Goal: Contribute content: Contribute content

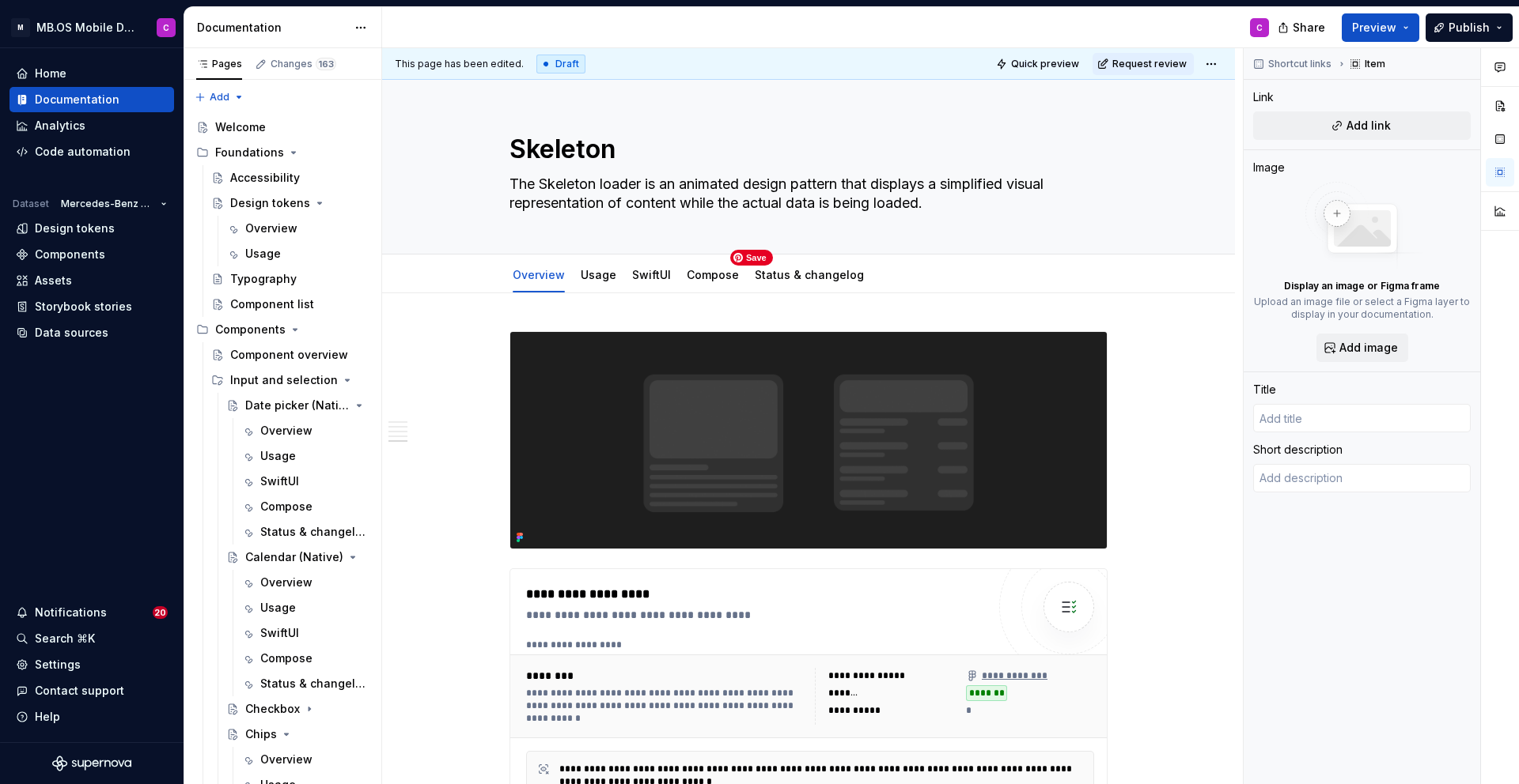
scroll to position [2439, 0]
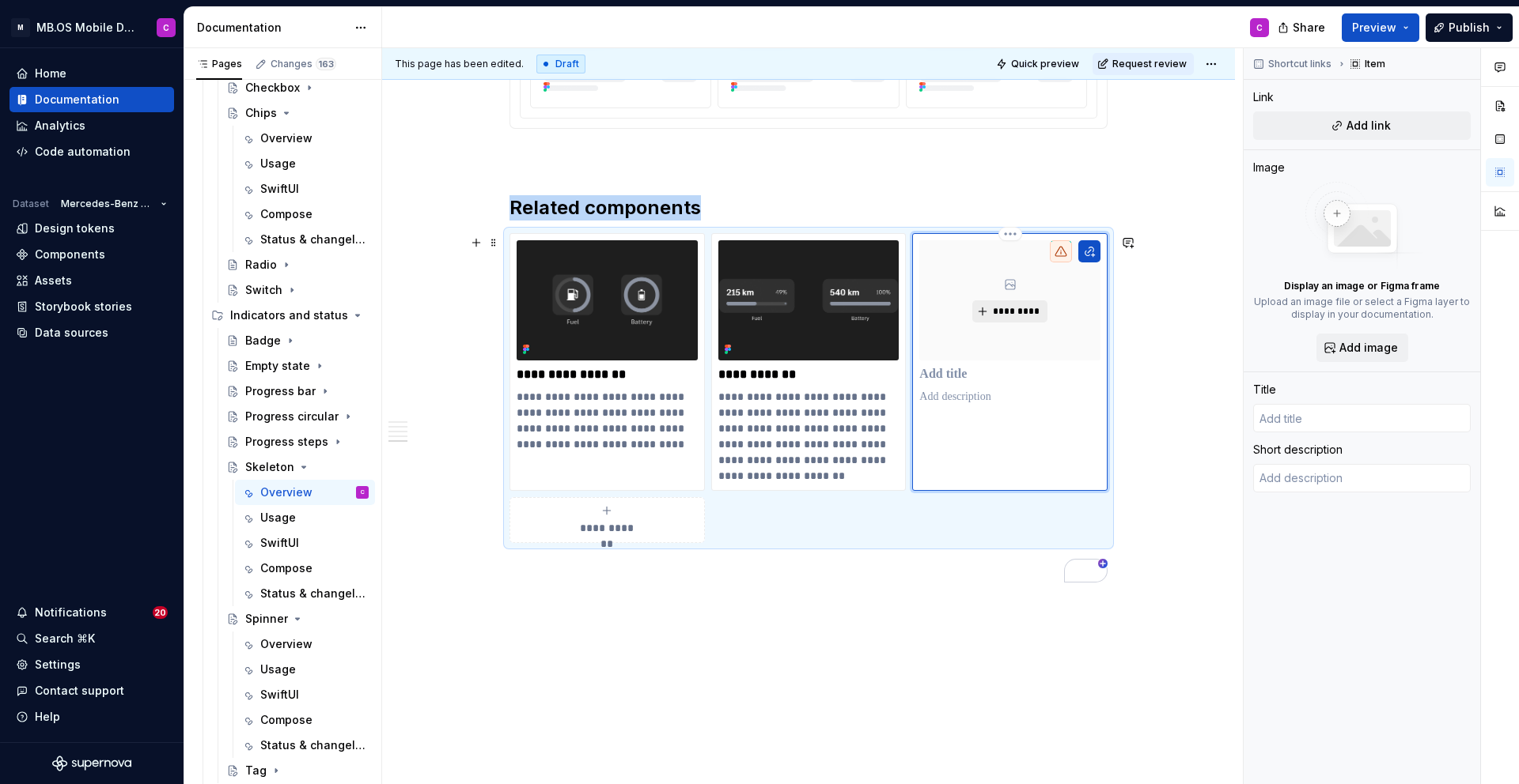
click at [1014, 310] on span "*********" at bounding box center [1017, 311] width 48 height 12
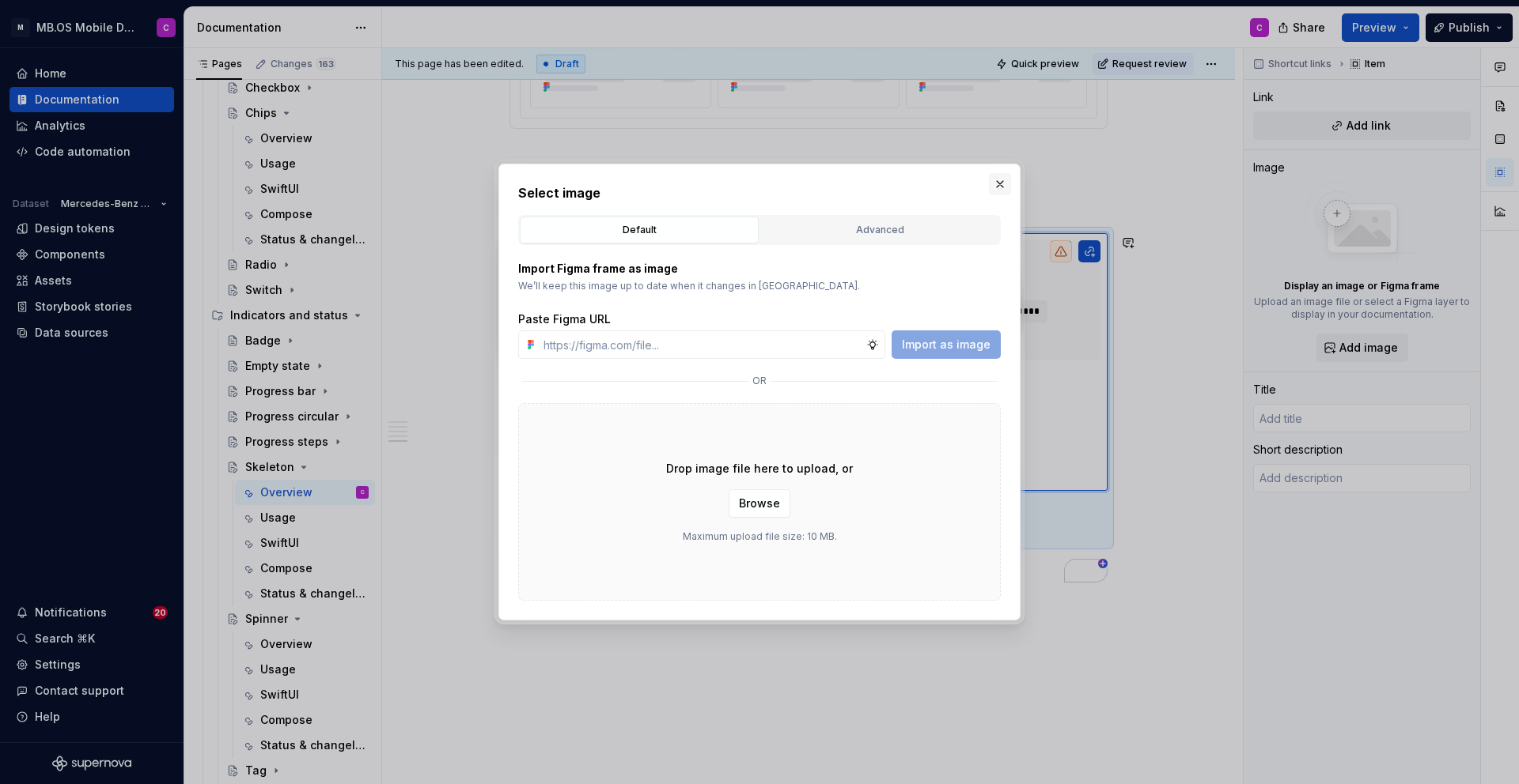
click at [1001, 183] on button "button" at bounding box center [1000, 184] width 22 height 22
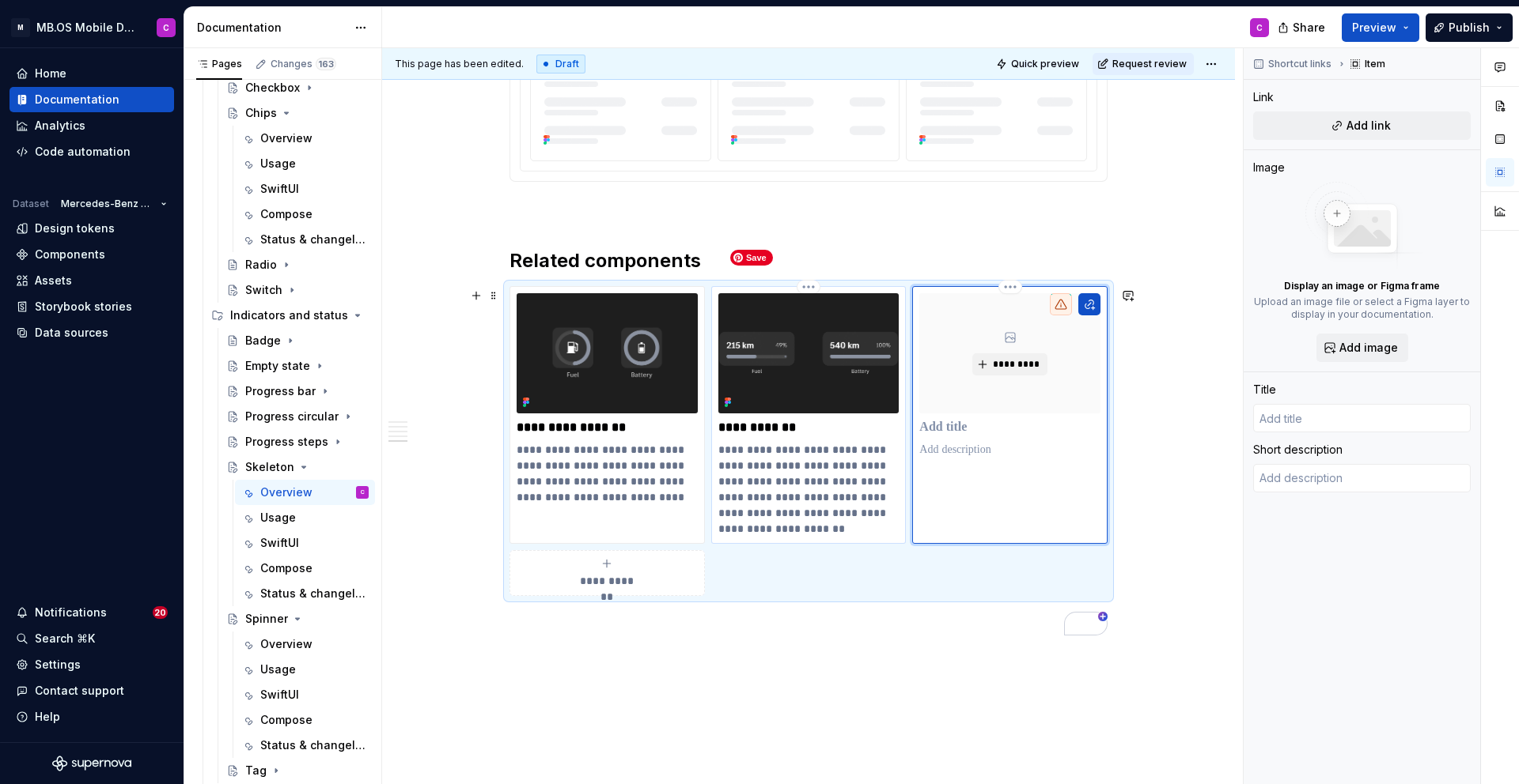
scroll to position [2385, 0]
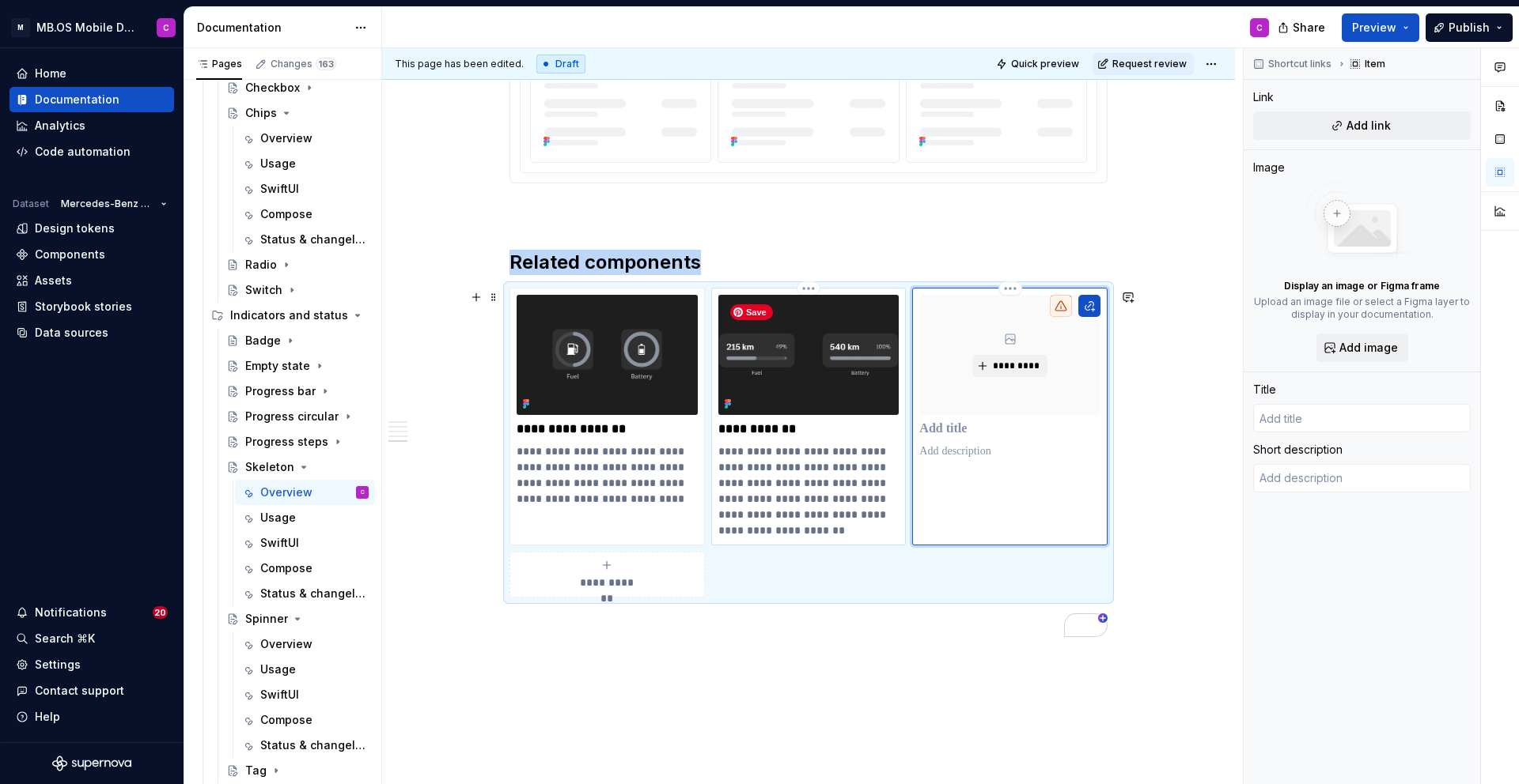
click at [762, 359] on img "To enrich screen reader interactions, please activate Accessibility in Grammarl…" at bounding box center [809, 355] width 181 height 120
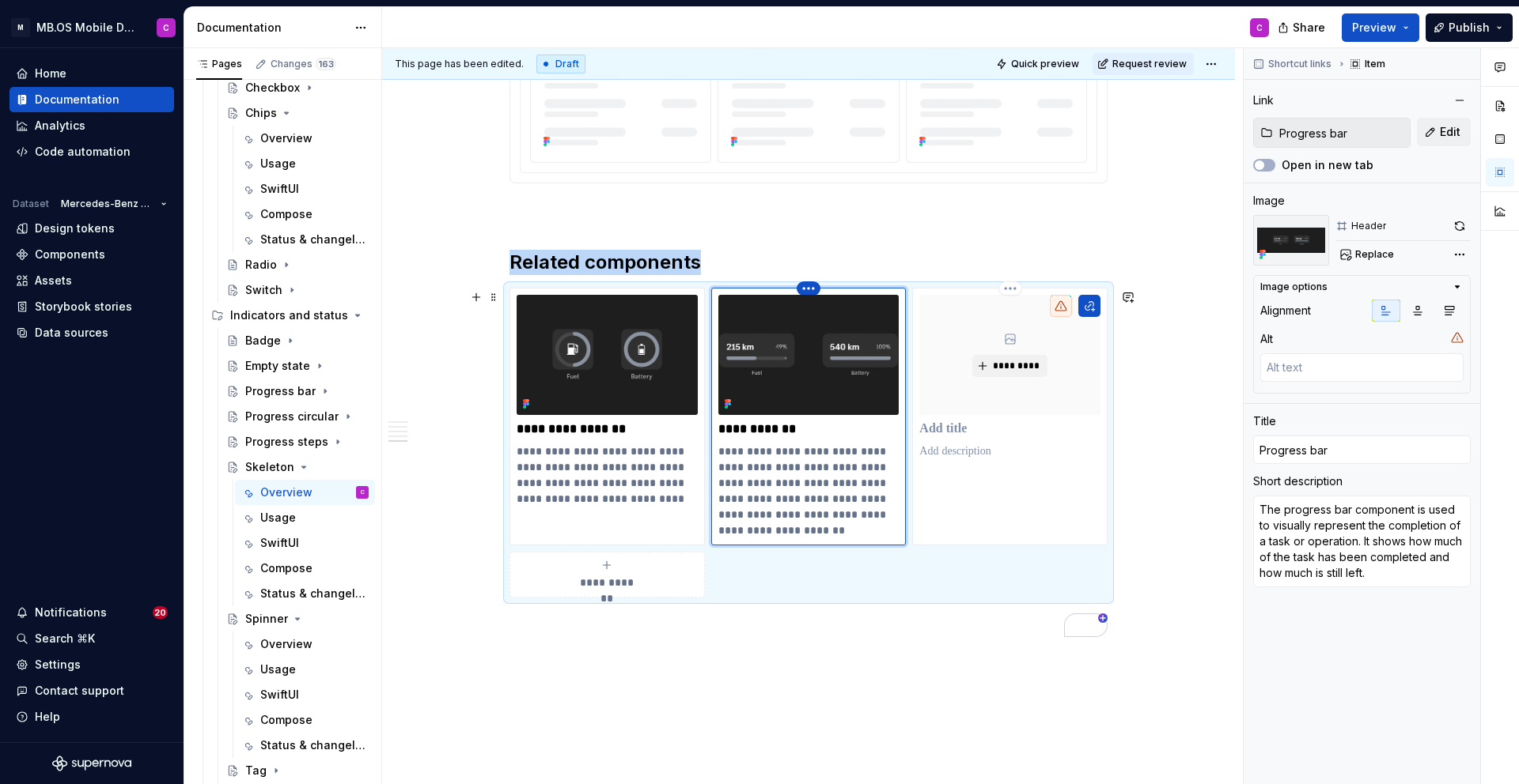
click at [816, 287] on html "M MB.OS Mobile Design System C Home Documentation Analytics Code automation Dat…" at bounding box center [760, 392] width 1519 height 784
click at [844, 315] on div "Delete item" at bounding box center [881, 318] width 103 height 16
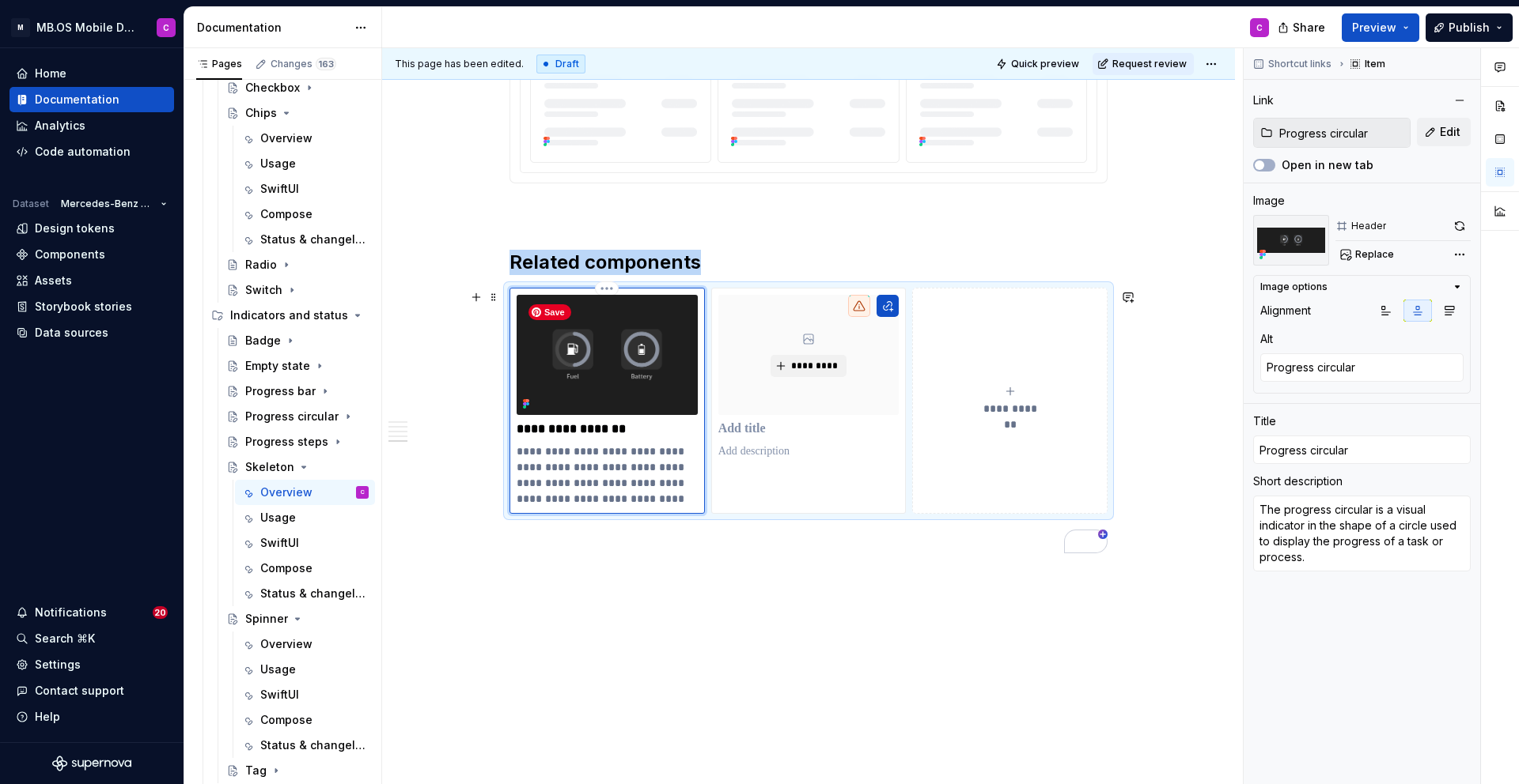
click at [535, 320] on img "To enrich screen reader interactions, please activate Accessibility in Grammarl…" at bounding box center [607, 355] width 181 height 120
click at [608, 284] on html "M MB.OS Mobile Design System C Home Documentation Analytics Code automation Dat…" at bounding box center [760, 392] width 1519 height 784
click at [625, 311] on div "Delete item" at bounding box center [669, 317] width 135 height 25
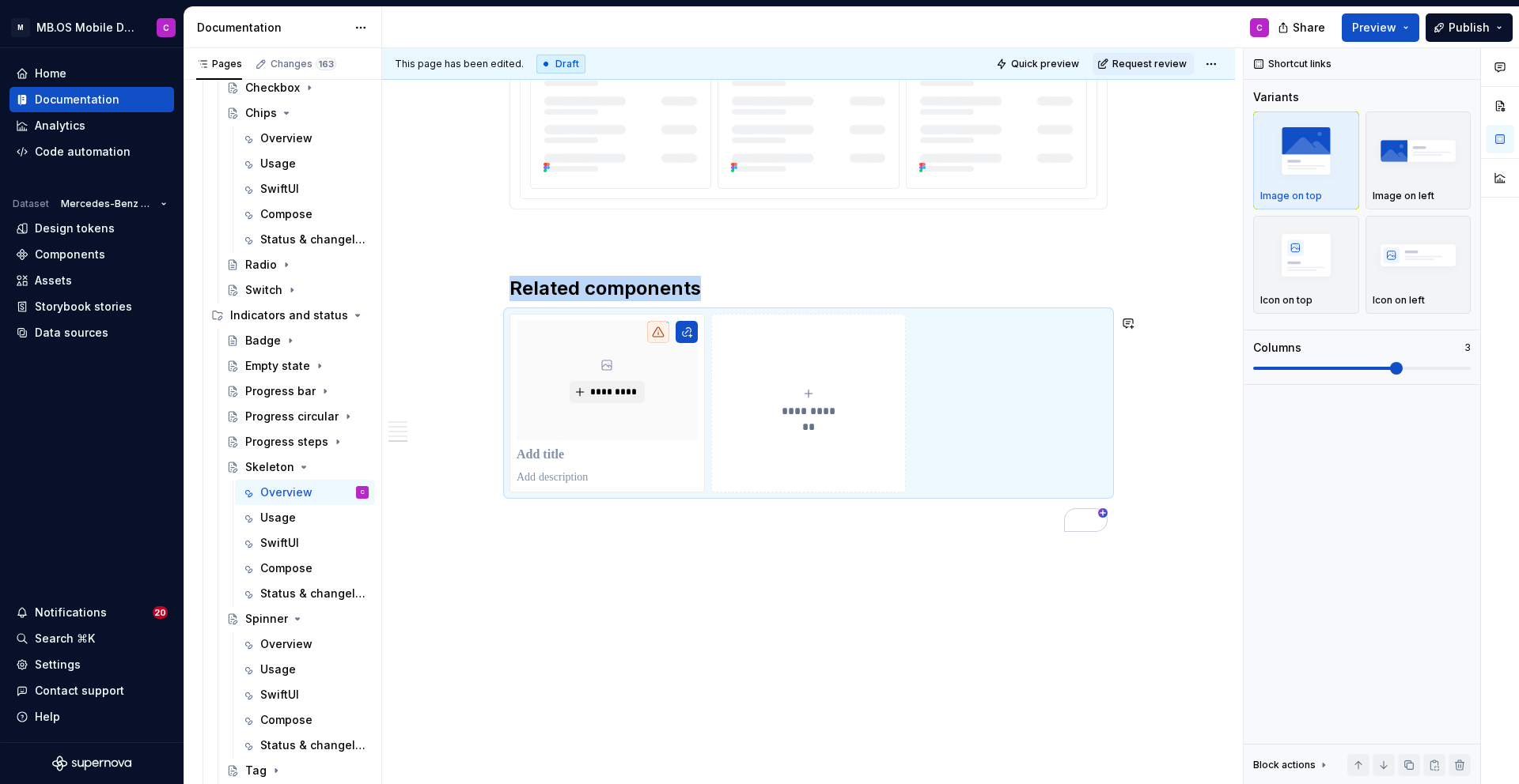
scroll to position [2361, 0]
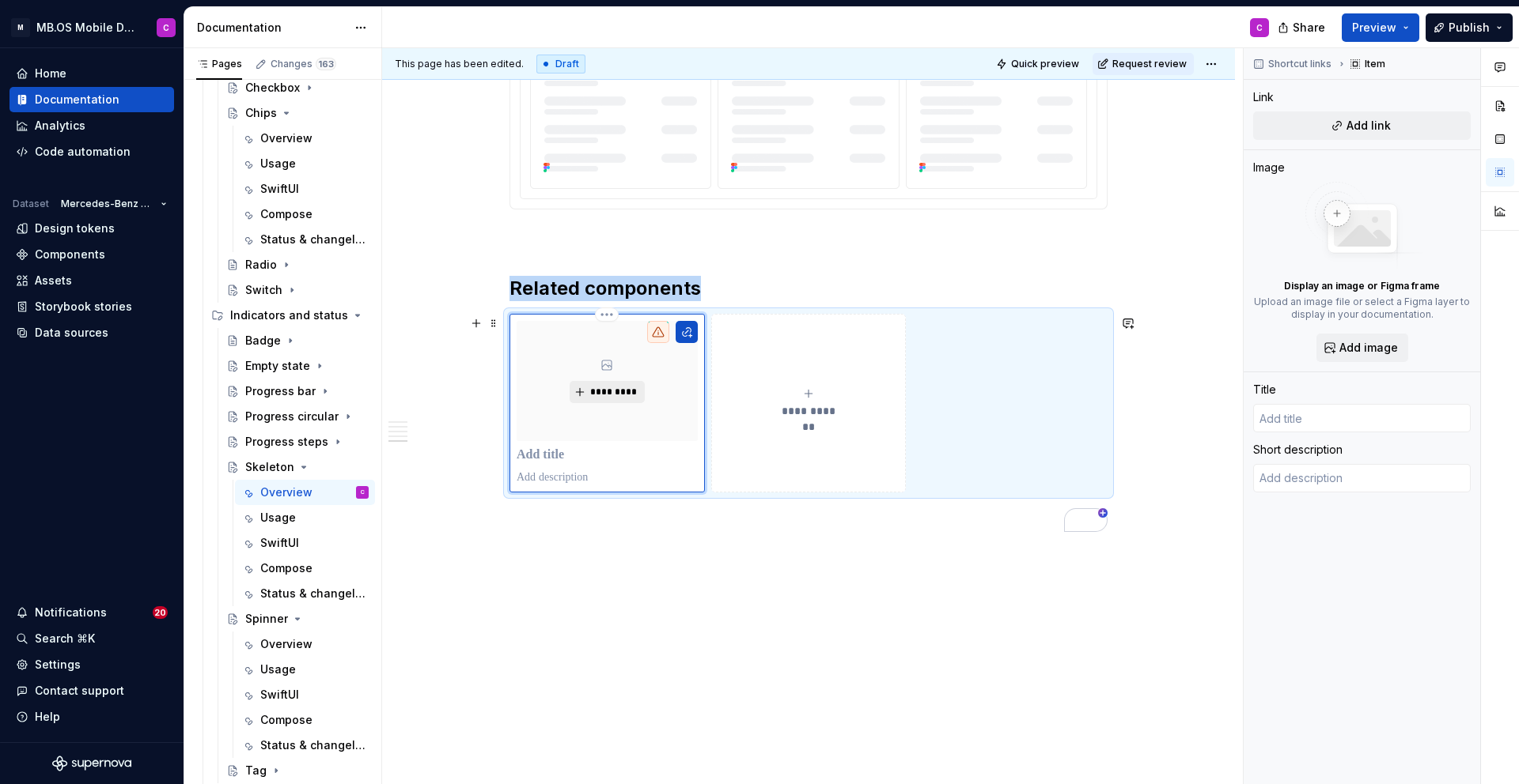
click at [610, 388] on span "*********" at bounding box center [613, 392] width 48 height 12
type textarea "*"
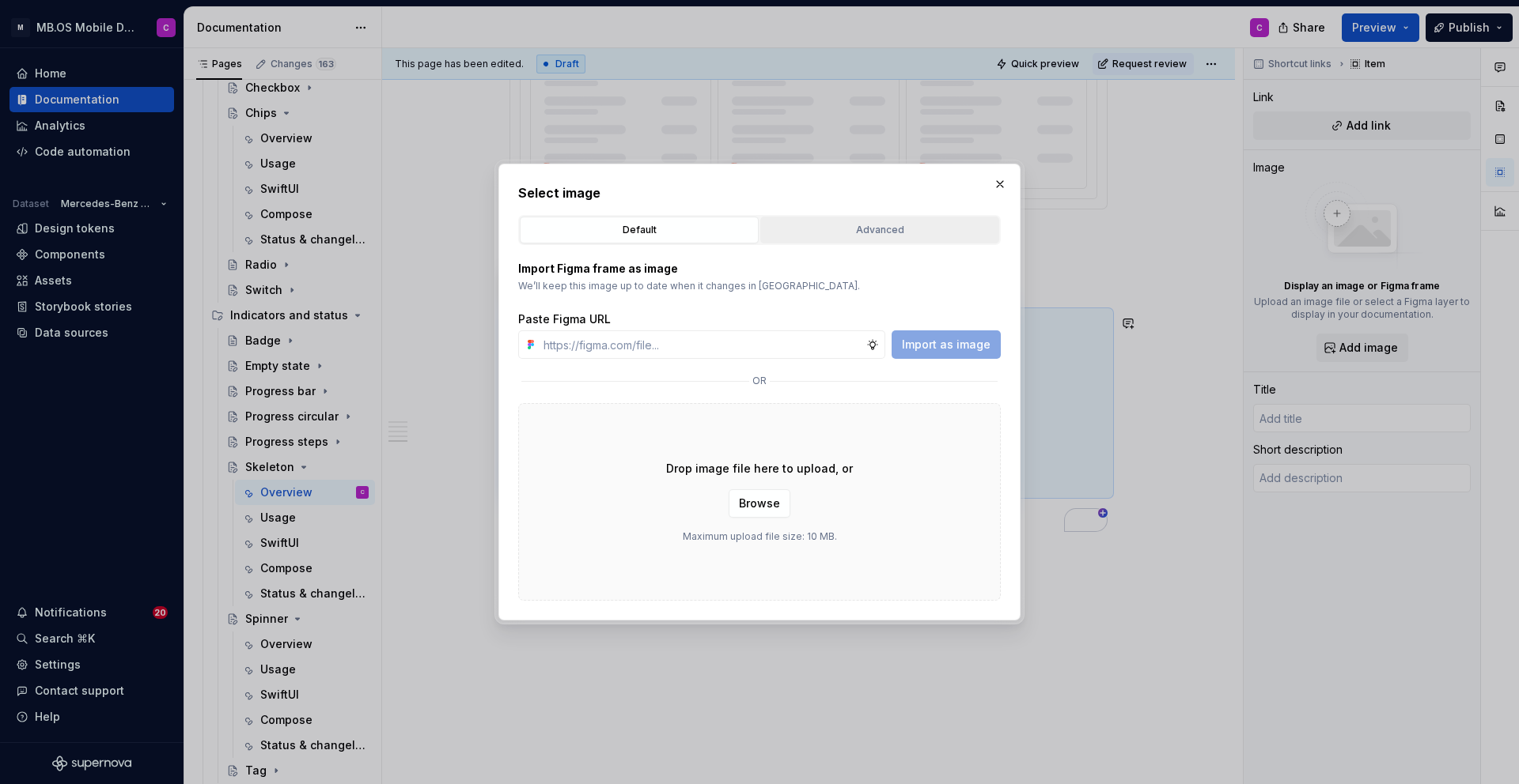
click at [829, 230] on div "Advanced" at bounding box center [879, 230] width 228 height 16
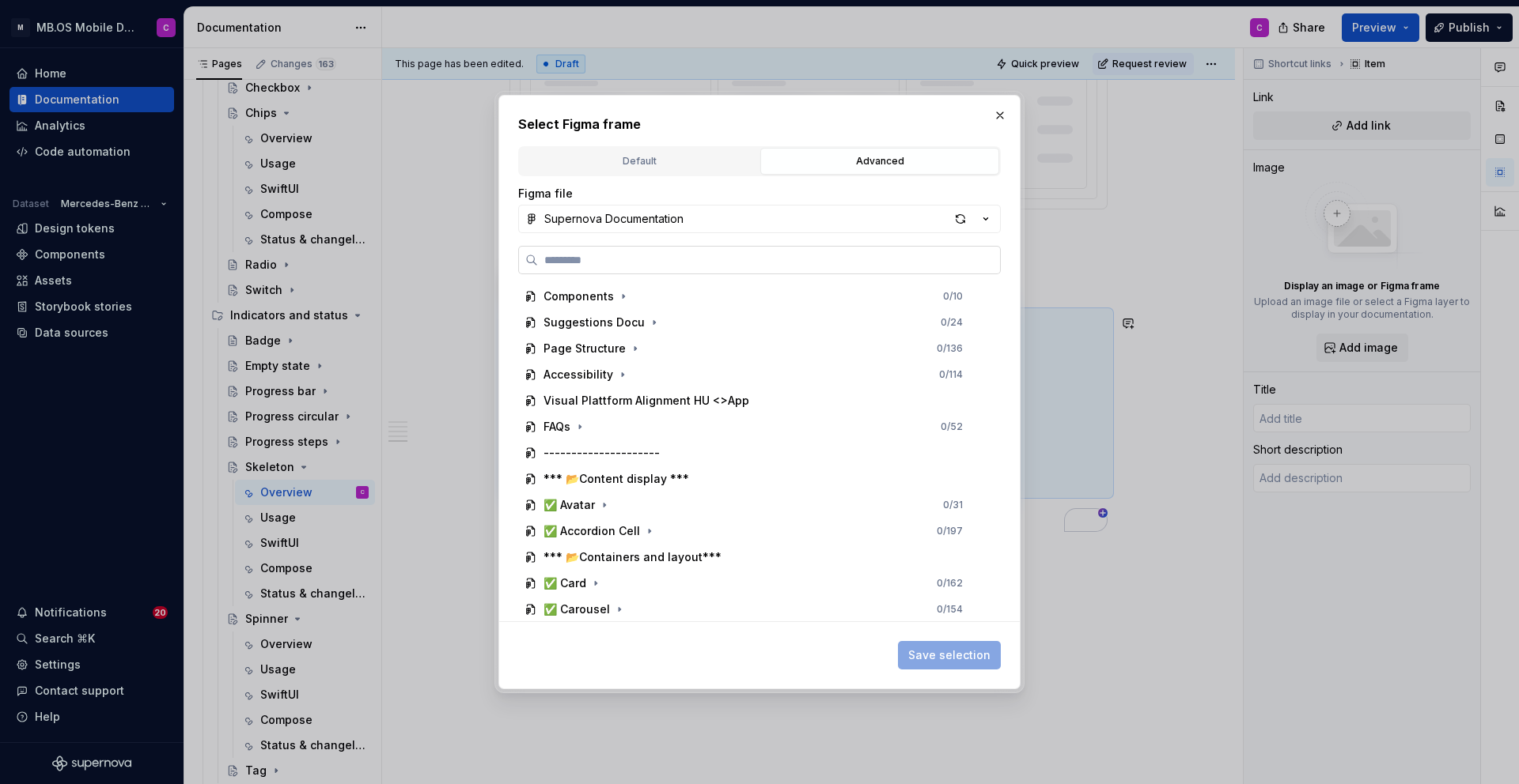
click at [633, 257] on input "search" at bounding box center [769, 260] width 462 height 16
type input "*******"
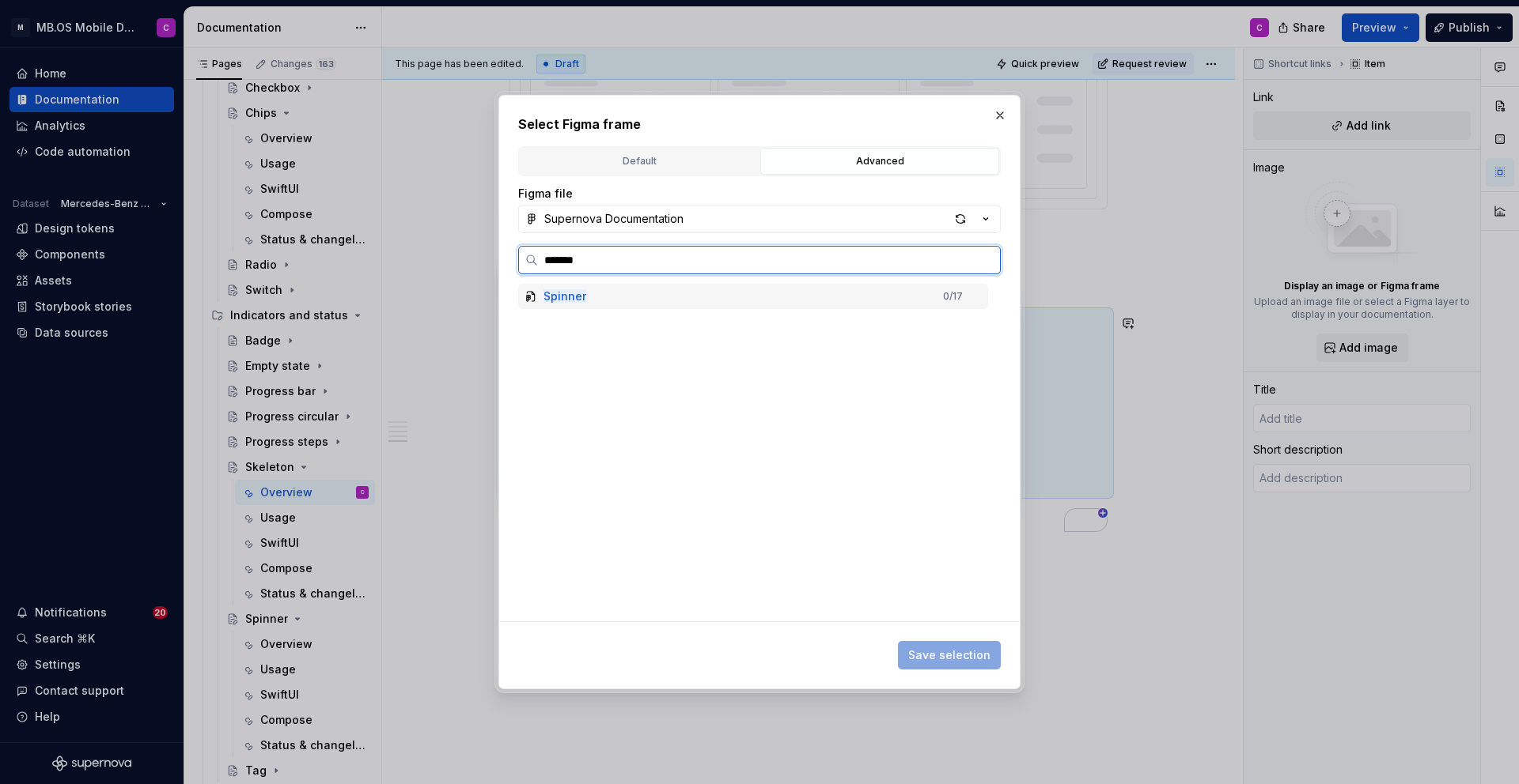
click at [590, 299] on div "Spinner 0 / 17" at bounding box center [753, 296] width 470 height 25
click at [650, 296] on div "Spinner 0 / 17" at bounding box center [753, 296] width 470 height 25
click at [985, 263] on input "*******" at bounding box center [769, 260] width 462 height 16
click at [930, 219] on button "Supernova Documentation" at bounding box center [760, 219] width 483 height 29
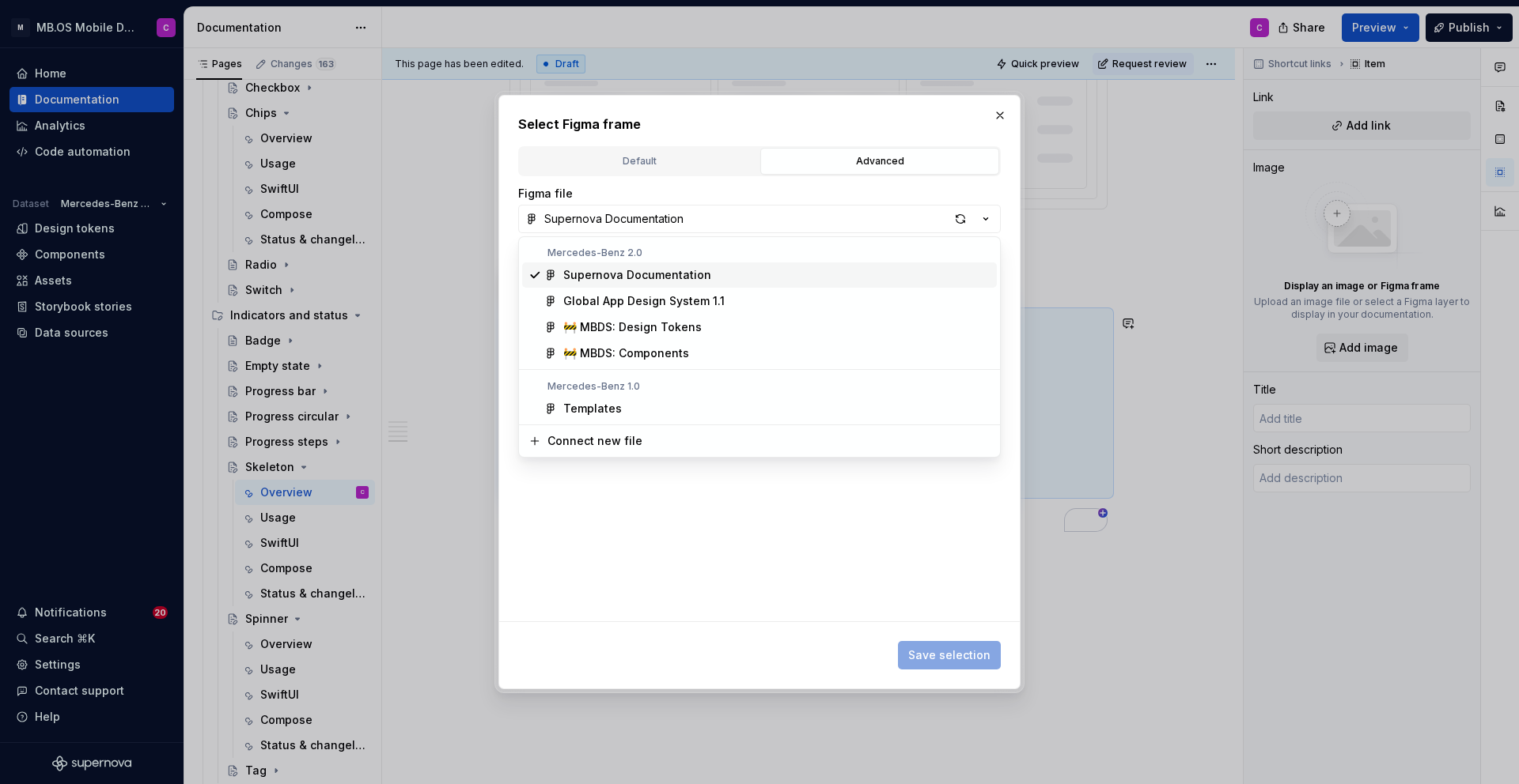
click at [759, 275] on div "Supernova Documentation" at bounding box center [776, 276] width 427 height 16
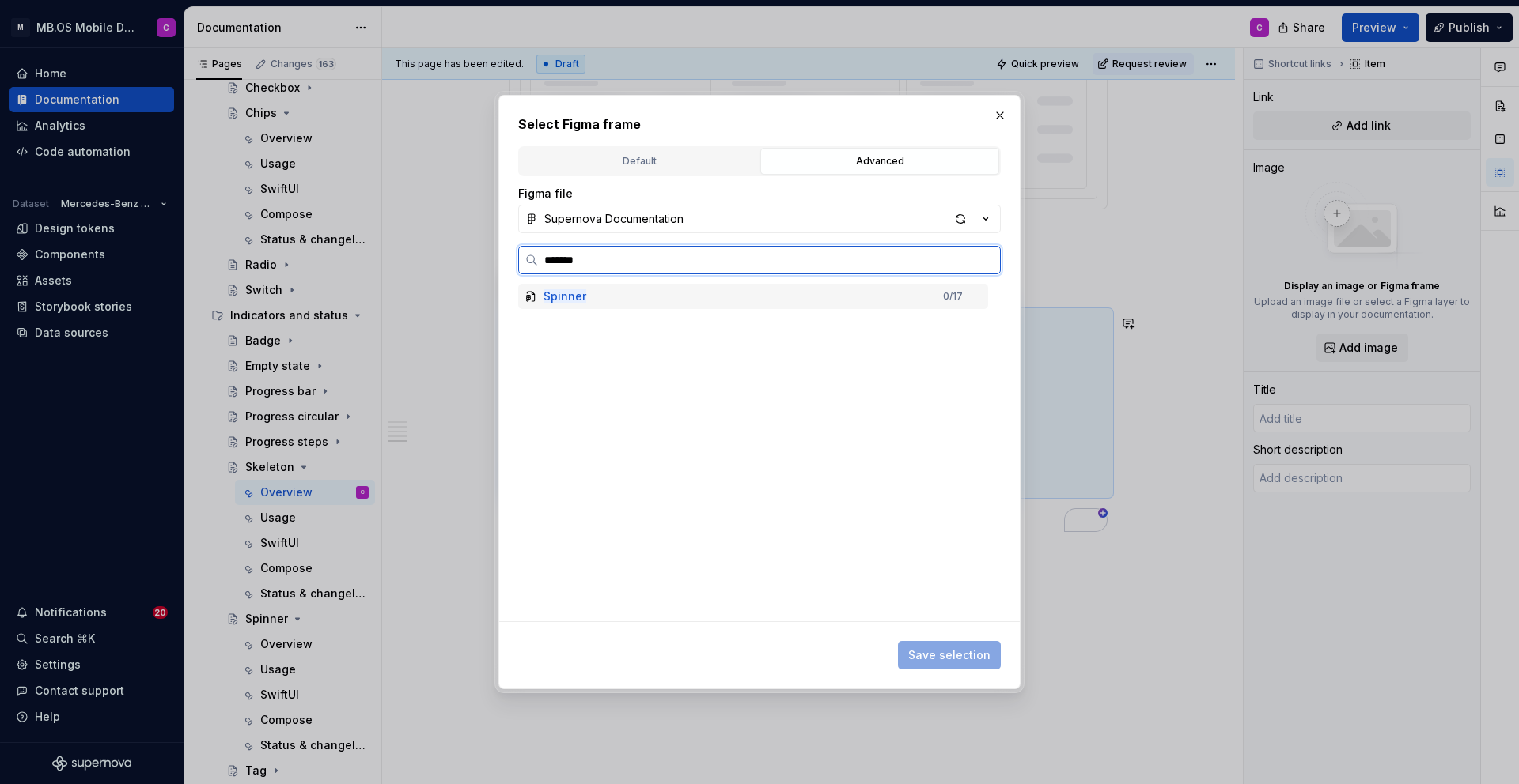
click at [610, 298] on div "Spinner 0 / 17" at bounding box center [753, 296] width 470 height 25
click at [551, 299] on mark "Spinner" at bounding box center [565, 295] width 43 height 13
click at [988, 268] on label "*******" at bounding box center [760, 260] width 483 height 29
click at [988, 268] on input "*******" at bounding box center [769, 260] width 462 height 16
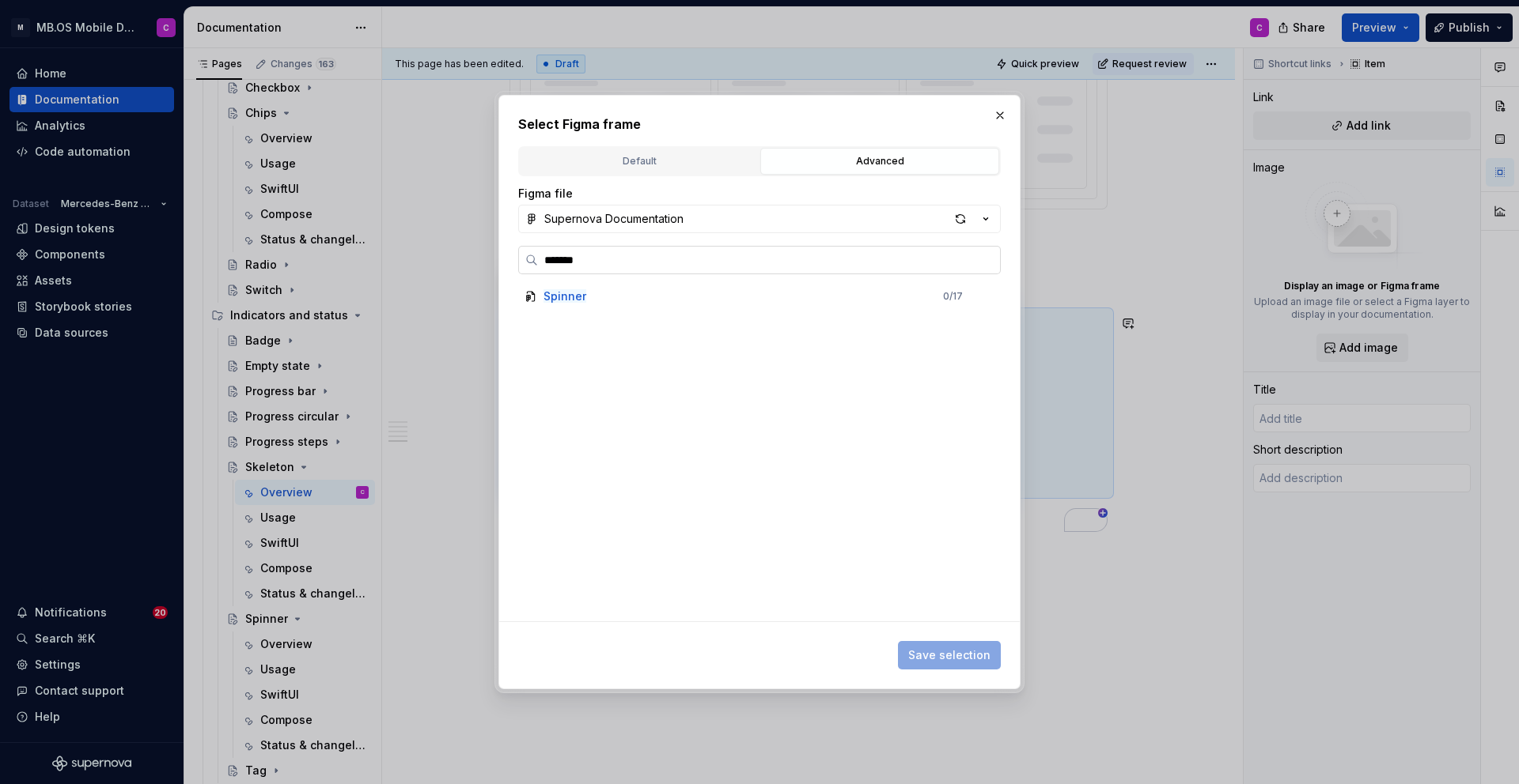
click at [980, 260] on input "*******" at bounding box center [769, 260] width 462 height 16
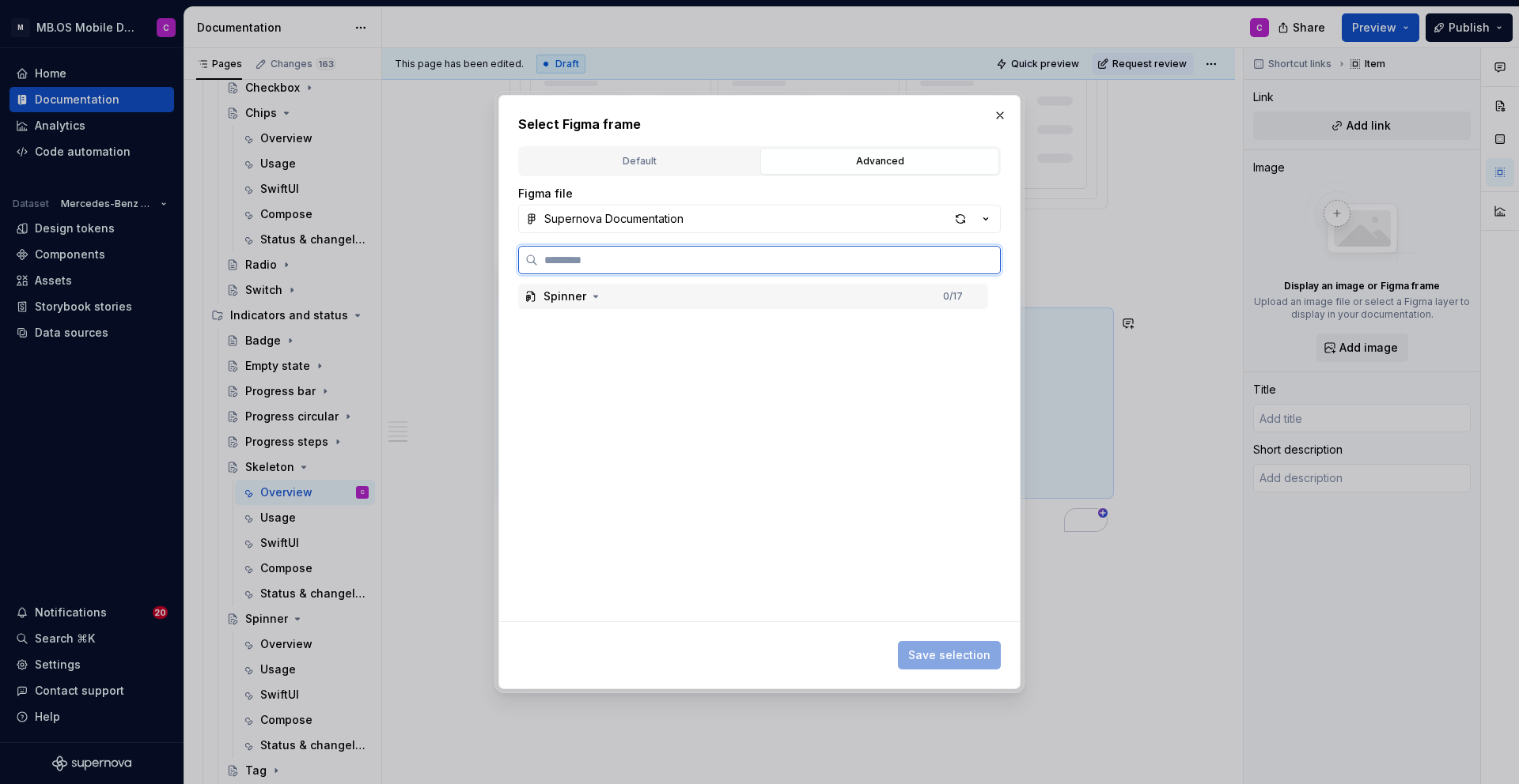
click at [980, 260] on input "search" at bounding box center [769, 260] width 462 height 16
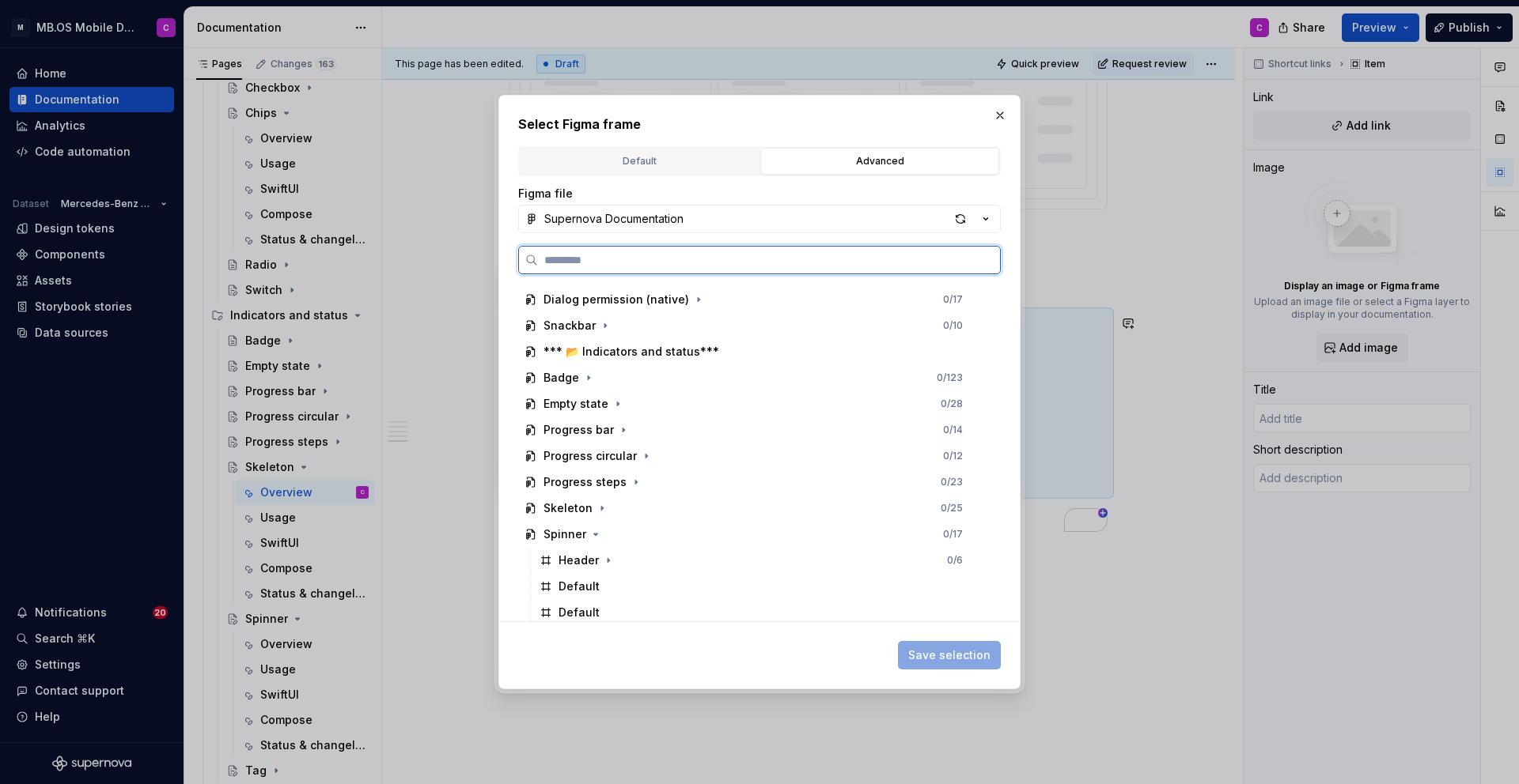
scroll to position [753, 0]
click at [610, 532] on div "Spinner 0 / 17" at bounding box center [753, 535] width 470 height 25
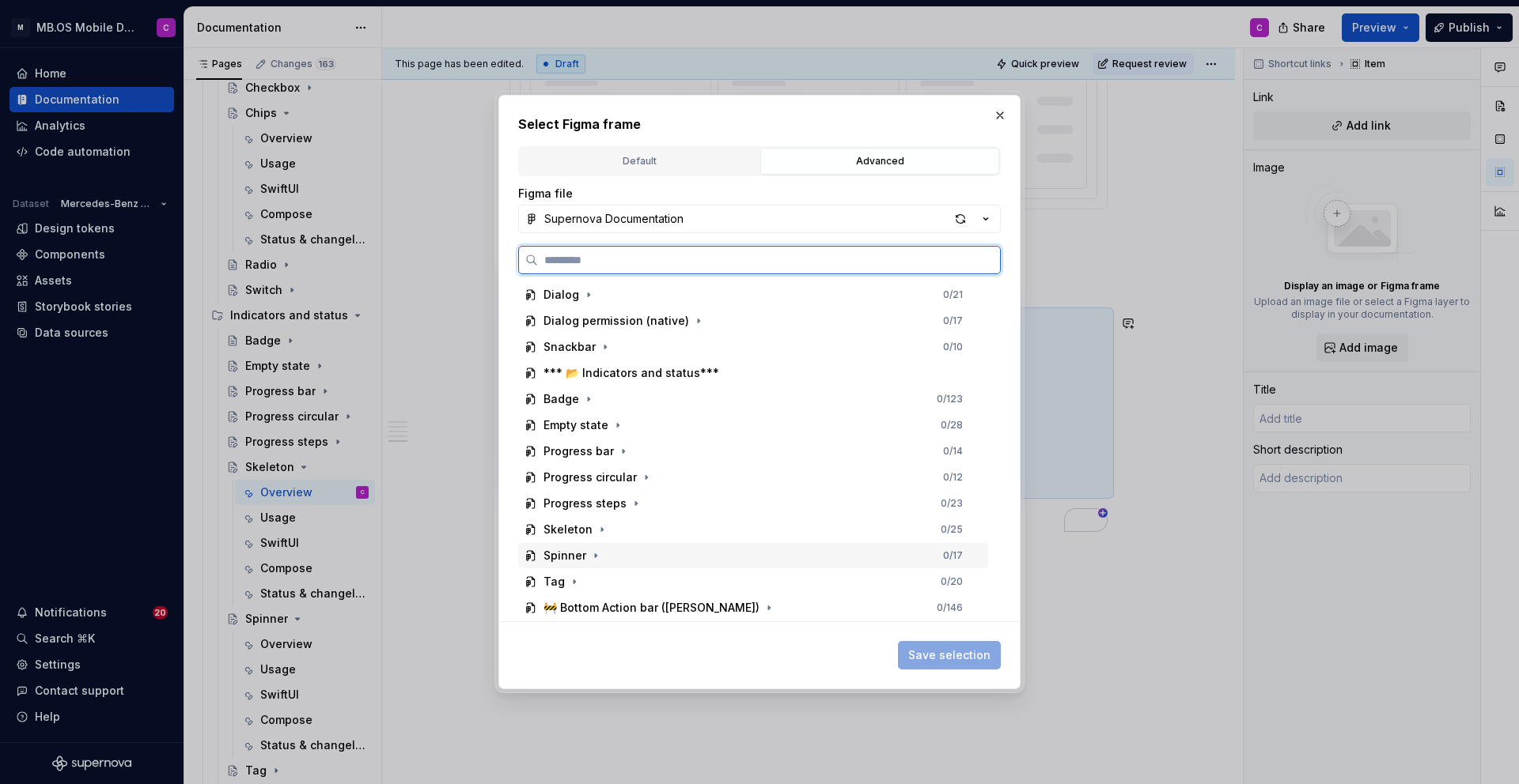
scroll to position [732, 0]
click at [561, 560] on div "Spinner" at bounding box center [565, 556] width 43 height 16
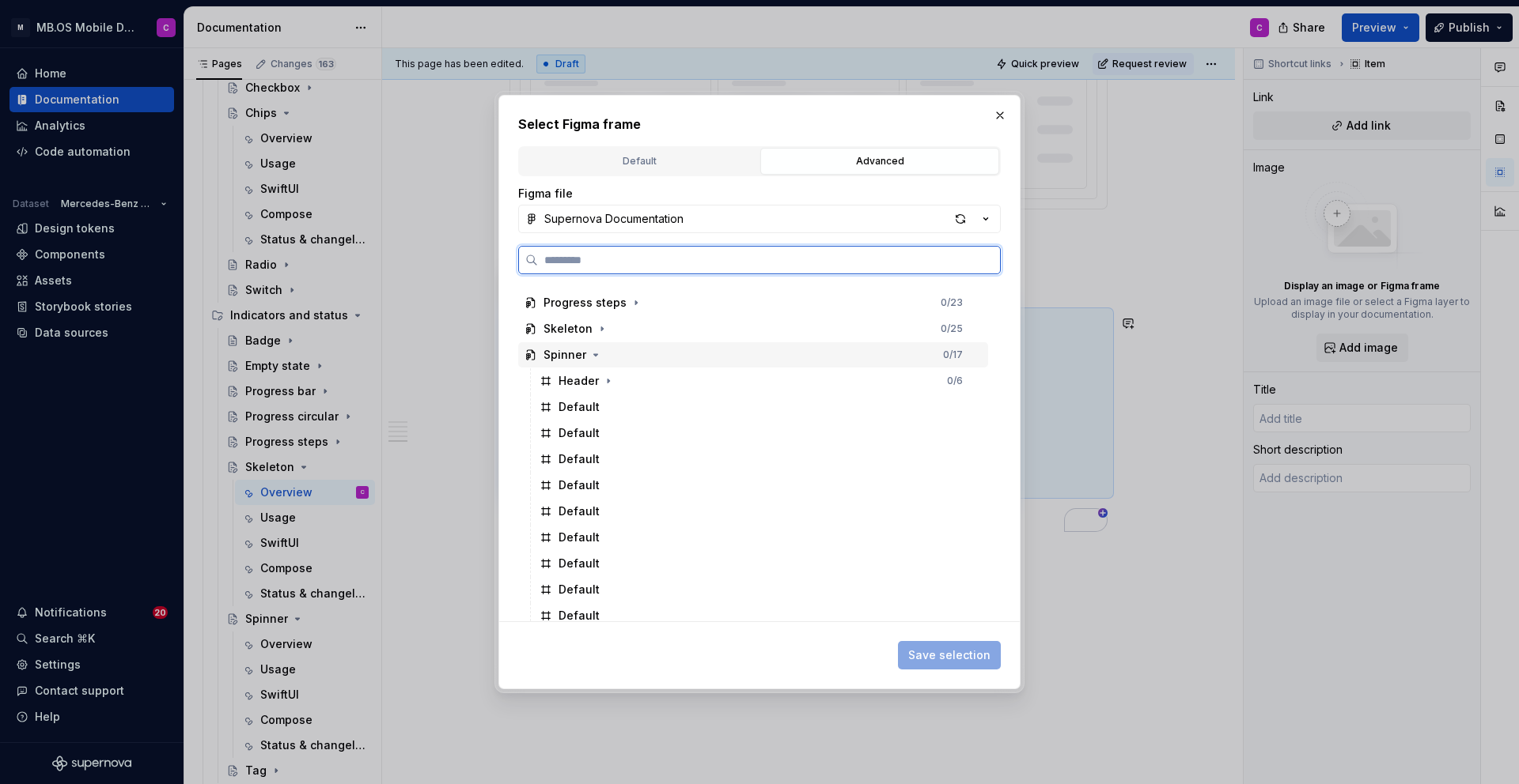
scroll to position [953, 0]
click at [681, 351] on div "Header 0 / 6" at bounding box center [760, 361] width 455 height 25
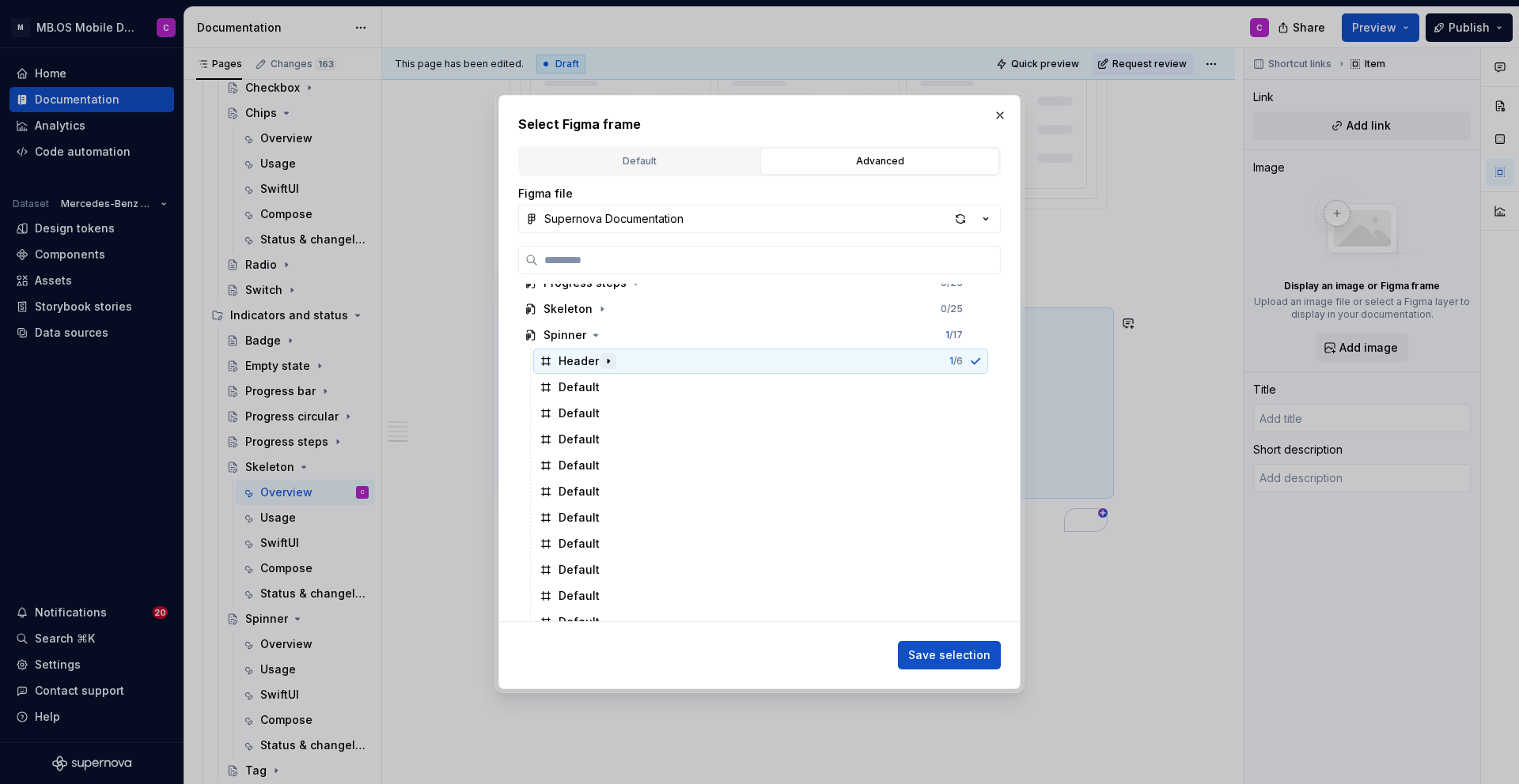
click at [608, 359] on icon "button" at bounding box center [609, 361] width 2 height 4
click at [942, 653] on span "Save selection" at bounding box center [950, 656] width 82 height 16
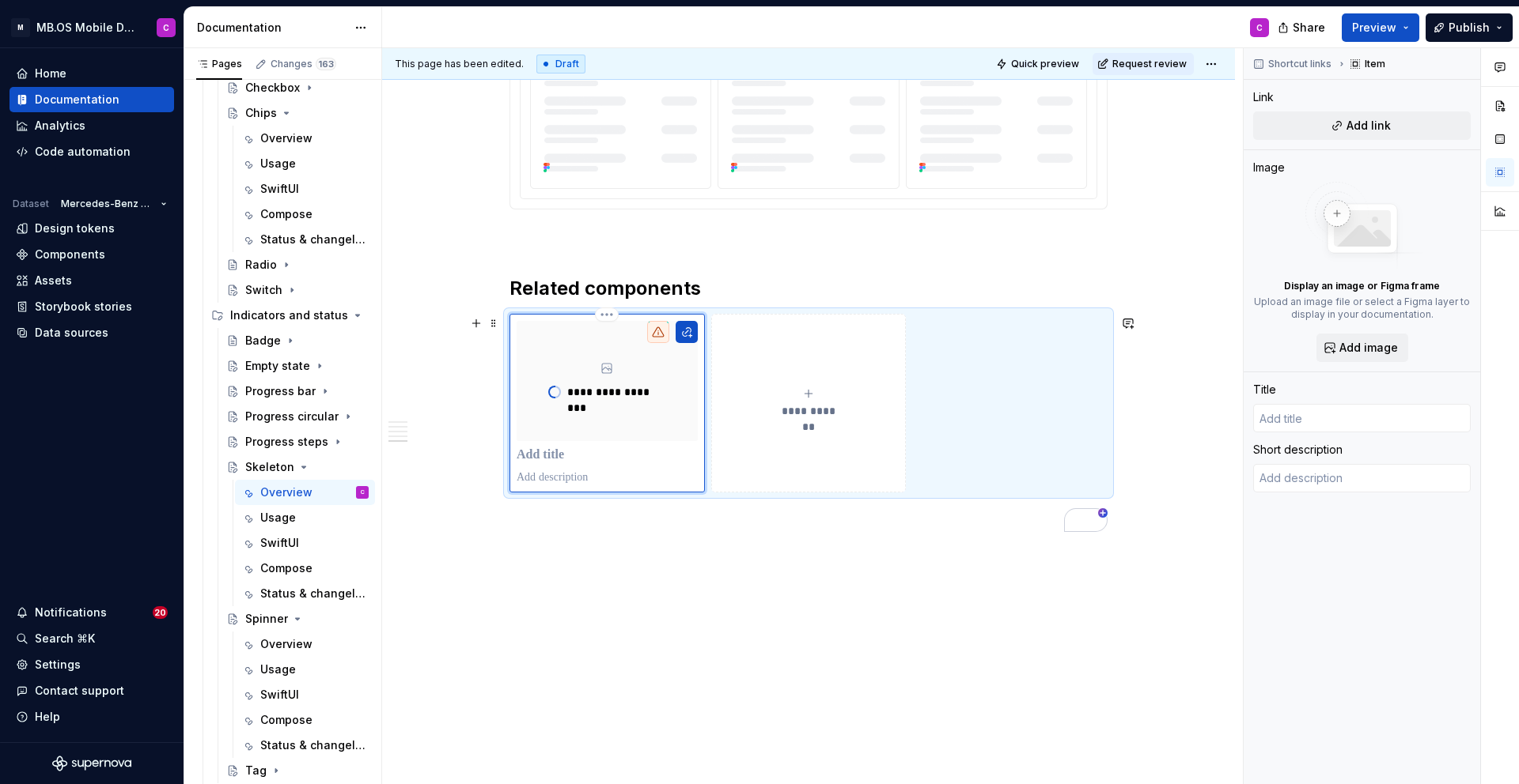
type textarea "*"
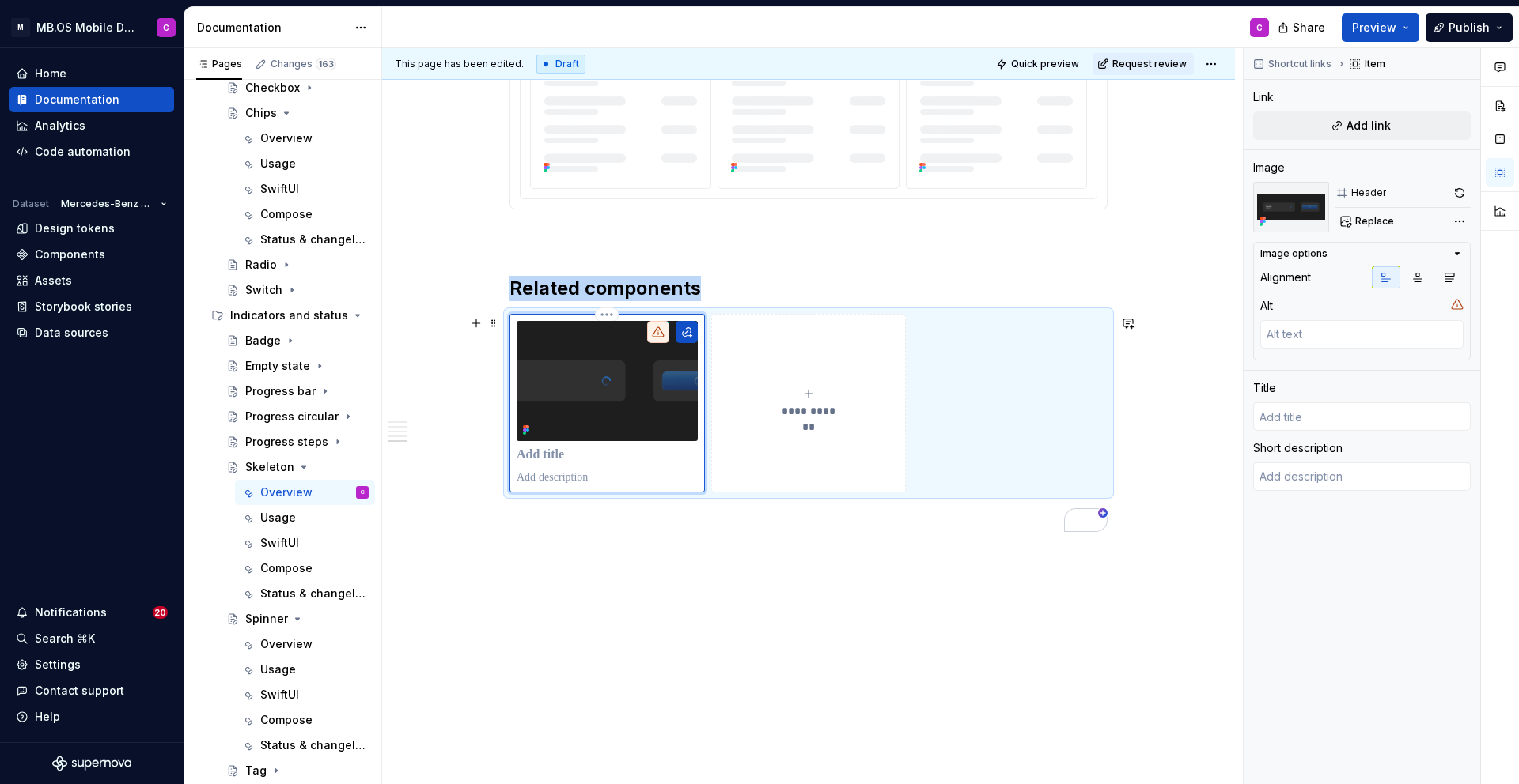
click at [549, 458] on p "To enrich screen reader interactions, please activate Accessibility in Grammarl…" at bounding box center [607, 456] width 181 height 16
type textarea "*"
type input "S"
type textarea "*"
type input "Sp"
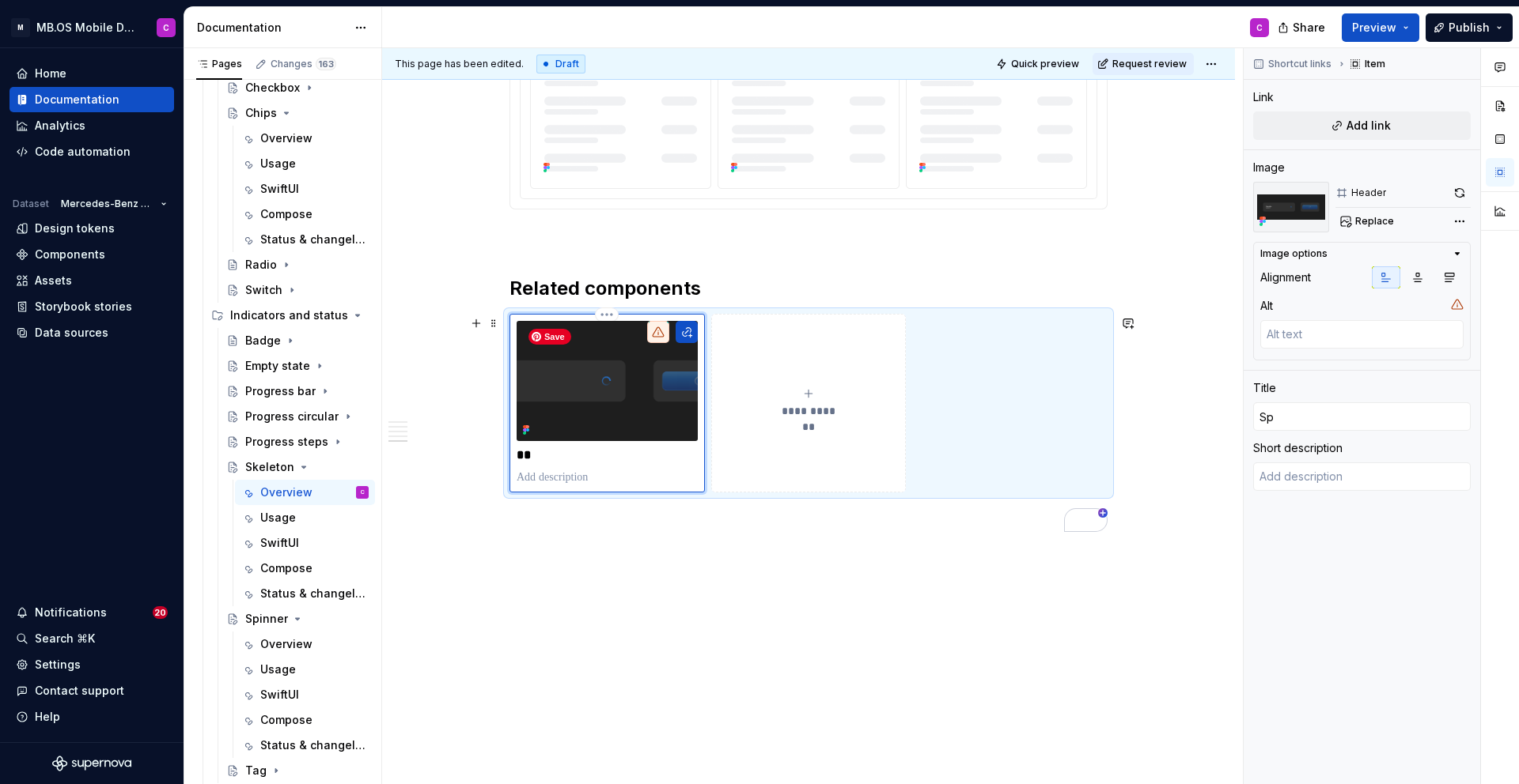
type textarea "*"
type input "Spi"
type textarea "*"
type input "Spin"
type textarea "*"
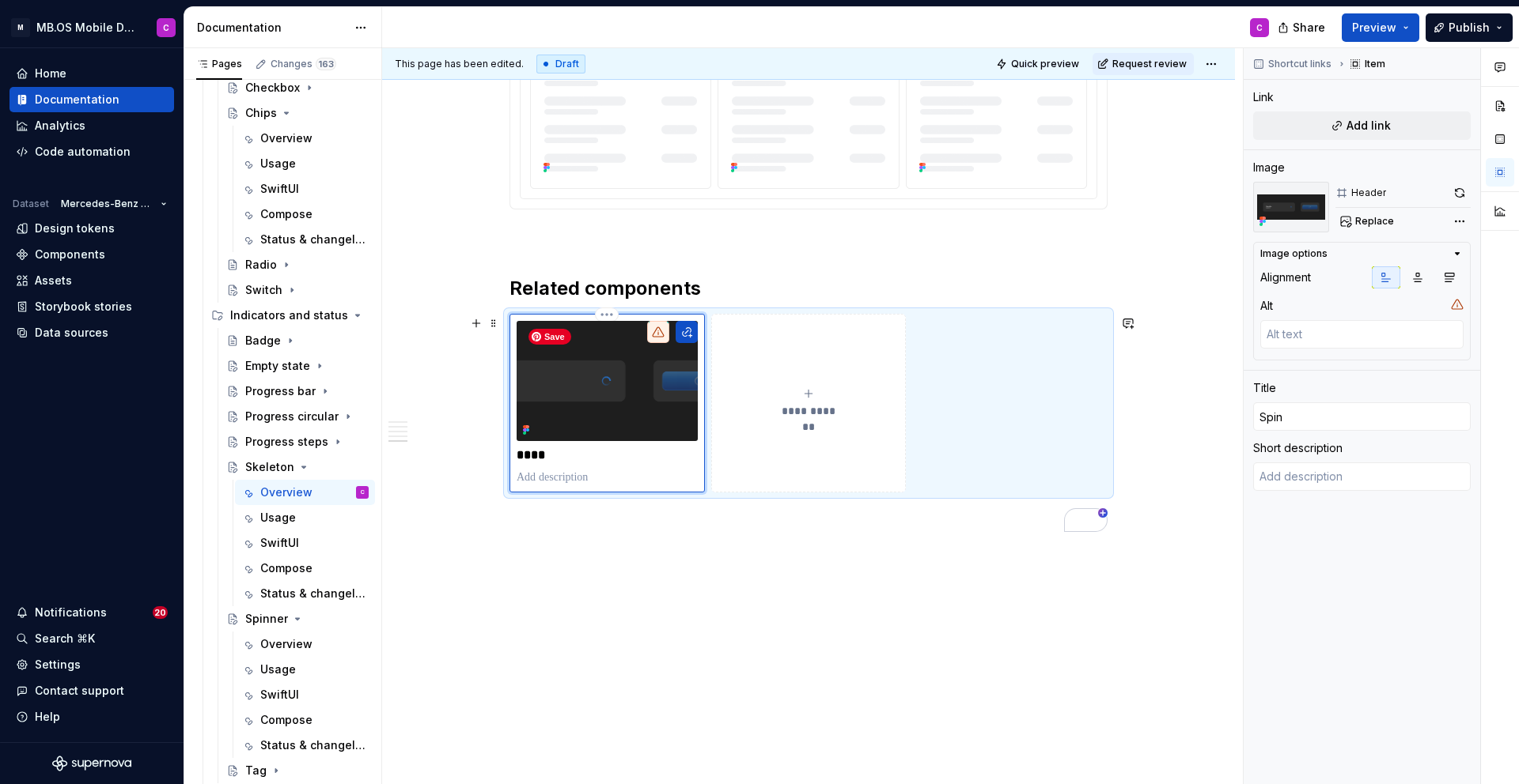
type input "Spine"
type textarea "*"
type input "Spiner"
type textarea "*"
type input "Spine"
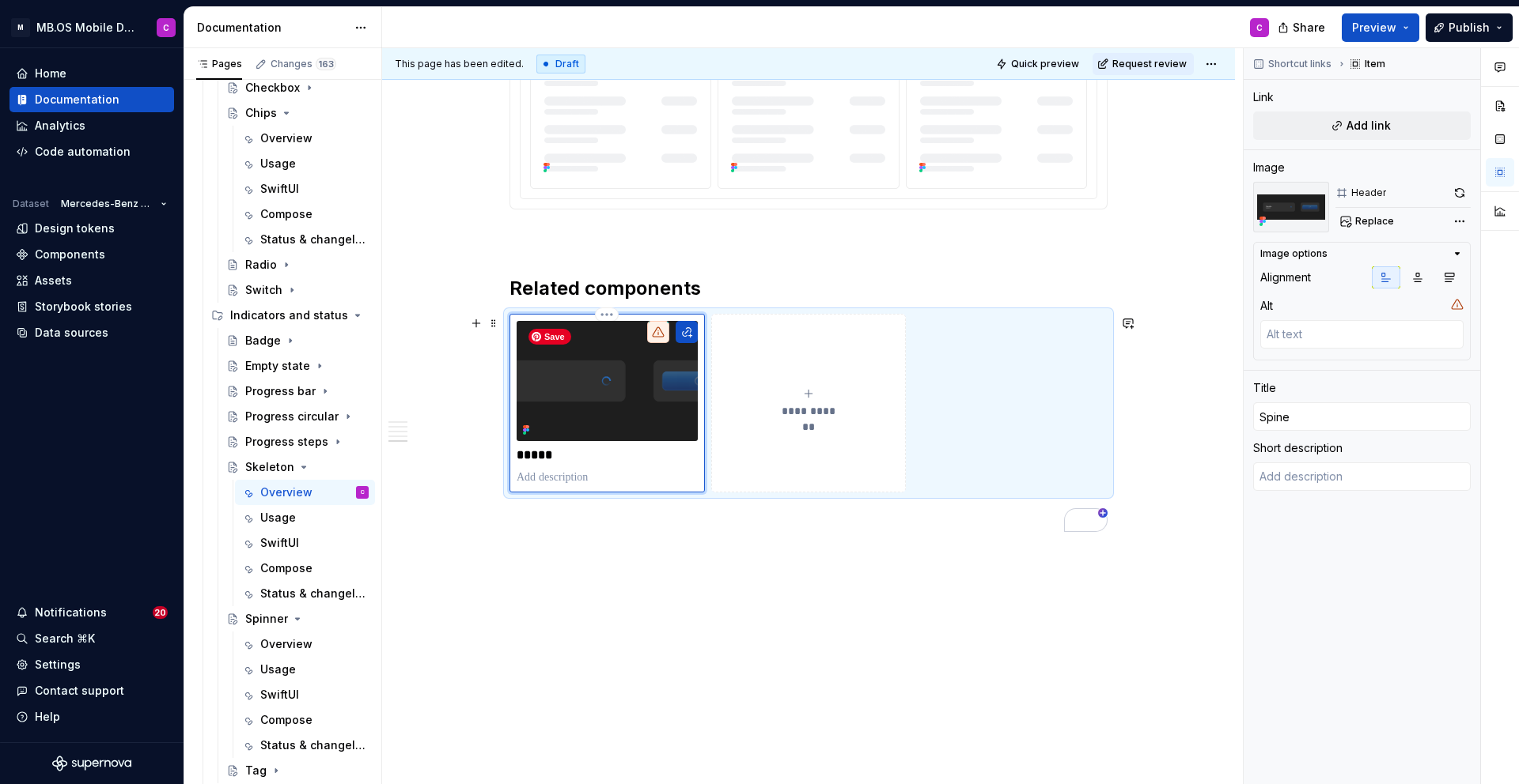
type textarea "*"
type input "Spin"
type textarea "*"
type input "Spinn"
type textarea "*"
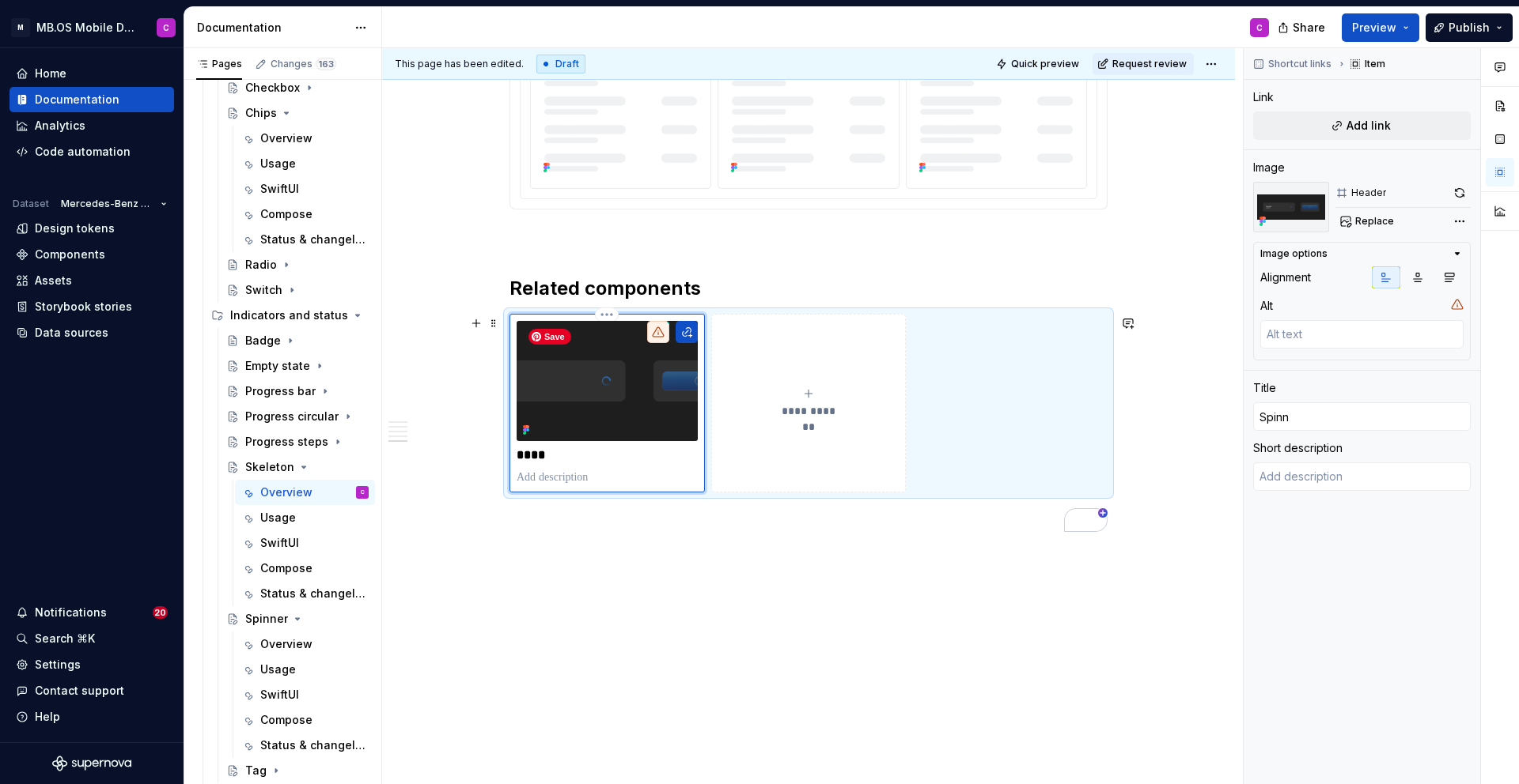
type input "Spinne"
type textarea "*"
type input "Spinner"
type textarea "*"
type input "Spinner"
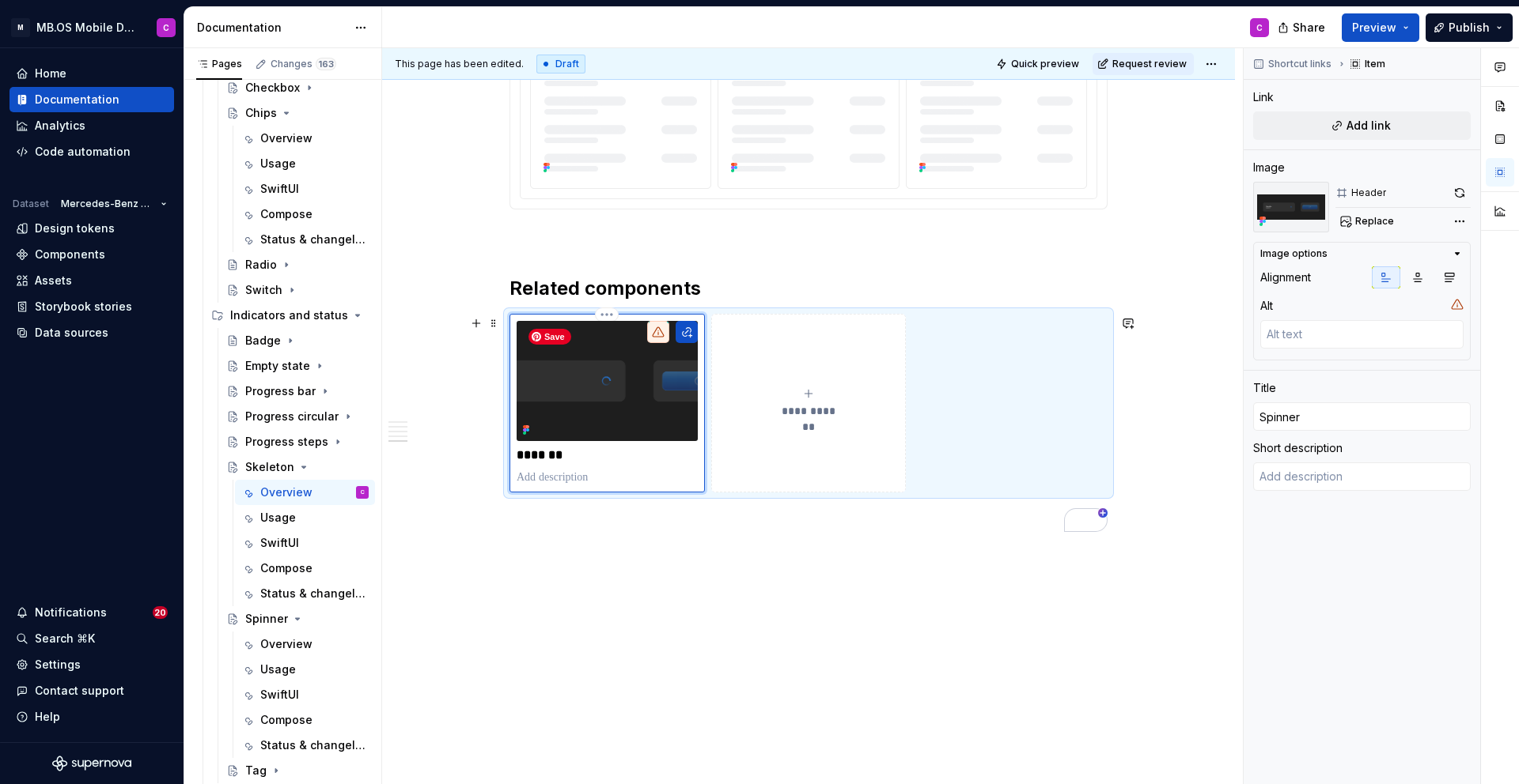
type textarea "*"
type input "Spinner"
click at [616, 473] on p "To enrich screen reader interactions, please activate Accessibility in Grammarl…" at bounding box center [607, 478] width 181 height 16
click at [808, 389] on icon "To enrich screen reader interactions, please activate Accessibility in Grammarl…" at bounding box center [809, 393] width 12 height 12
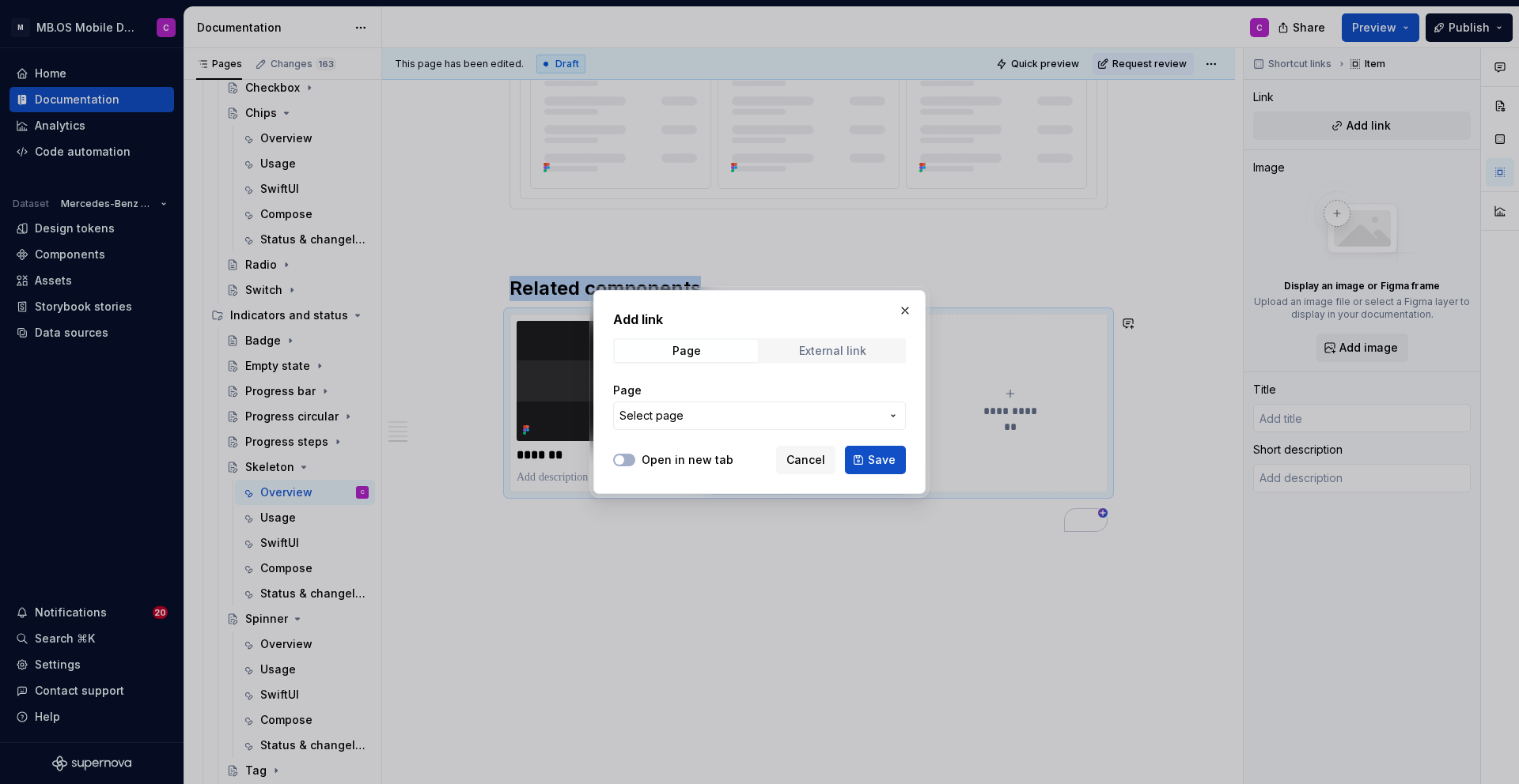
click at [804, 350] on div "External link" at bounding box center [832, 351] width 67 height 12
click at [716, 358] on span "Page" at bounding box center [686, 351] width 143 height 22
click at [726, 404] on button "Select page" at bounding box center [760, 416] width 293 height 29
click at [726, 417] on div "Add link Page External link Page Select page Open in new tab Cancel Save" at bounding box center [760, 392] width 1519 height 784
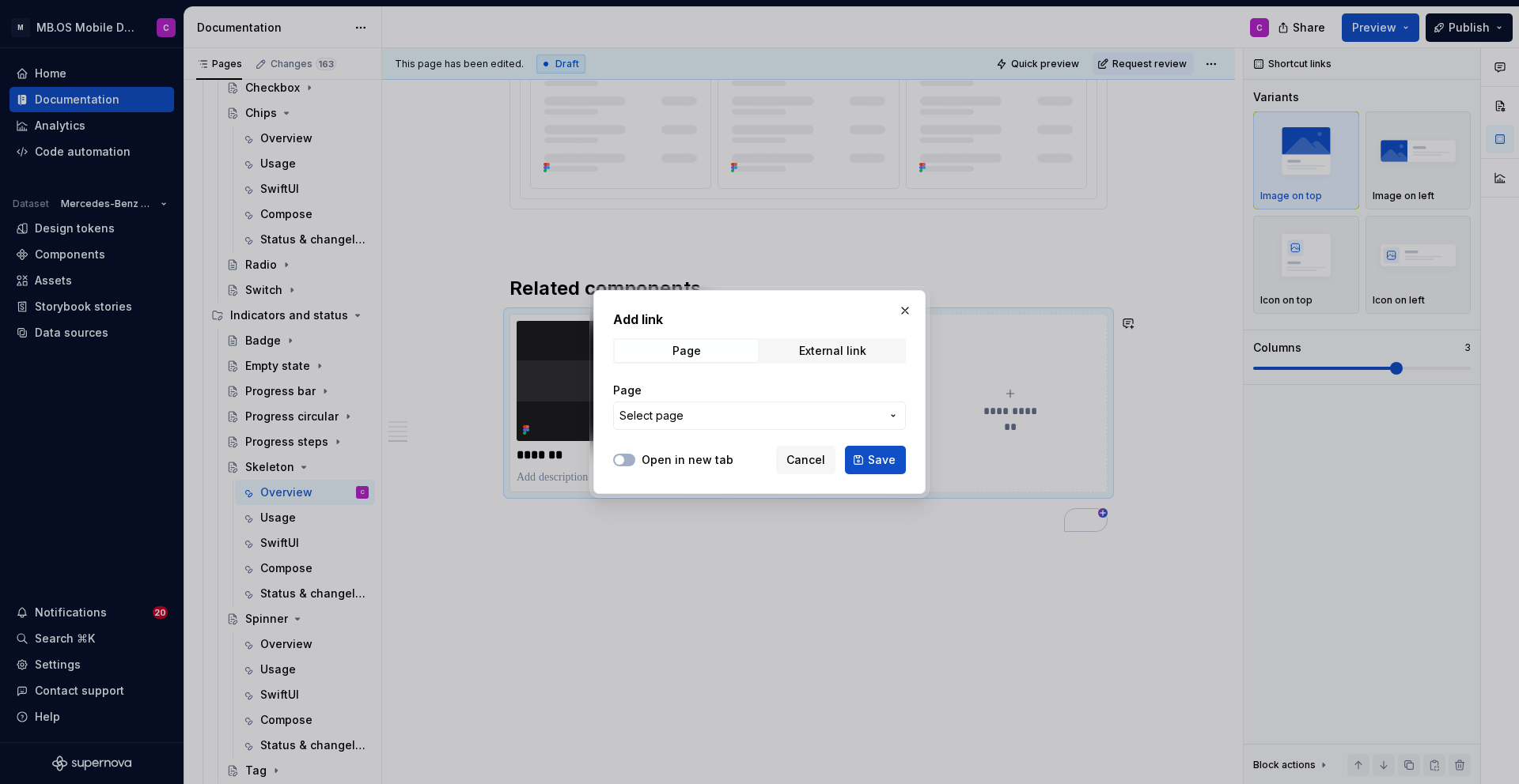
click at [726, 417] on span "Select page" at bounding box center [750, 416] width 261 height 16
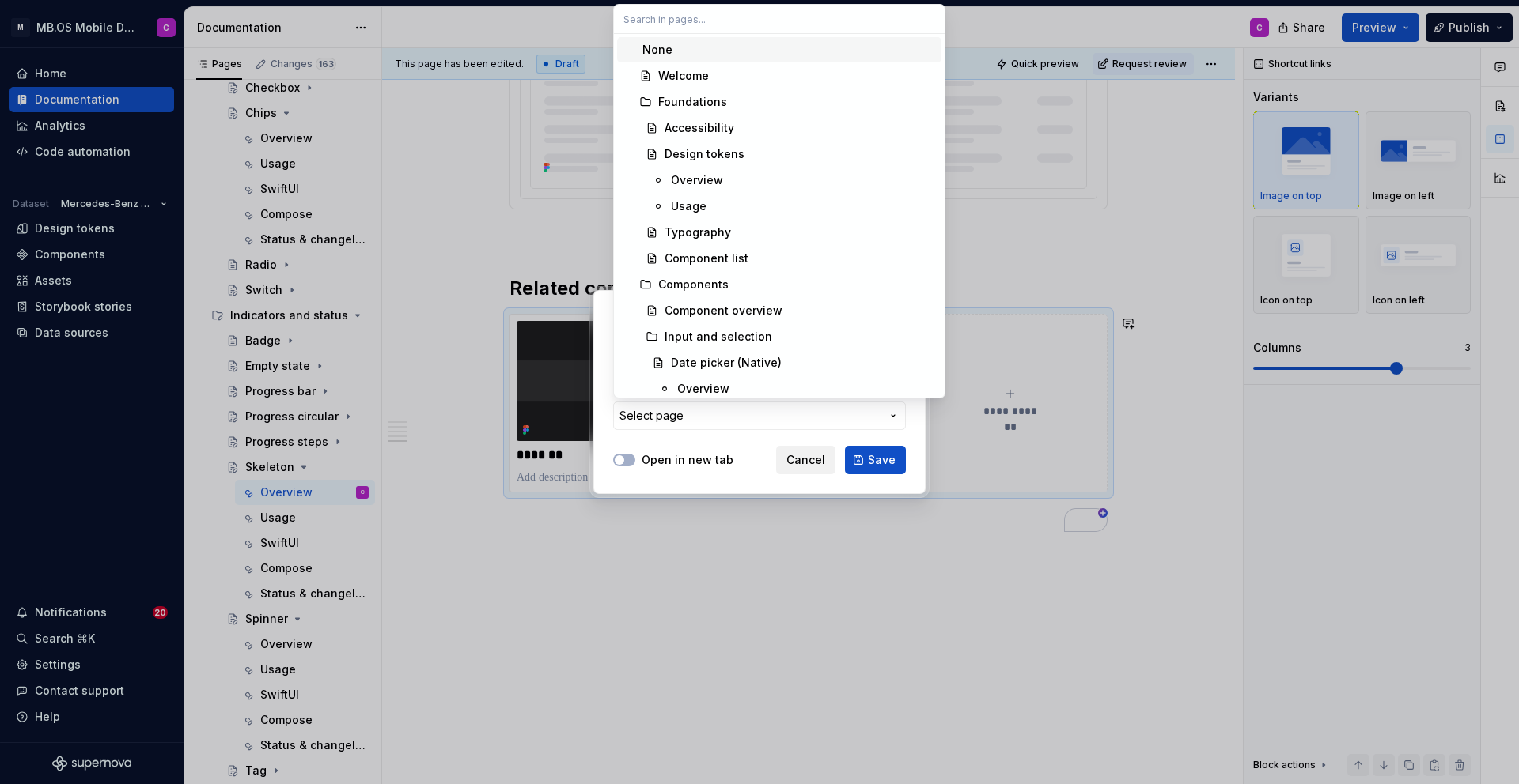
click at [796, 463] on div "Add link Page External link Page Select page Open in new tab Cancel Save" at bounding box center [760, 392] width 1519 height 784
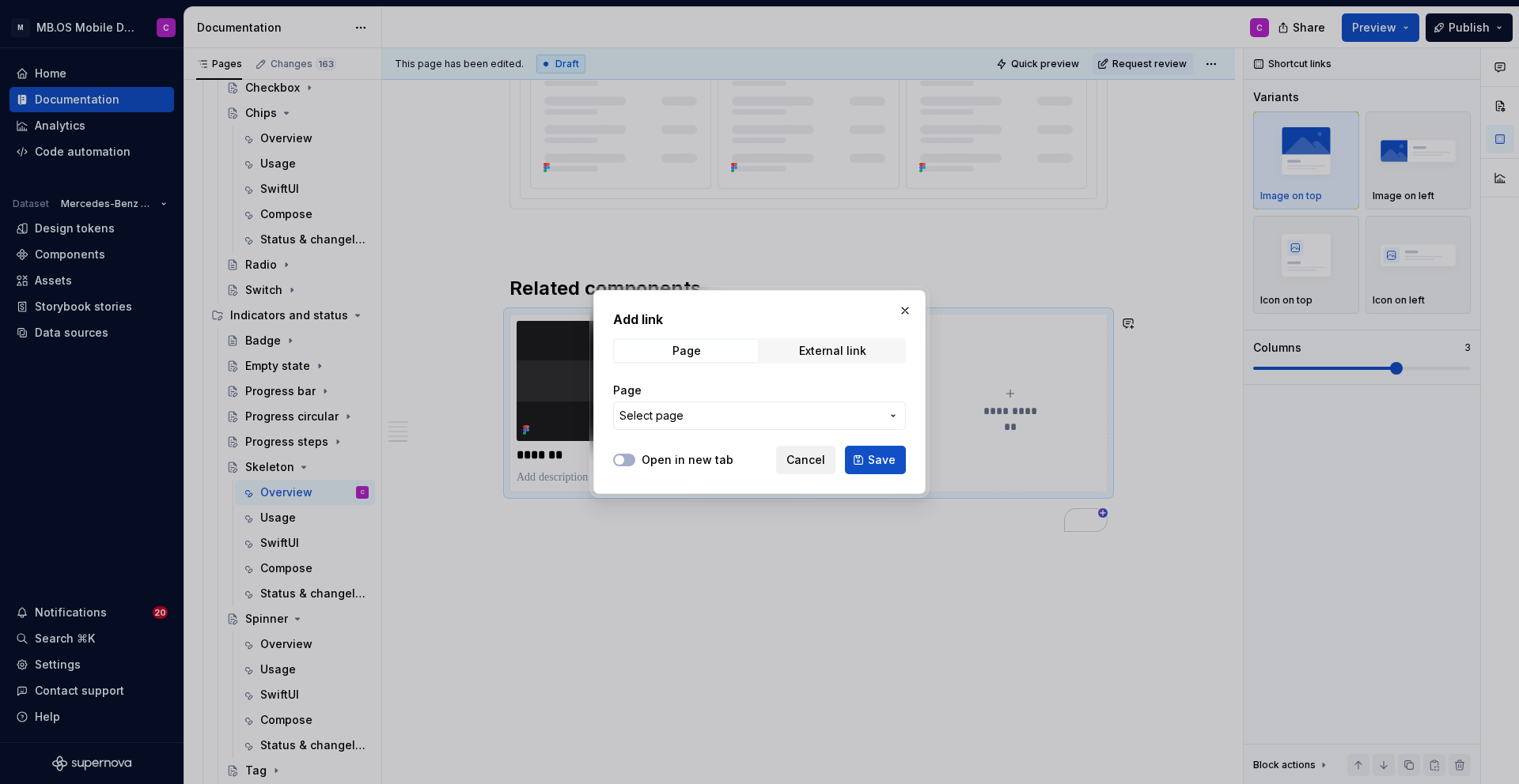
click at [796, 463] on span "Cancel" at bounding box center [805, 460] width 38 height 16
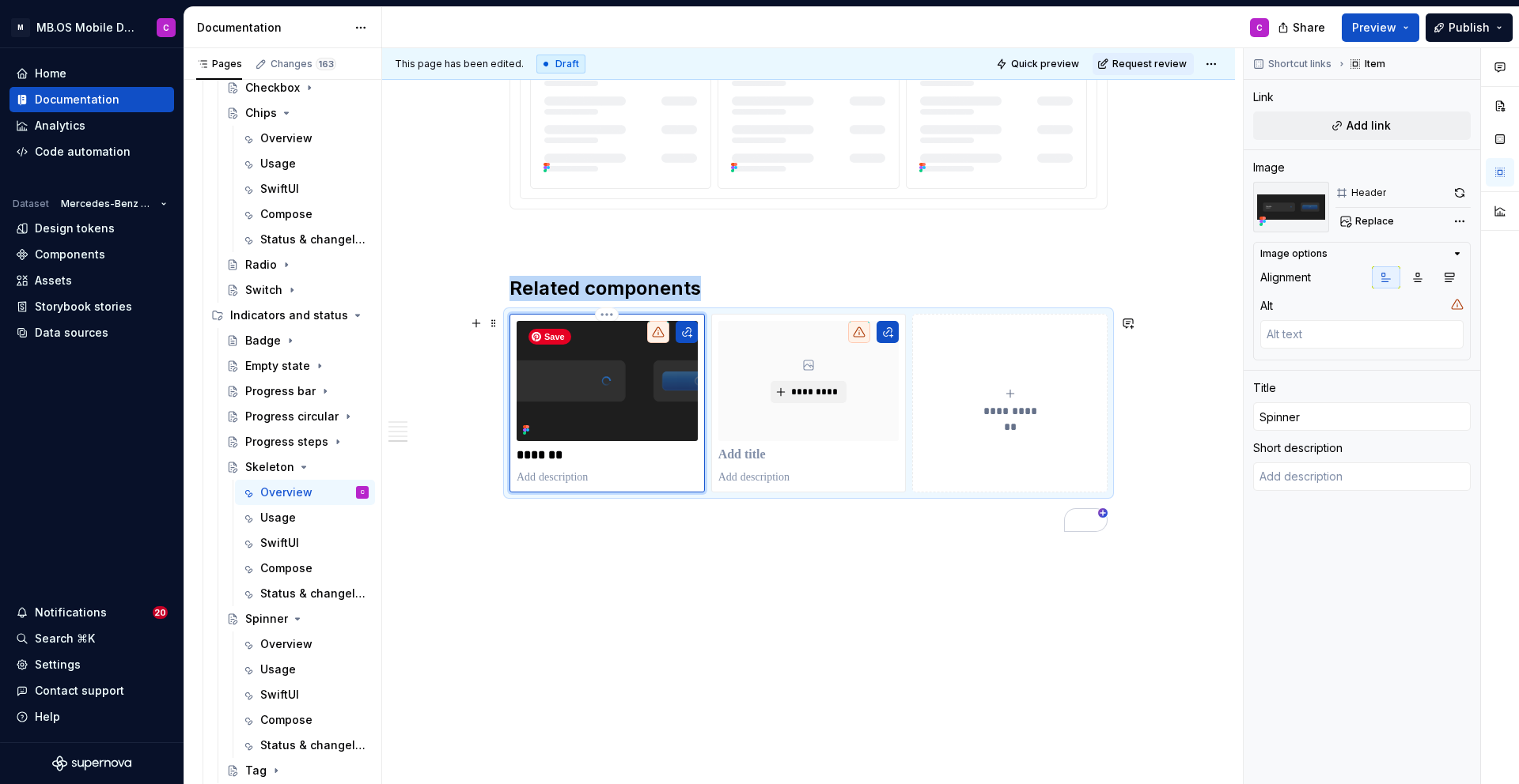
click at [637, 408] on img "To enrich screen reader interactions, please activate Accessibility in Grammarl…" at bounding box center [607, 381] width 181 height 120
click at [810, 448] on p "To enrich screen reader interactions, please activate Accessibility in Grammarl…" at bounding box center [809, 456] width 181 height 16
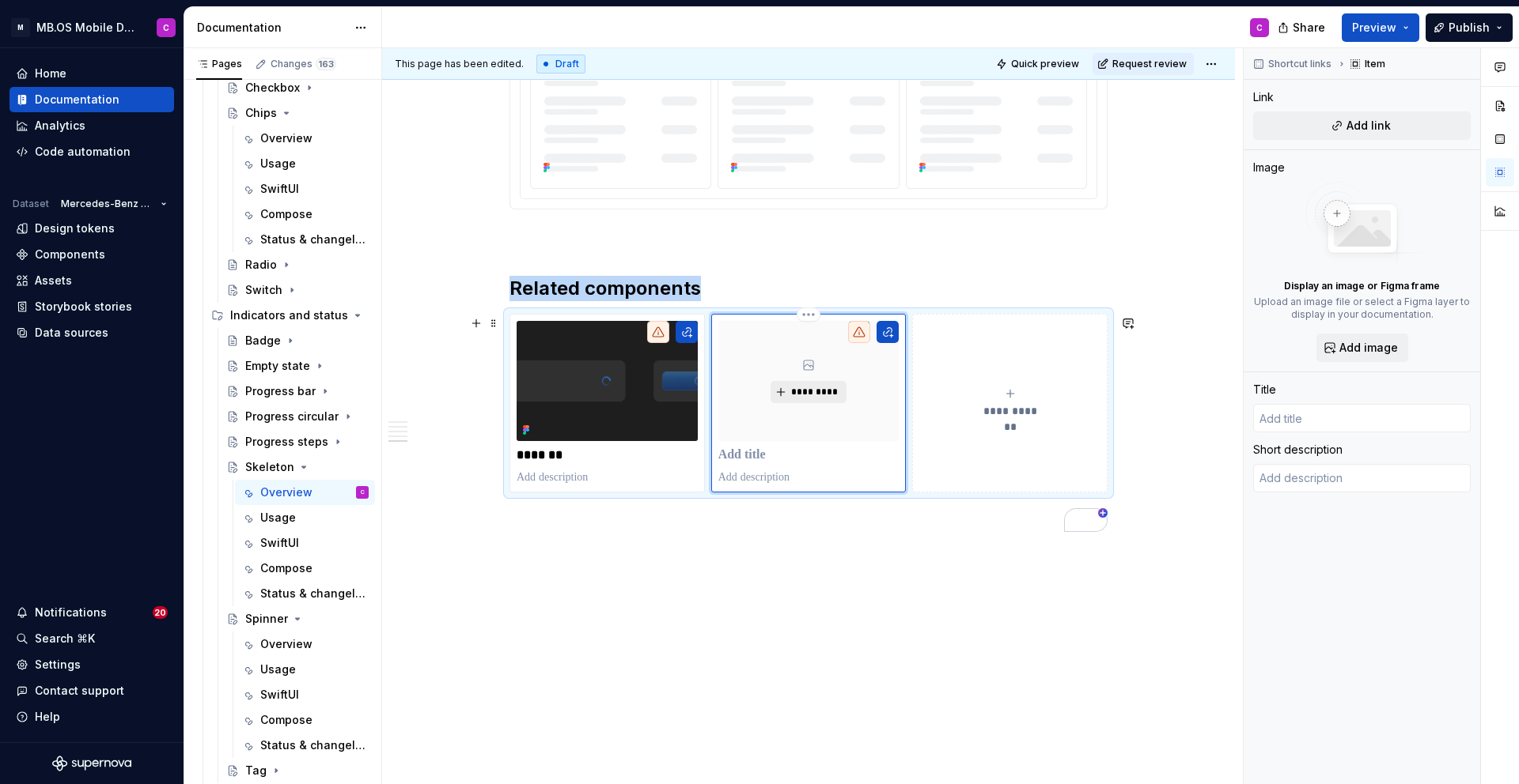
click at [811, 400] on button "*********" at bounding box center [808, 392] width 75 height 22
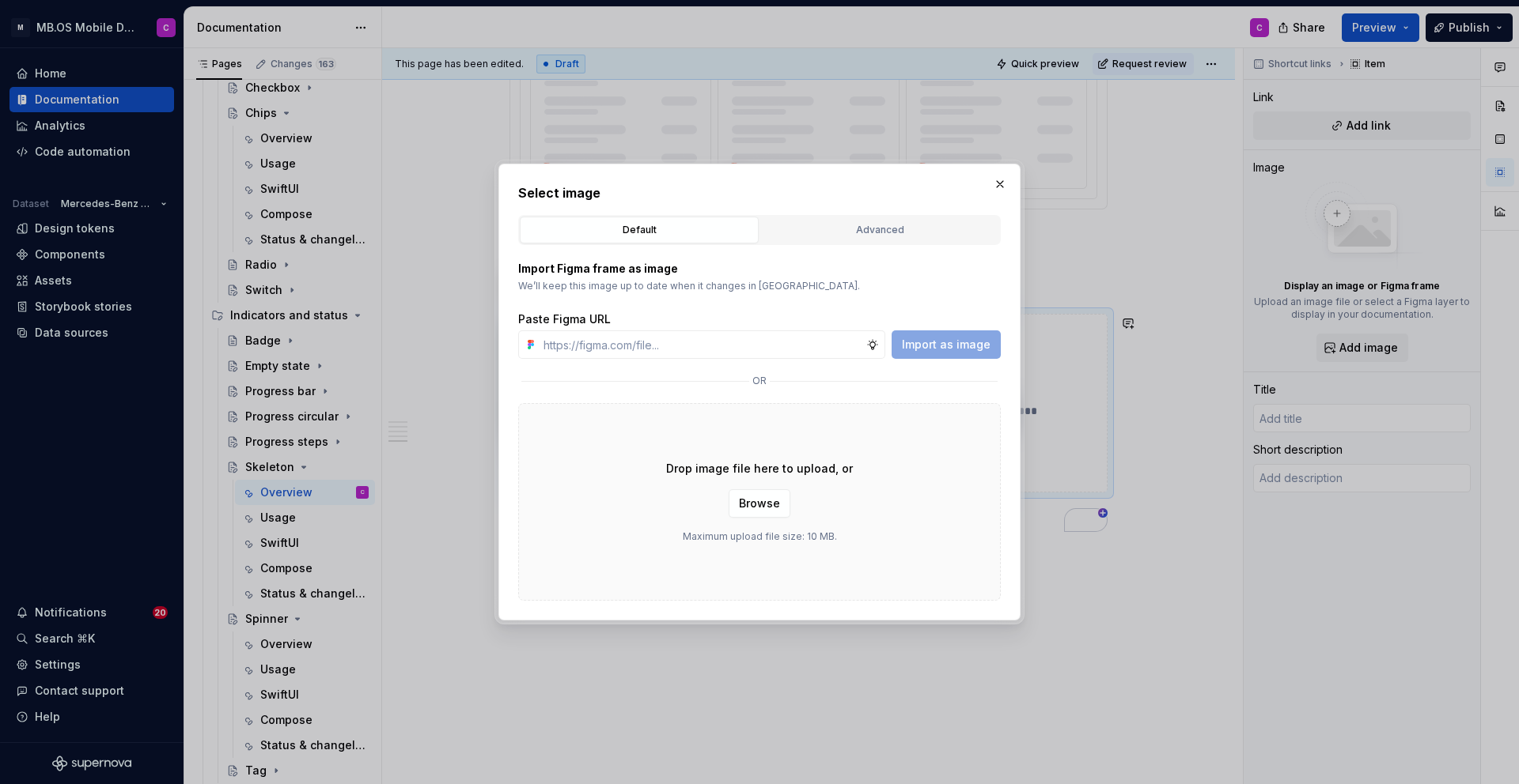
click at [1013, 180] on div "Select image Default Advanced Import Figma frame as image We’ll keep this image…" at bounding box center [759, 392] width 522 height 457
click at [1006, 180] on button "button" at bounding box center [1000, 184] width 22 height 22
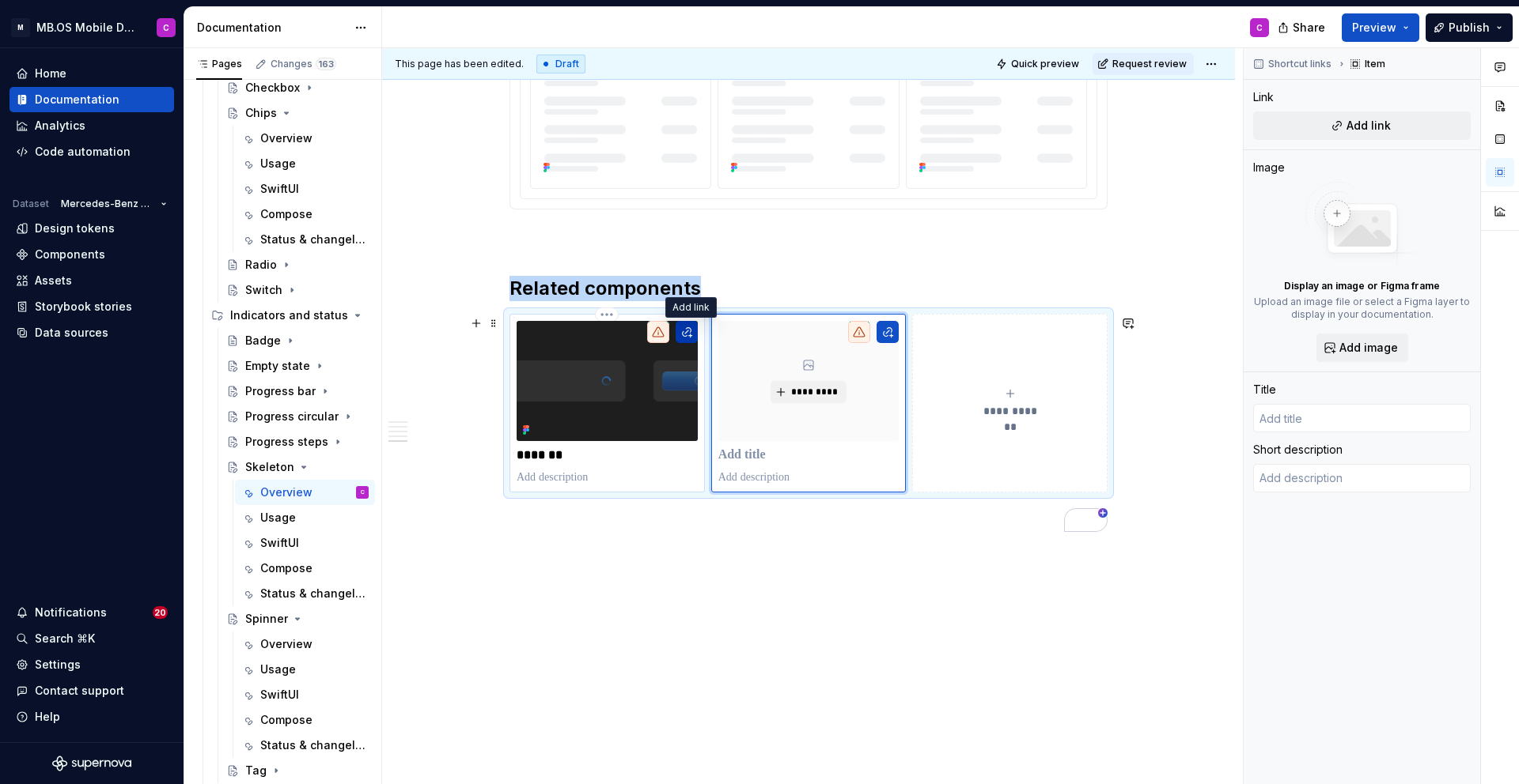
click at [692, 332] on button "To enrich screen reader interactions, please activate Accessibility in Grammarl…" at bounding box center [686, 332] width 22 height 22
type textarea "*"
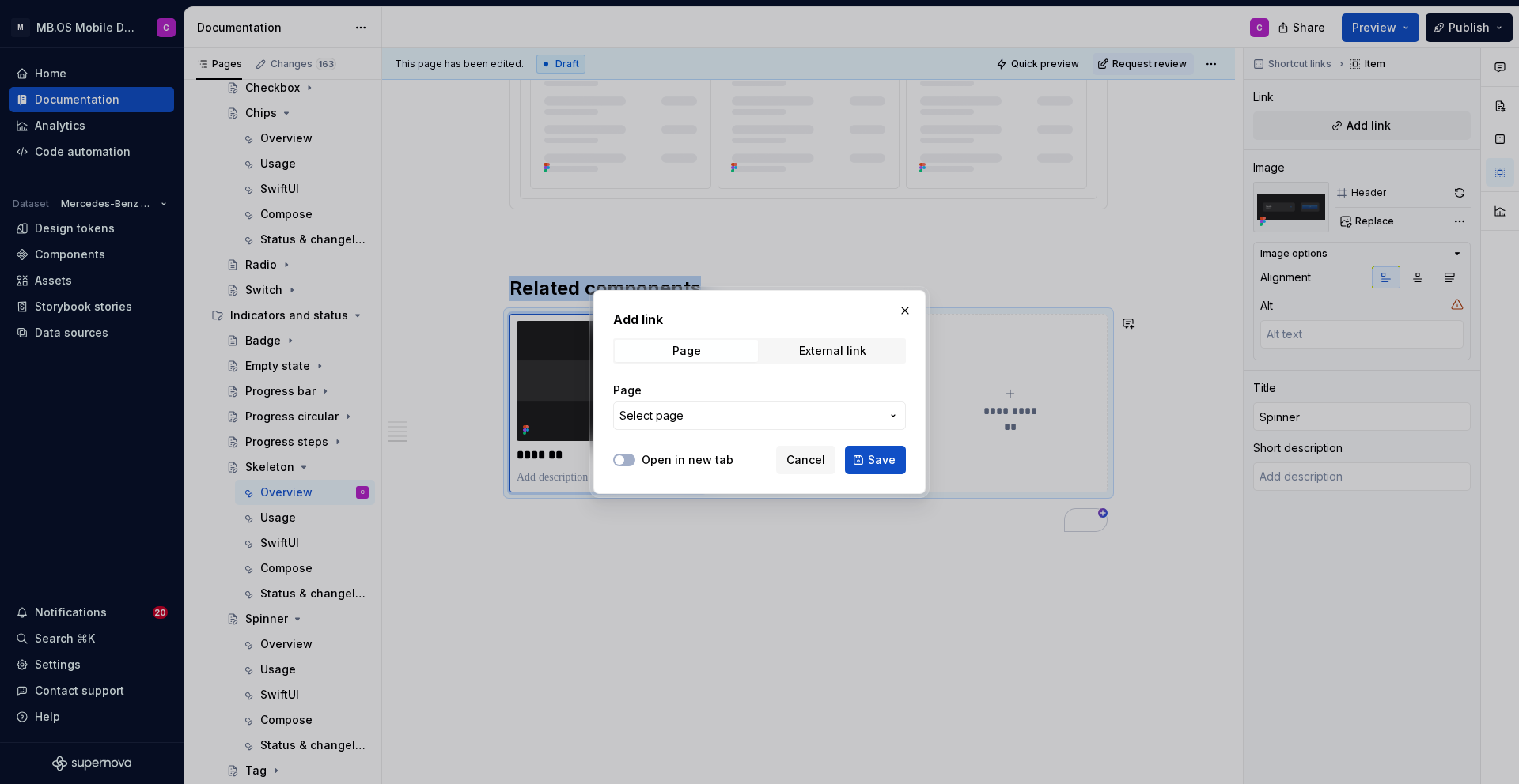
click at [756, 414] on span "Select page" at bounding box center [750, 416] width 261 height 16
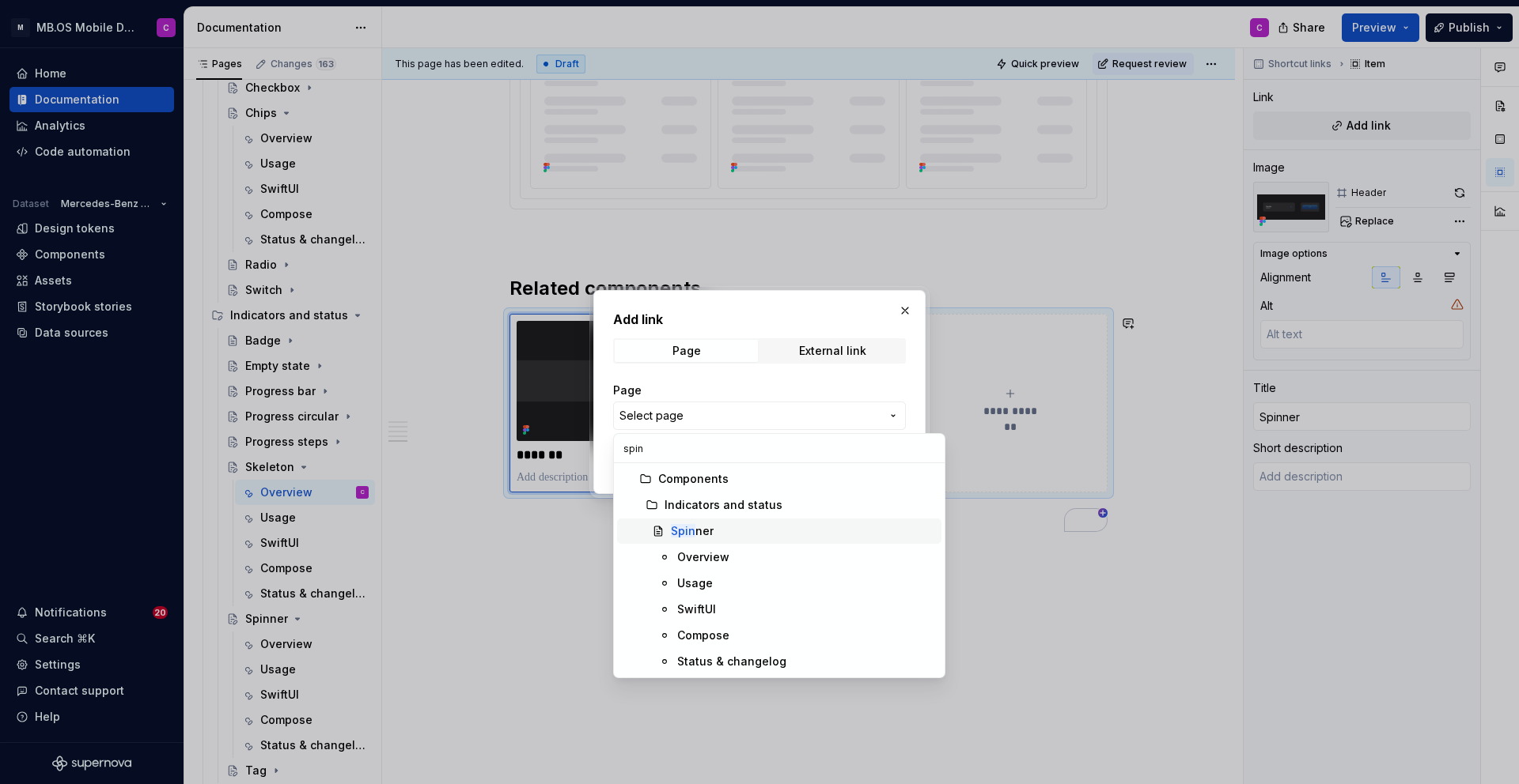
type input "spin"
click at [731, 531] on div "Spin ner" at bounding box center [803, 532] width 264 height 16
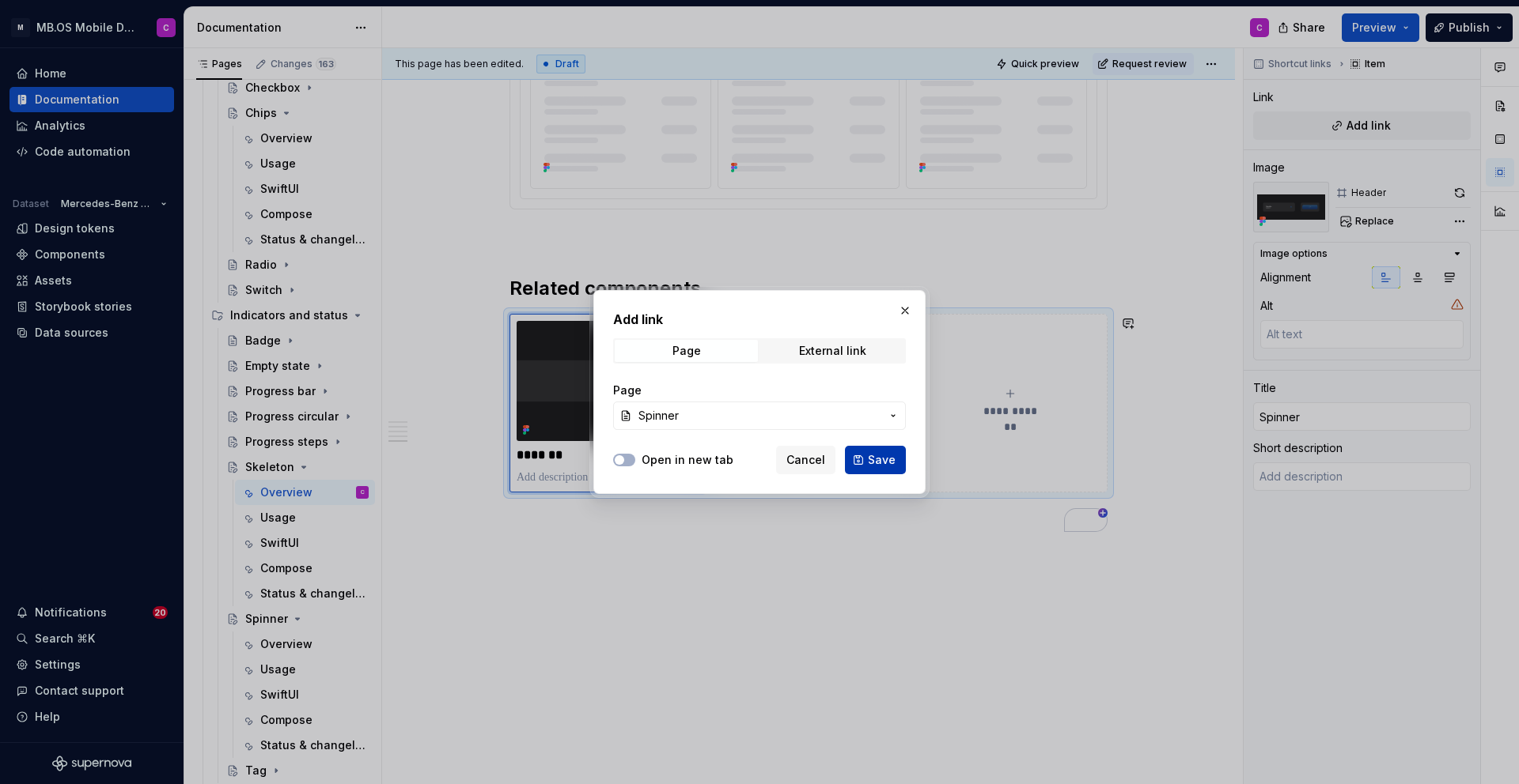
click at [873, 460] on span "Save" at bounding box center [881, 460] width 28 height 16
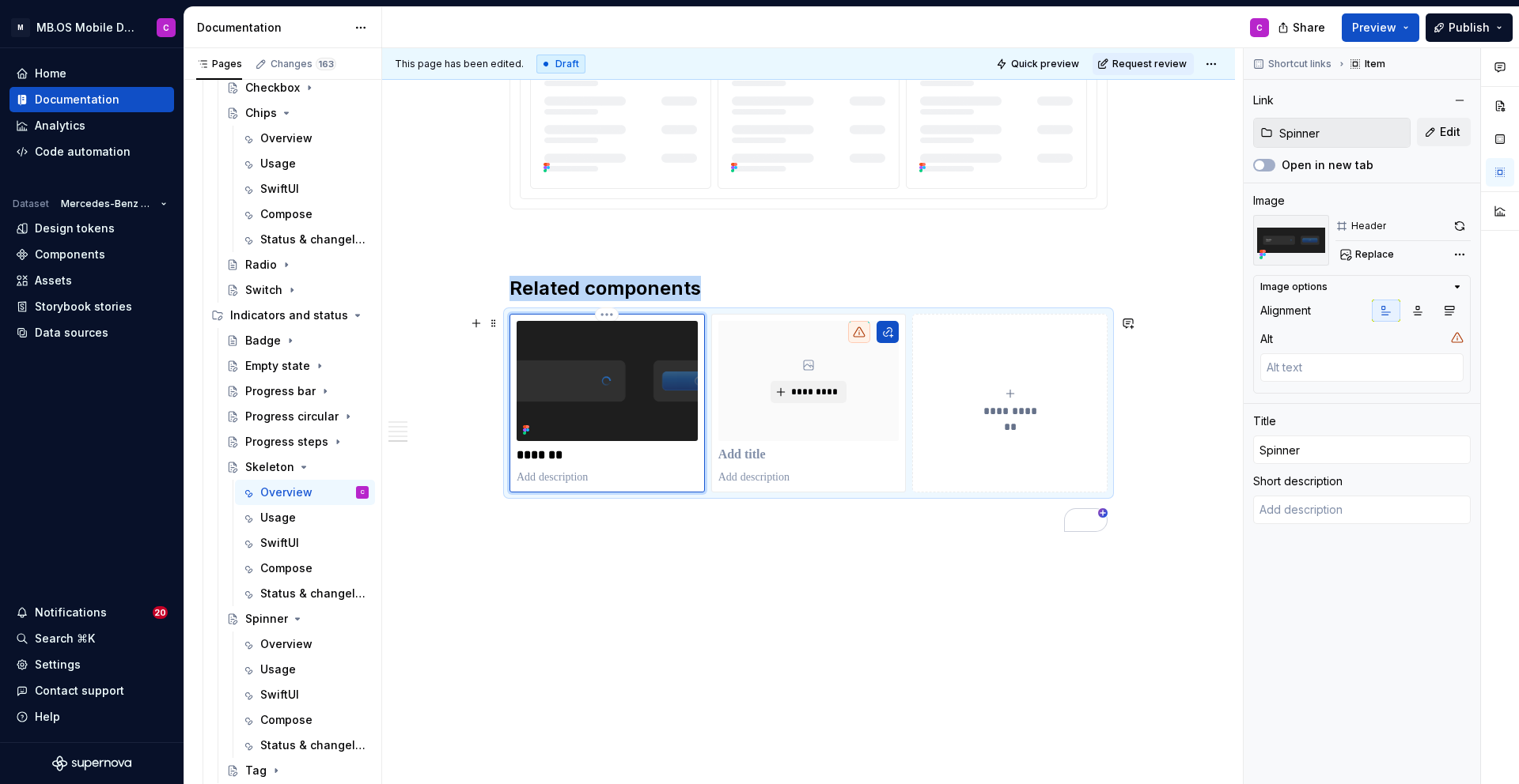
type textarea "*"
type textarea "A spinner is an animated spinning icon that lets user know content is being loa…"
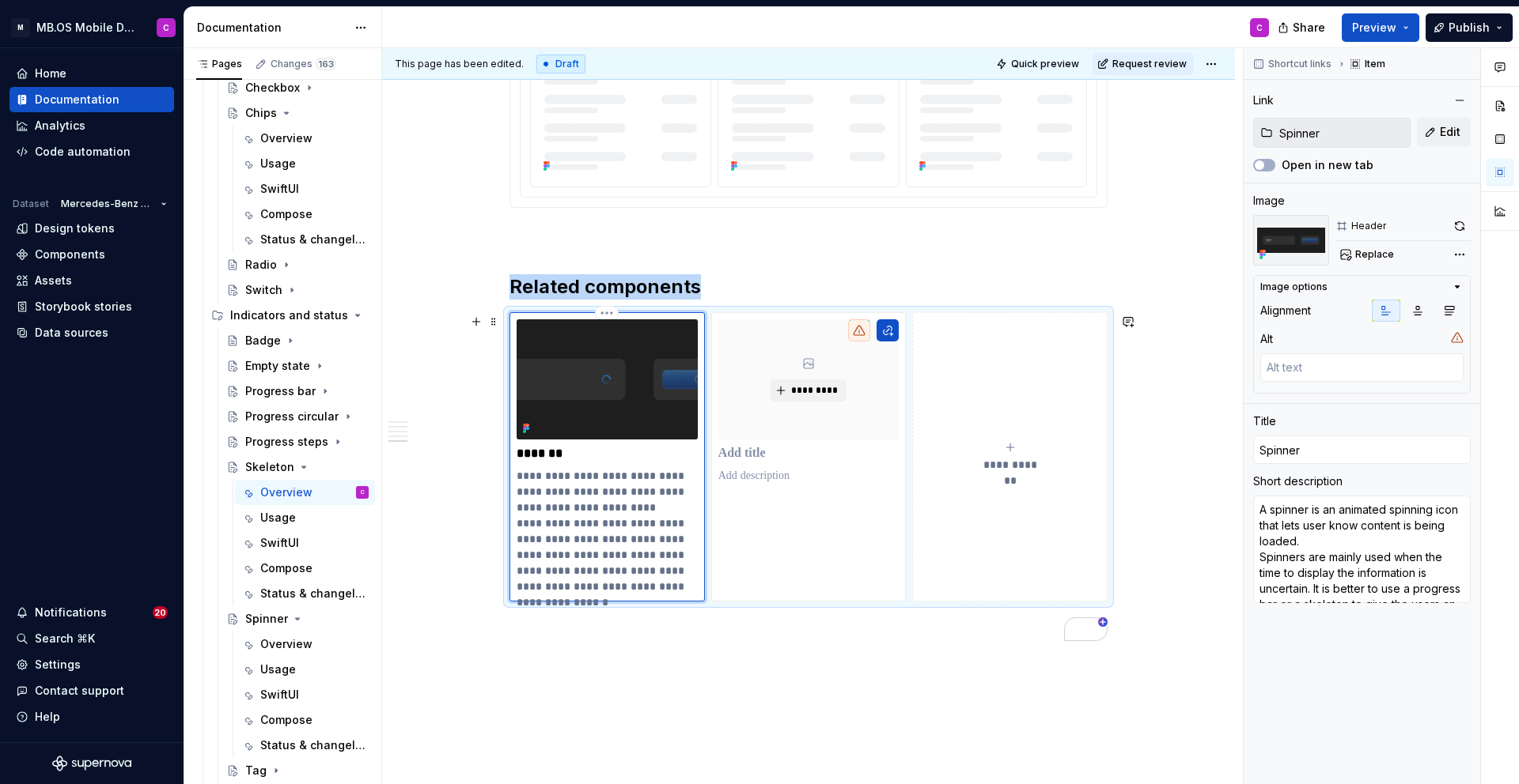
click at [576, 461] on p "*******" at bounding box center [607, 454] width 181 height 16
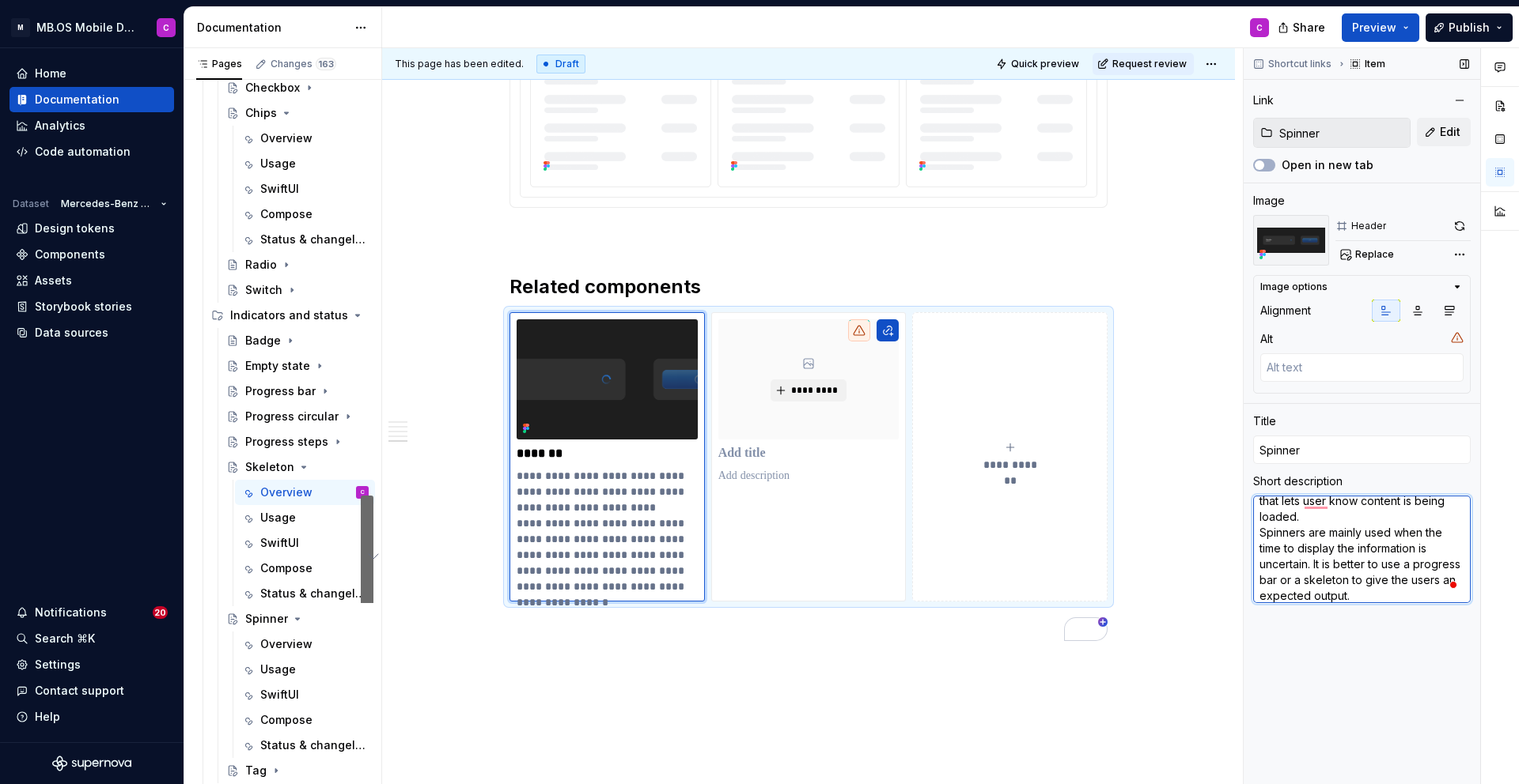
scroll to position [24, 0]
click at [1361, 589] on textarea "A spinner is an animated spinning icon that lets user know content is being loa…" at bounding box center [1362, 549] width 218 height 108
drag, startPoint x: 1260, startPoint y: 531, endPoint x: 1361, endPoint y: 600, distance: 122.3
click at [1361, 600] on textarea "A spinner is an animated spinning icon that lets user know content is being loa…" at bounding box center [1362, 549] width 218 height 108
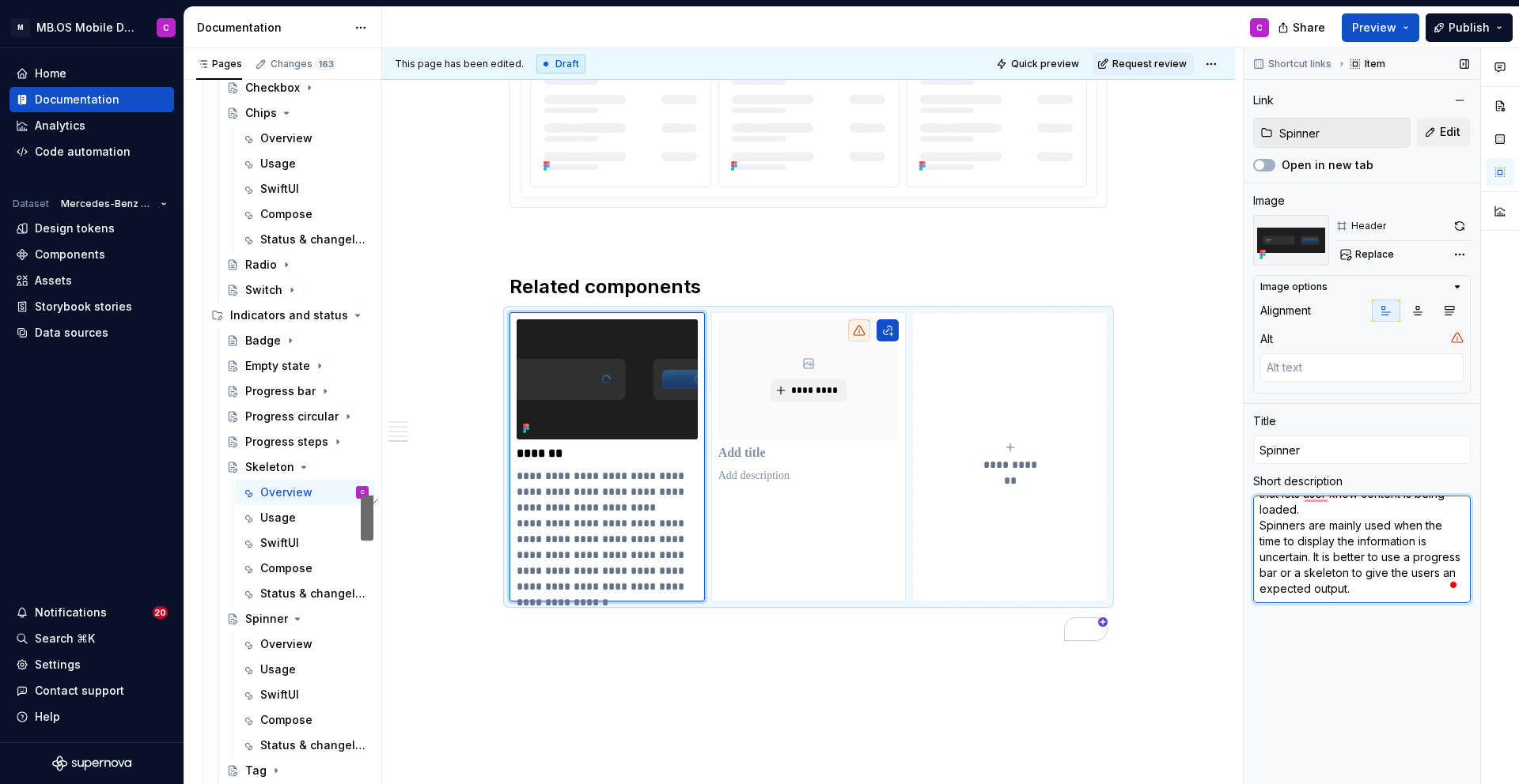
type textarea "*"
type textarea "A spinner is an animated spinning icon that lets user know content is being loa…"
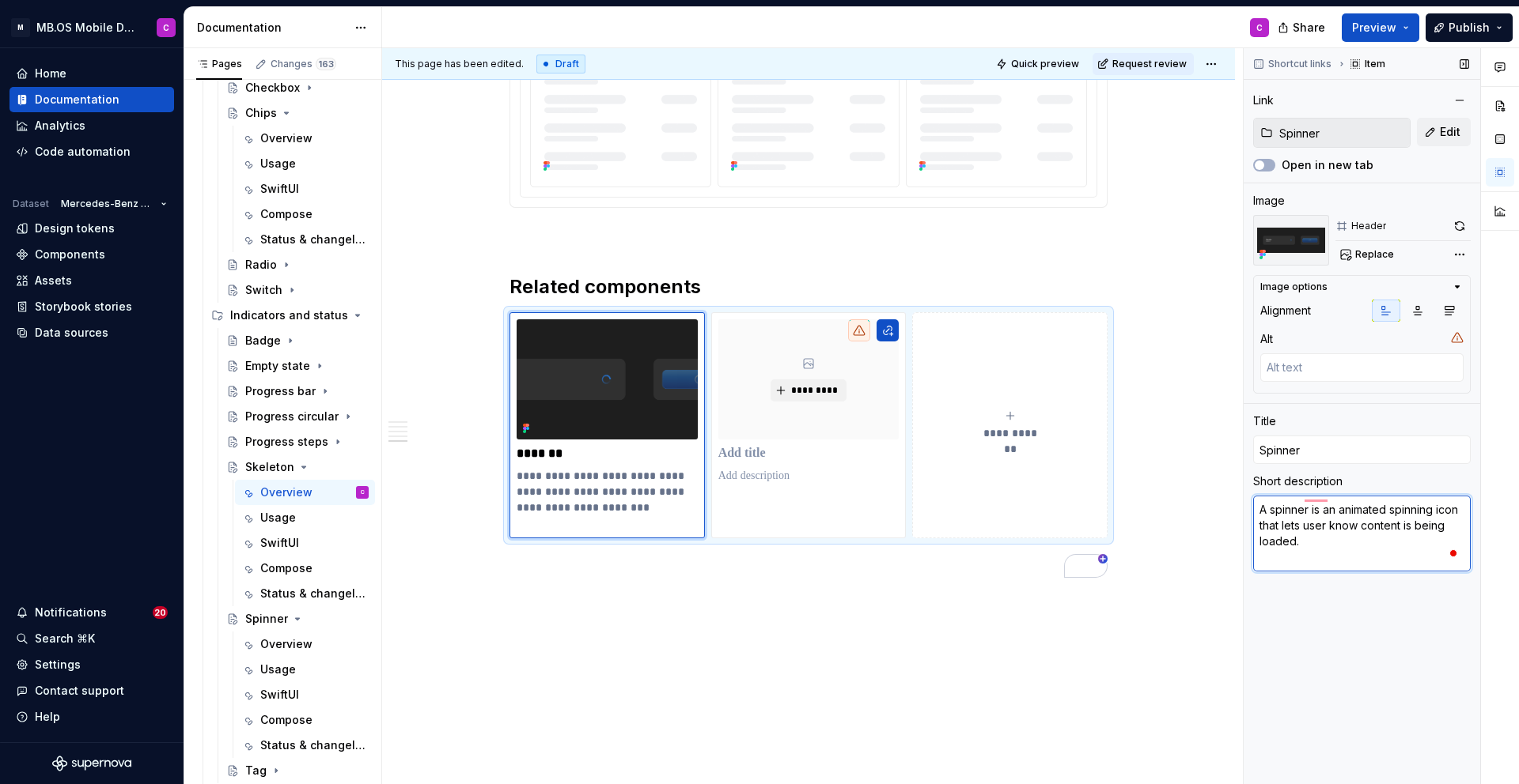
scroll to position [0, 0]
type textarea "*"
type textarea "A spinner is an animated spinning icon that lets user know content is being loa…"
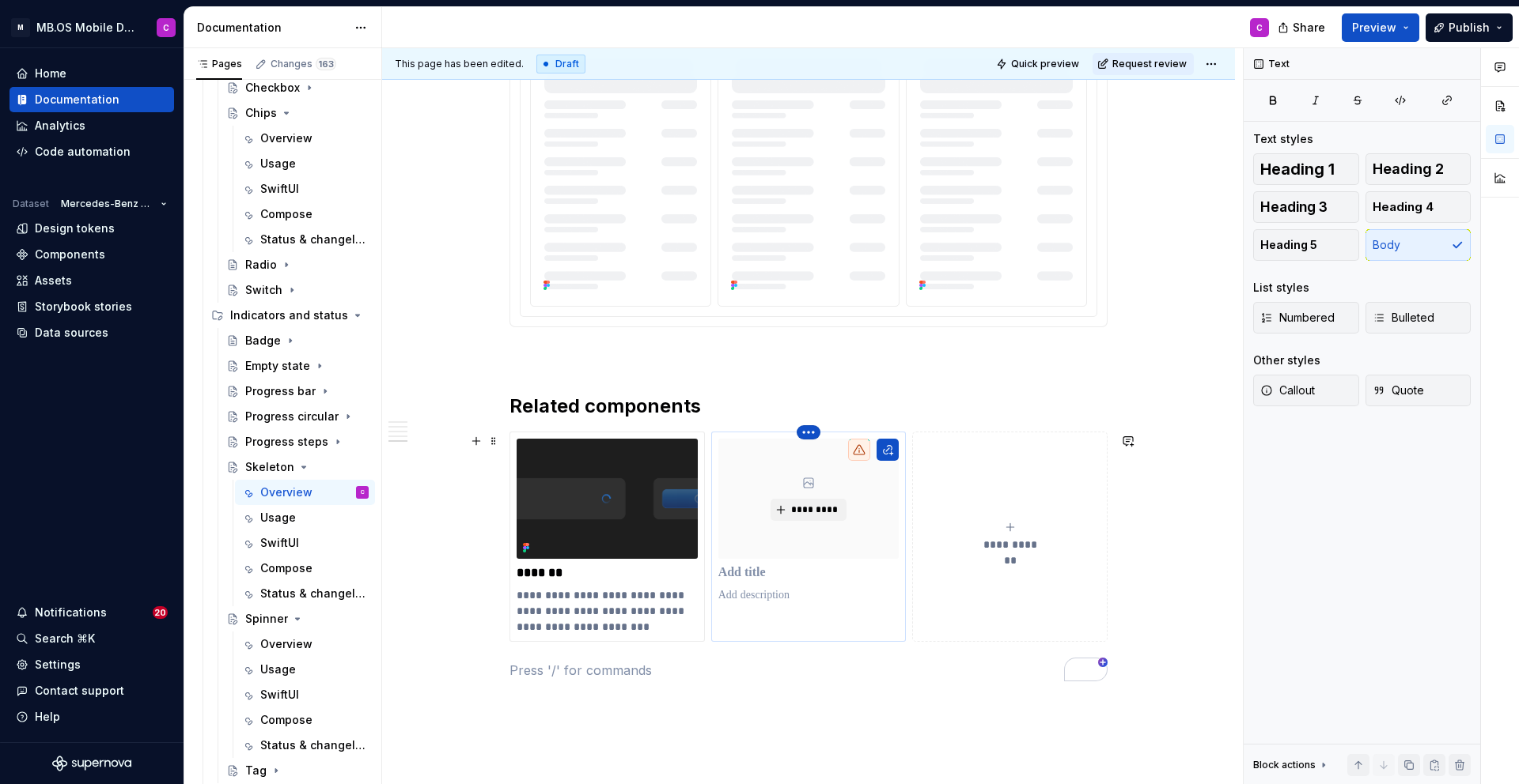
click at [811, 435] on html "M MB.OS Mobile Design System C Home Documentation Analytics Code automation Dat…" at bounding box center [760, 392] width 1519 height 784
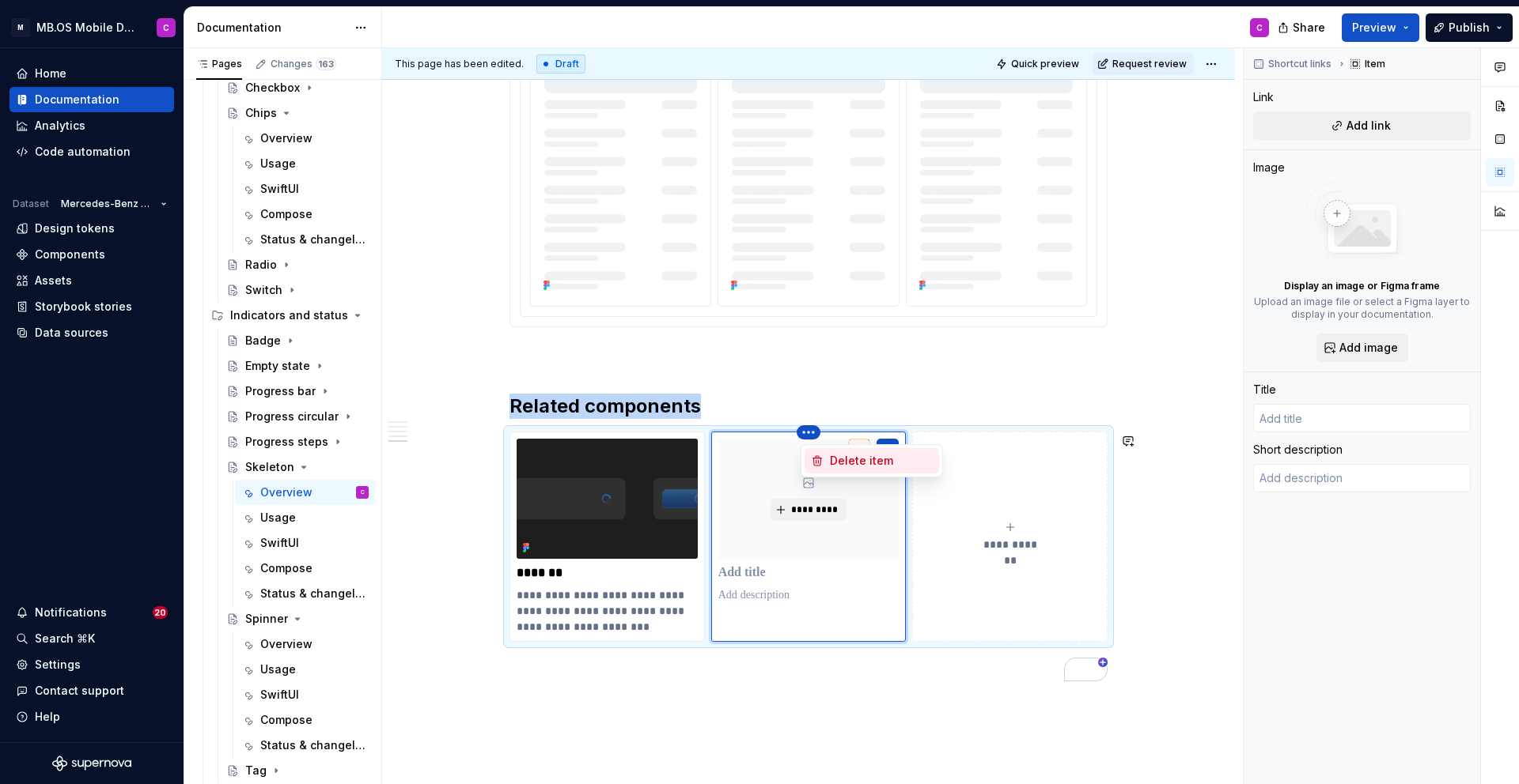
click at [847, 461] on div "Delete item" at bounding box center [881, 461] width 103 height 16
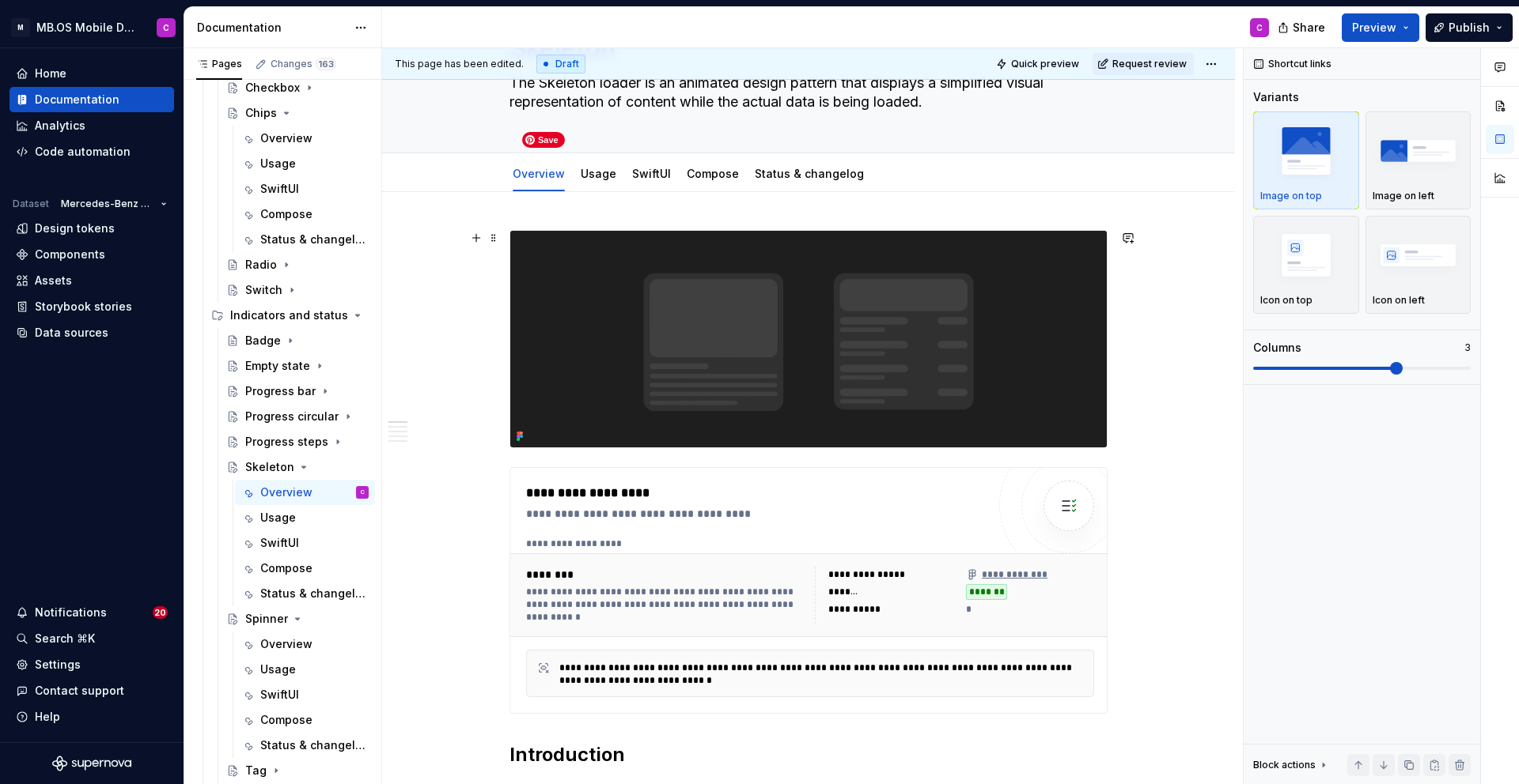
scroll to position [0, 0]
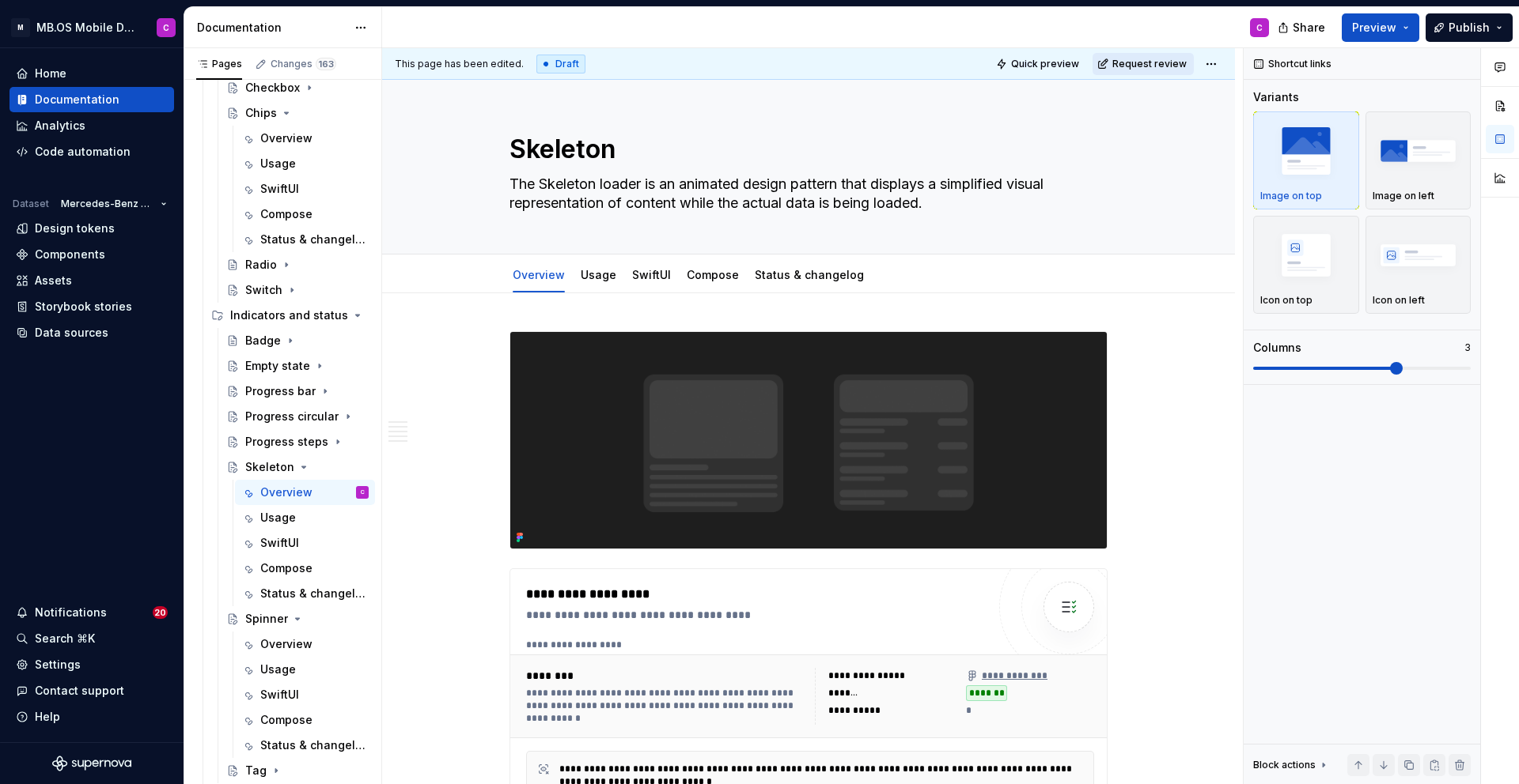
click at [1174, 67] on span "Request review" at bounding box center [1149, 64] width 74 height 12
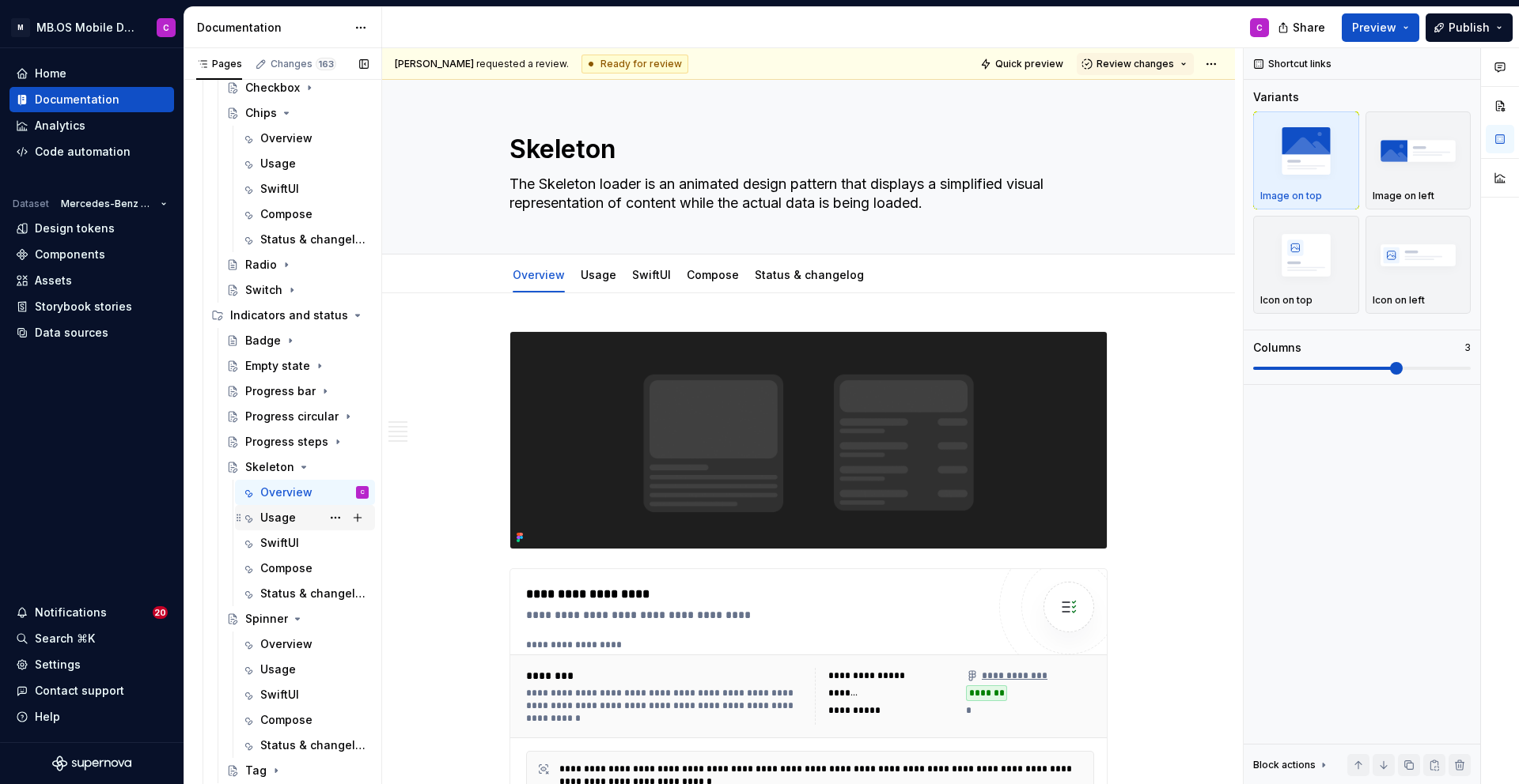
click at [270, 517] on div "Usage" at bounding box center [278, 518] width 36 height 16
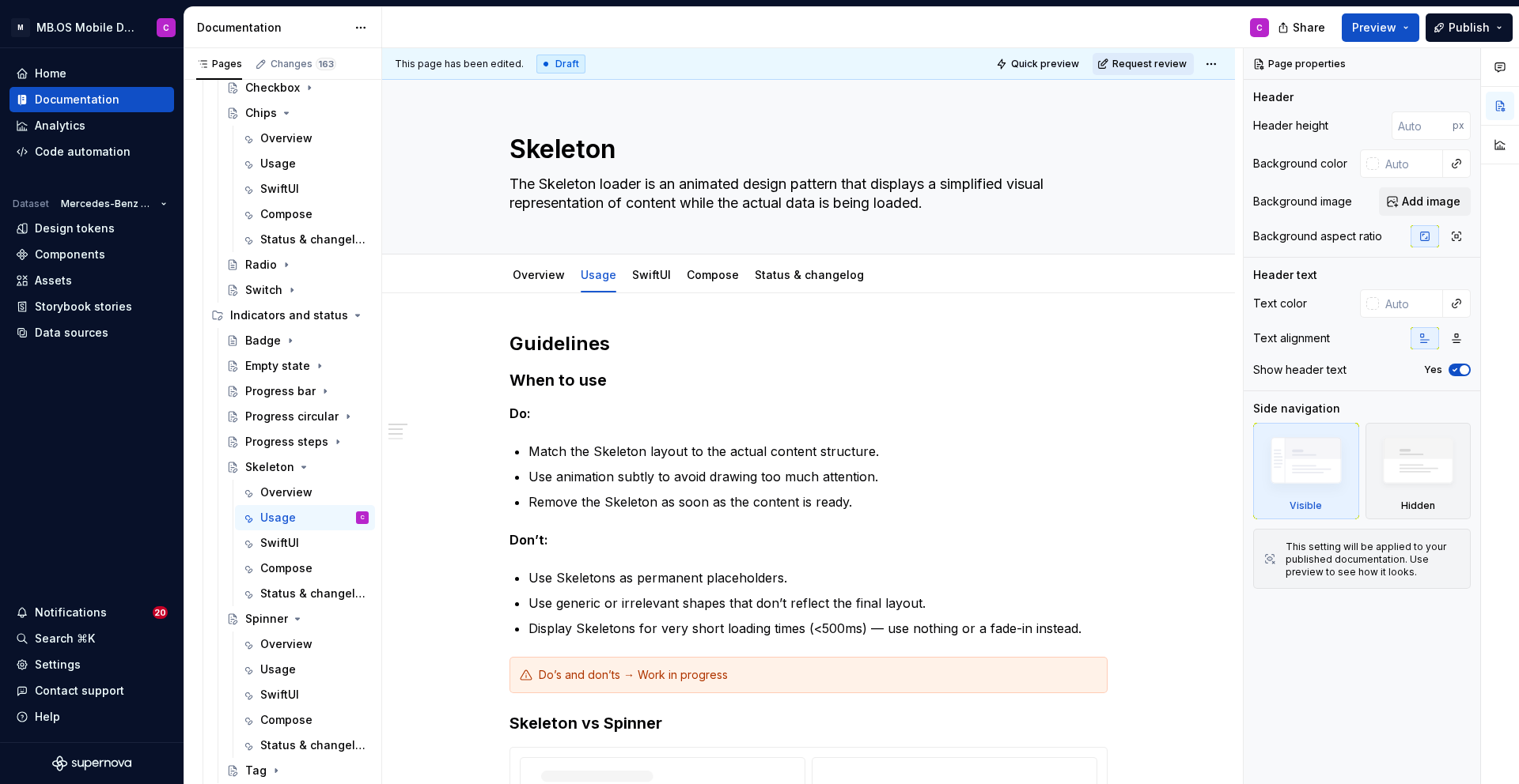
click at [1133, 68] on span "Request review" at bounding box center [1149, 64] width 74 height 12
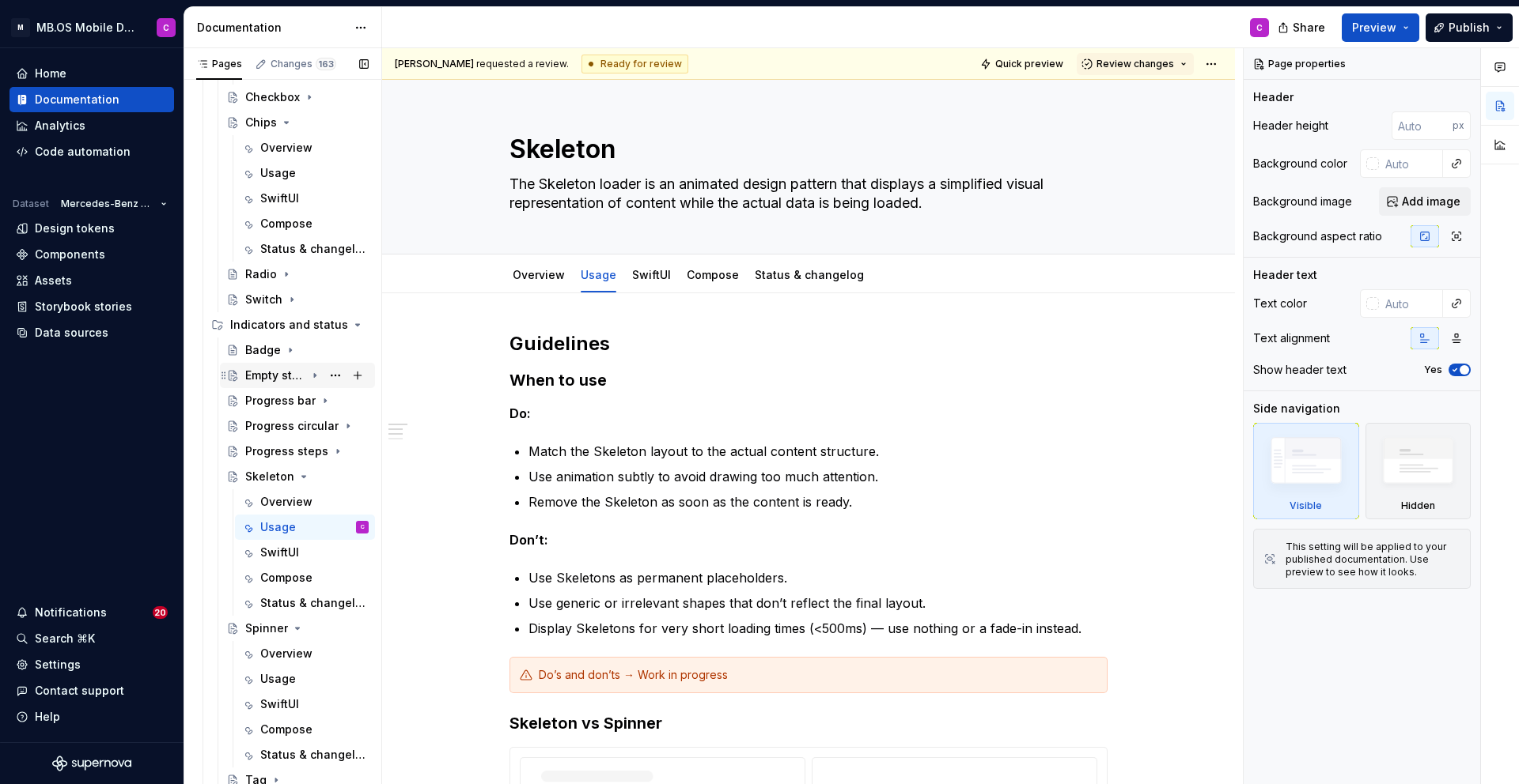
scroll to position [607, 0]
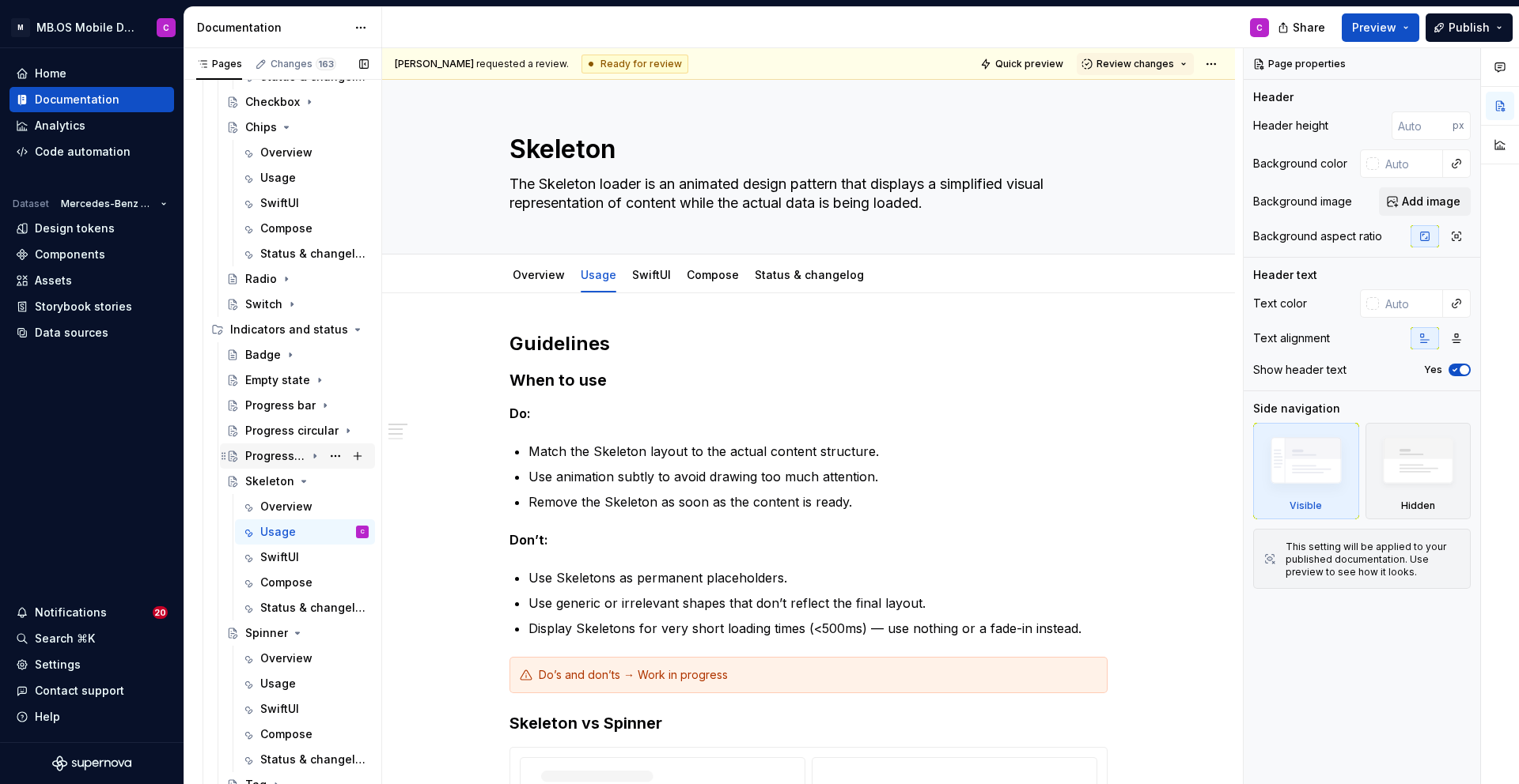
click at [282, 449] on div "Progress steps" at bounding box center [275, 457] width 60 height 16
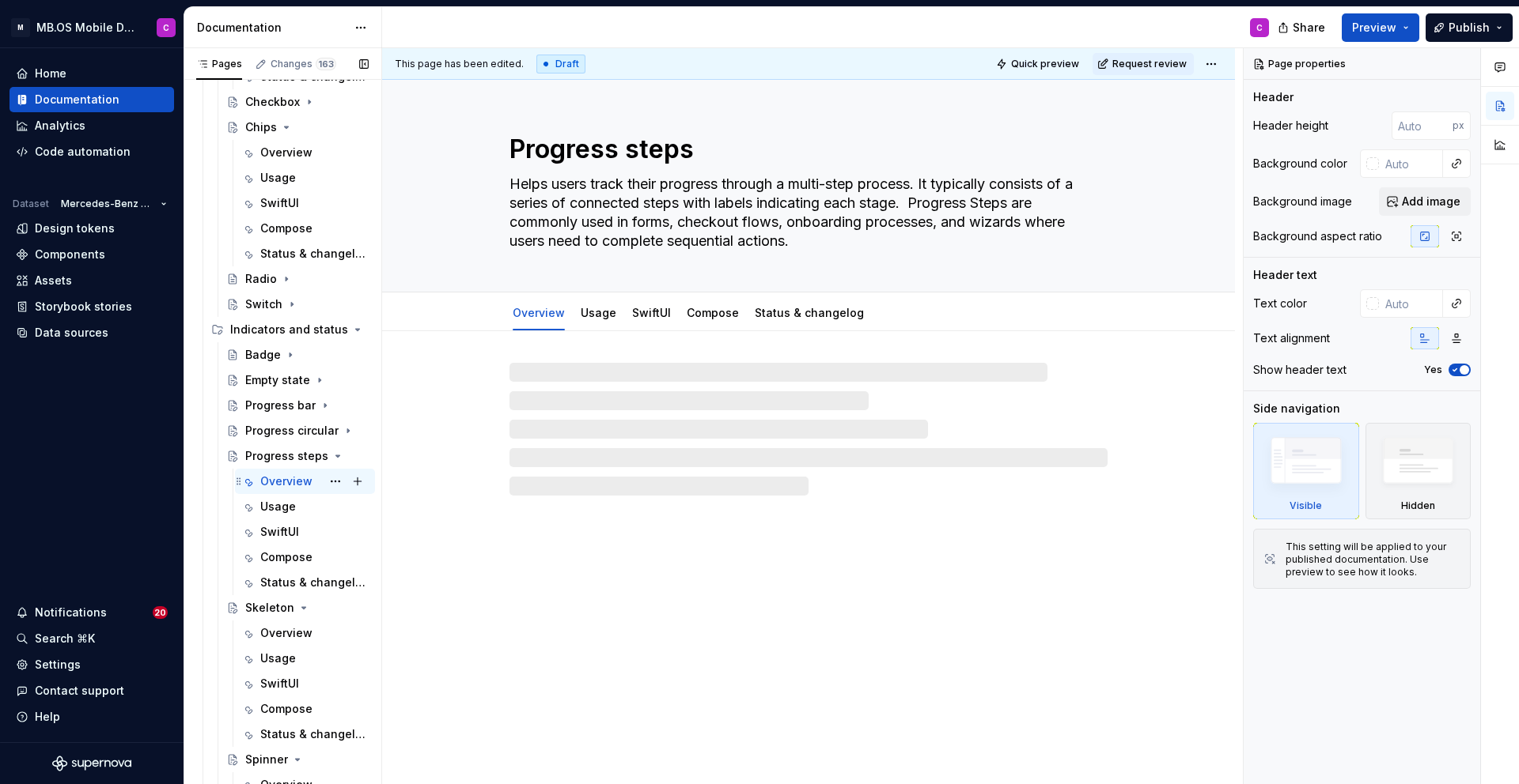
click at [294, 488] on div "Overview" at bounding box center [286, 482] width 53 height 16
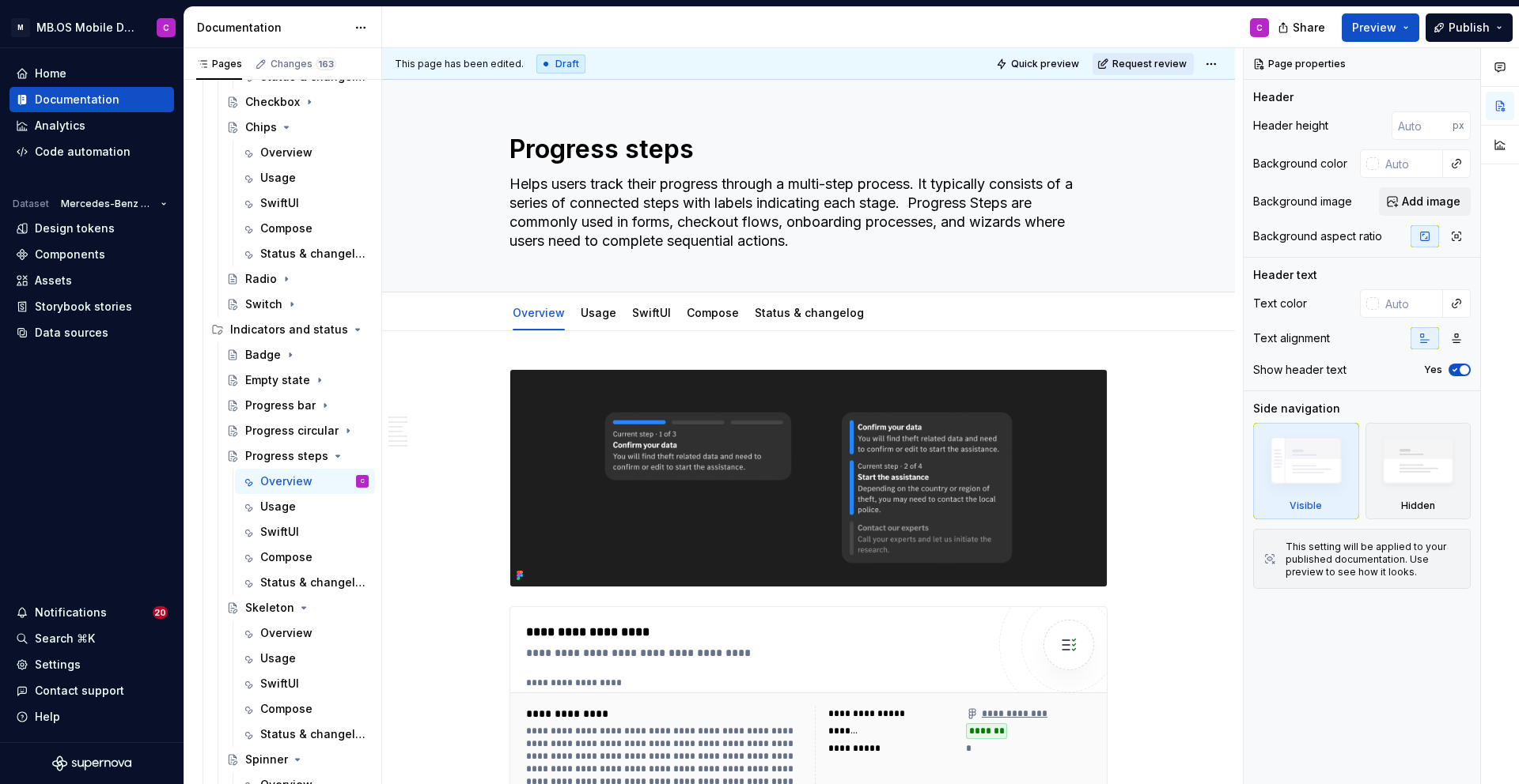
click at [1152, 62] on span "Request review" at bounding box center [1149, 64] width 74 height 12
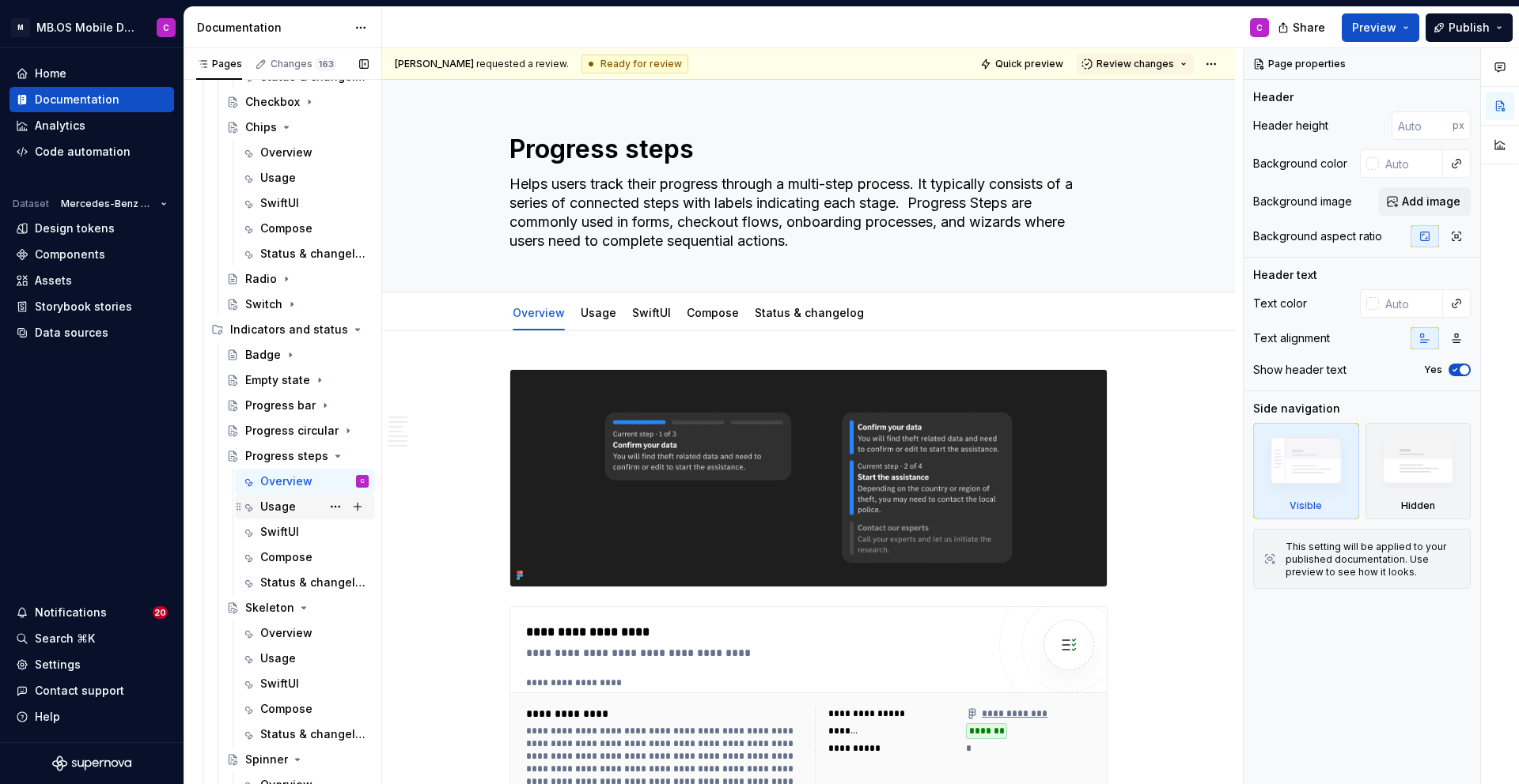
click at [322, 509] on div "Usage" at bounding box center [314, 507] width 108 height 22
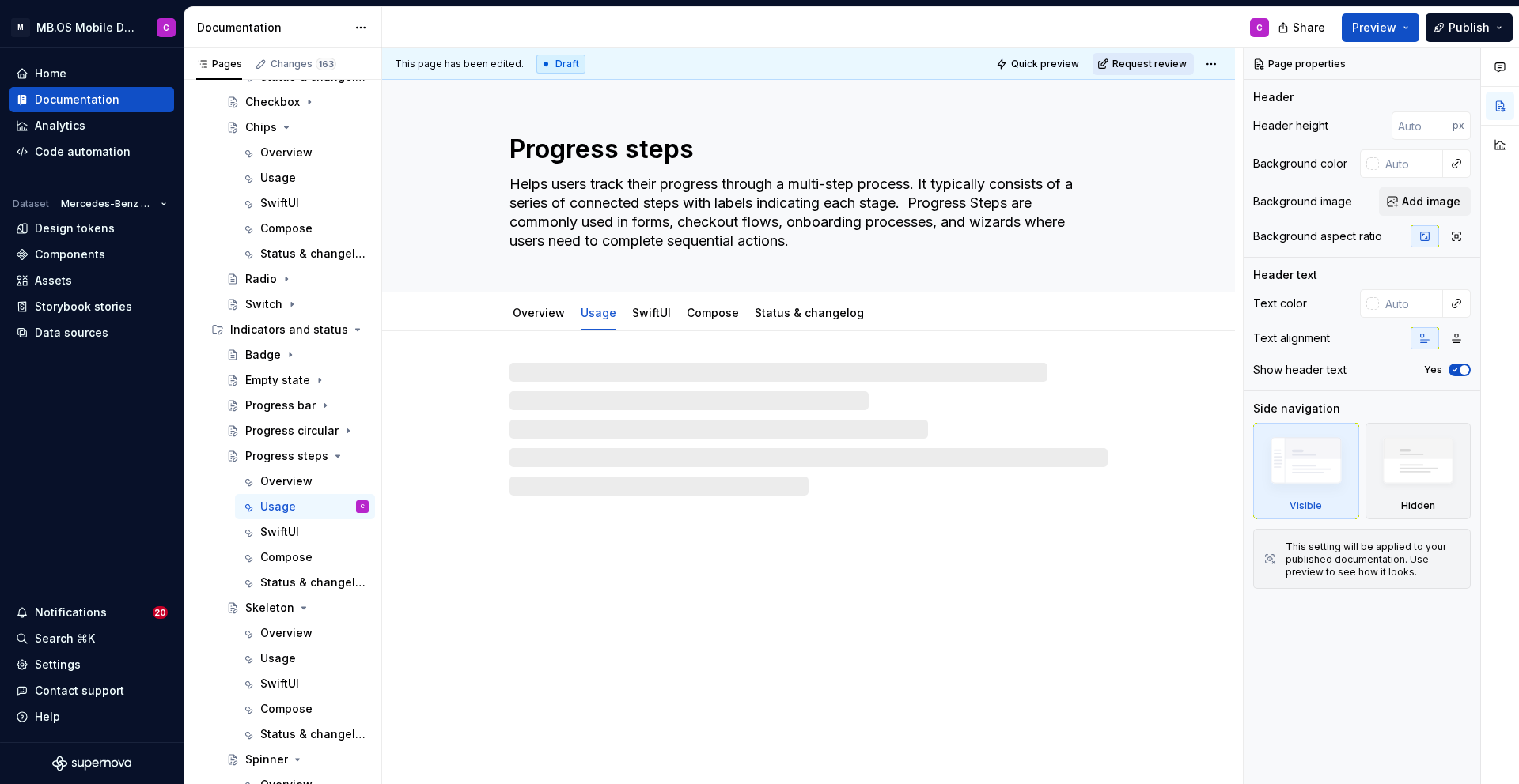
click at [1147, 62] on span "Request review" at bounding box center [1149, 64] width 74 height 12
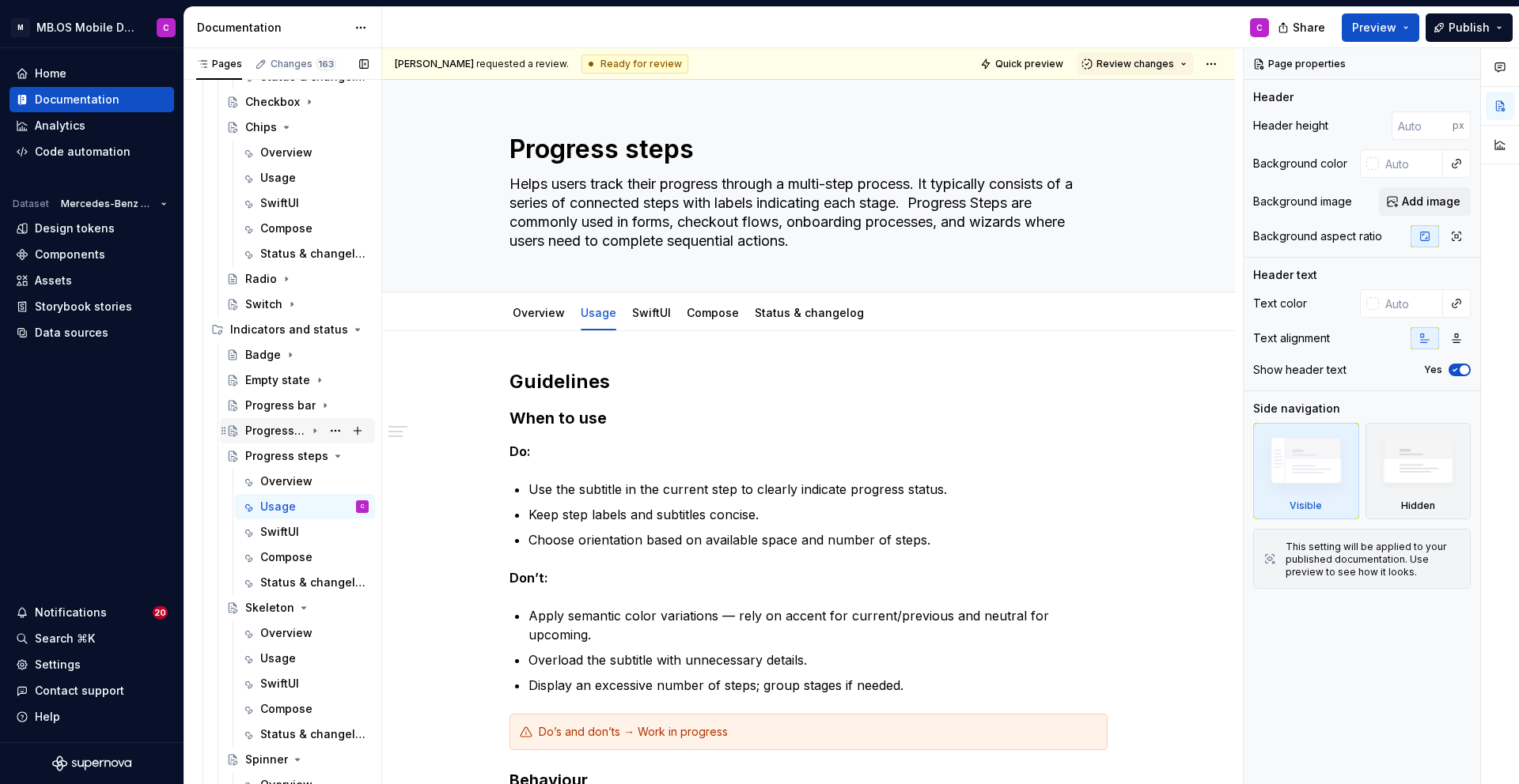
click at [270, 425] on div "Progress circular" at bounding box center [275, 431] width 60 height 16
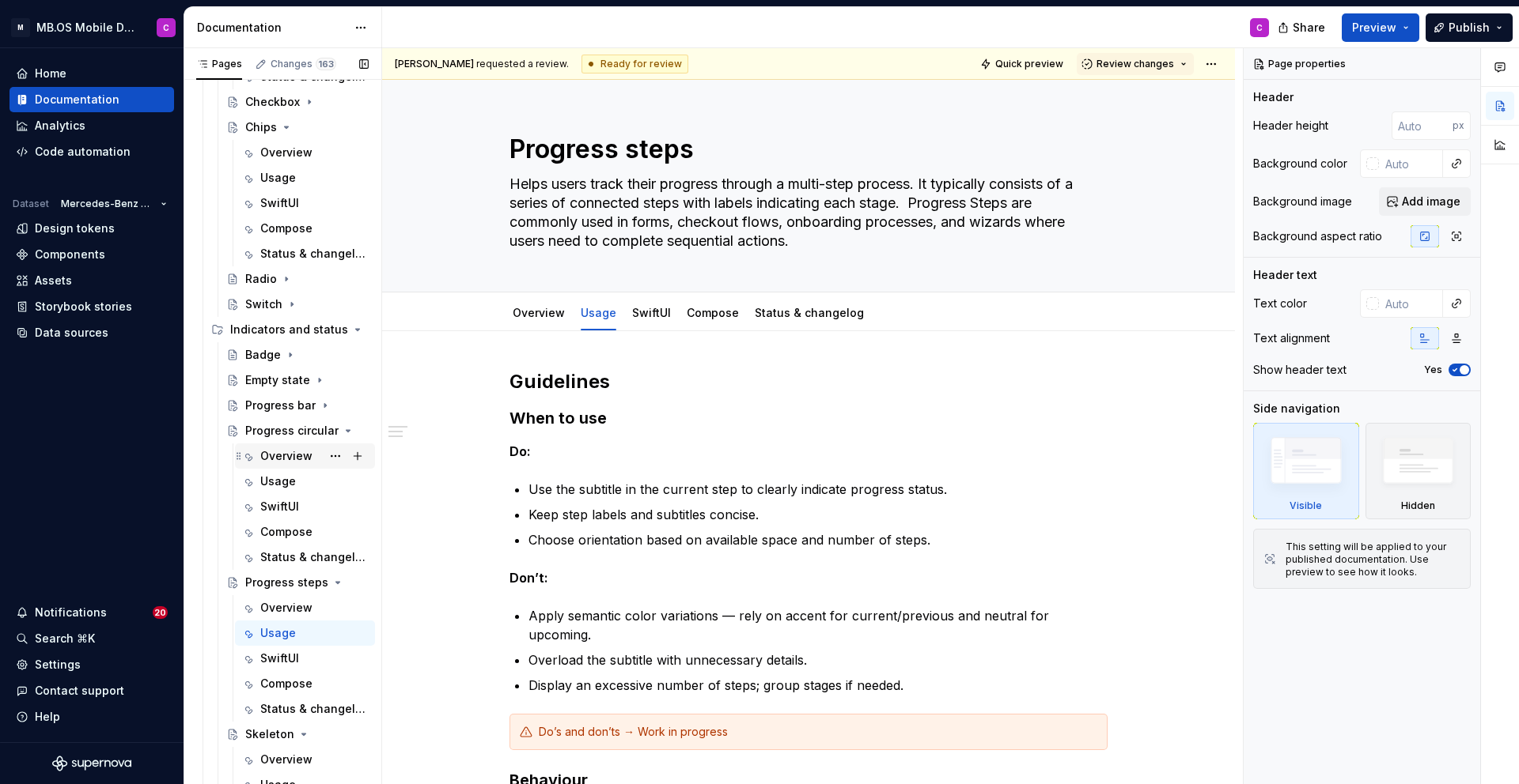
click at [288, 467] on div "Overview" at bounding box center [304, 456] width 140 height 25
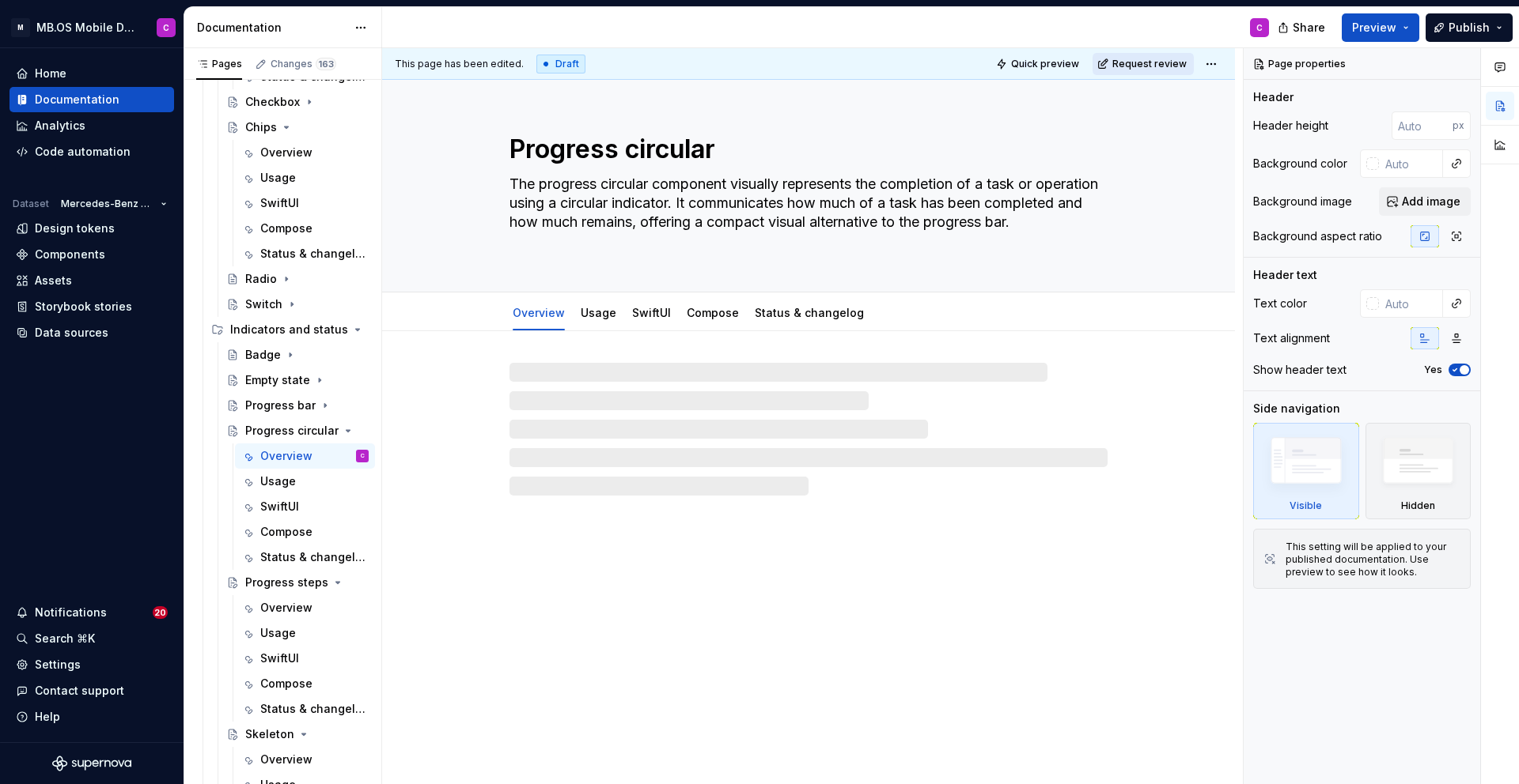
click at [1140, 54] on button "Request review" at bounding box center [1142, 63] width 101 height 22
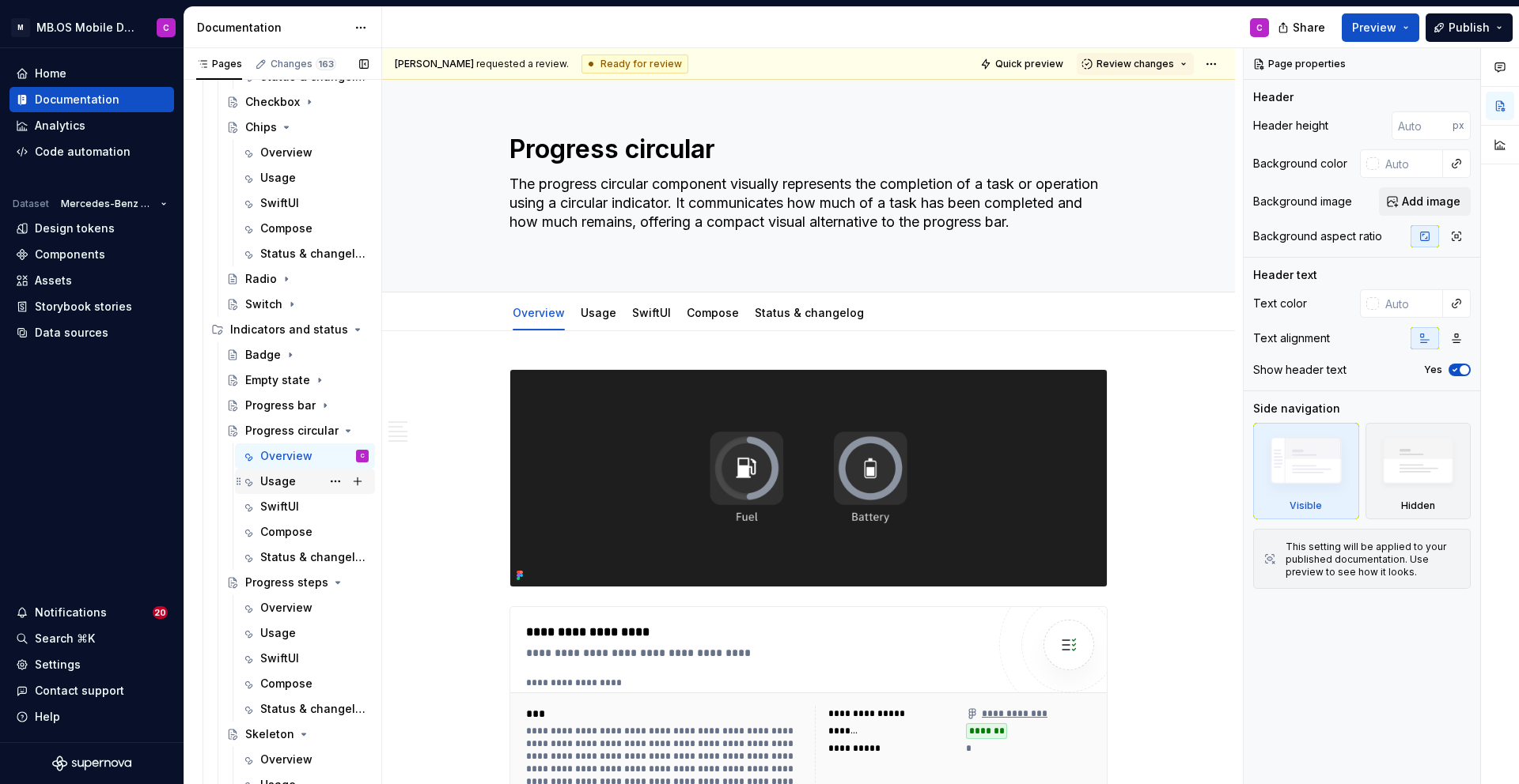
click at [292, 483] on div "Usage" at bounding box center [278, 482] width 36 height 16
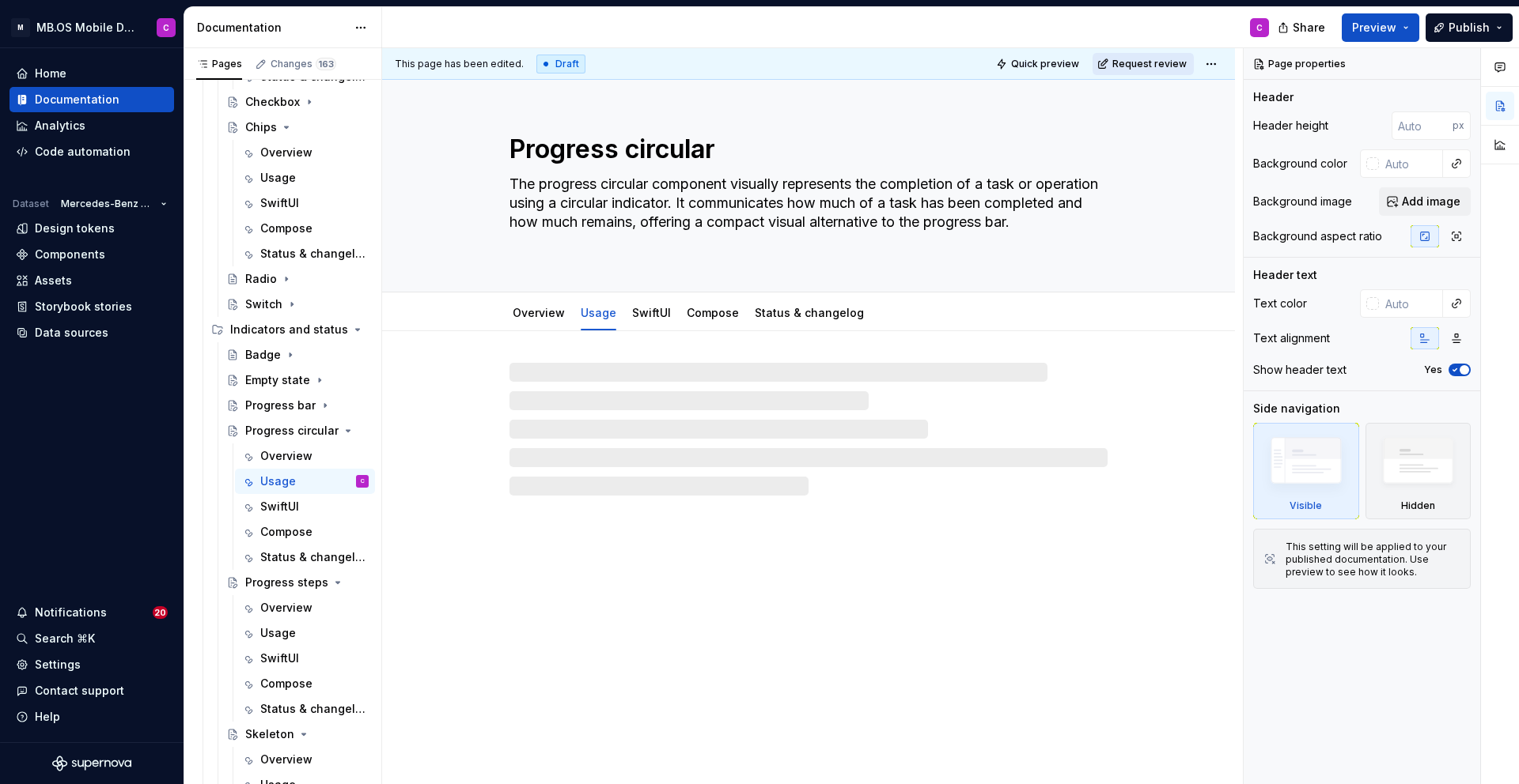
click at [1146, 65] on span "Request review" at bounding box center [1149, 64] width 74 height 12
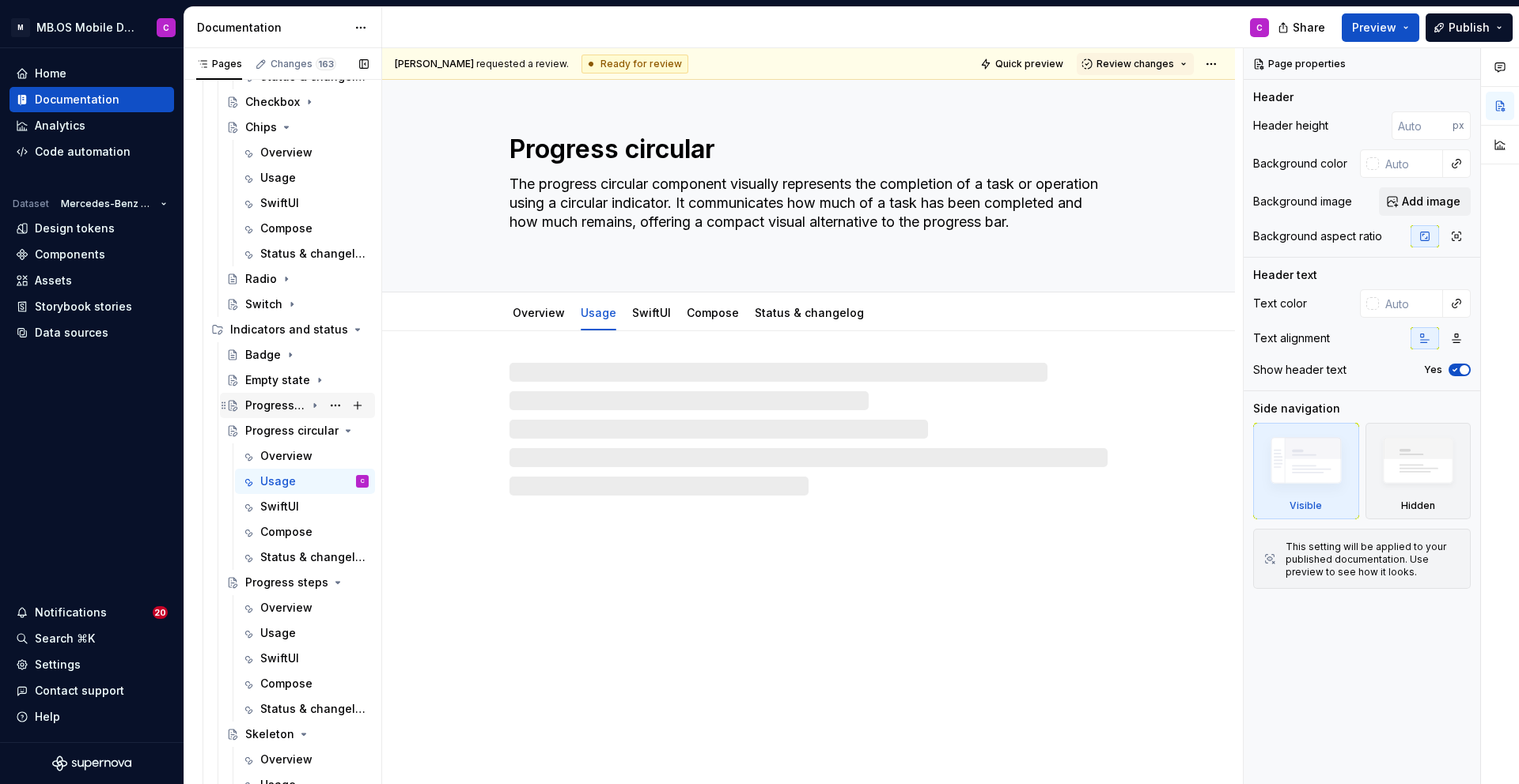
click at [295, 404] on div "Progress bar" at bounding box center [275, 406] width 60 height 16
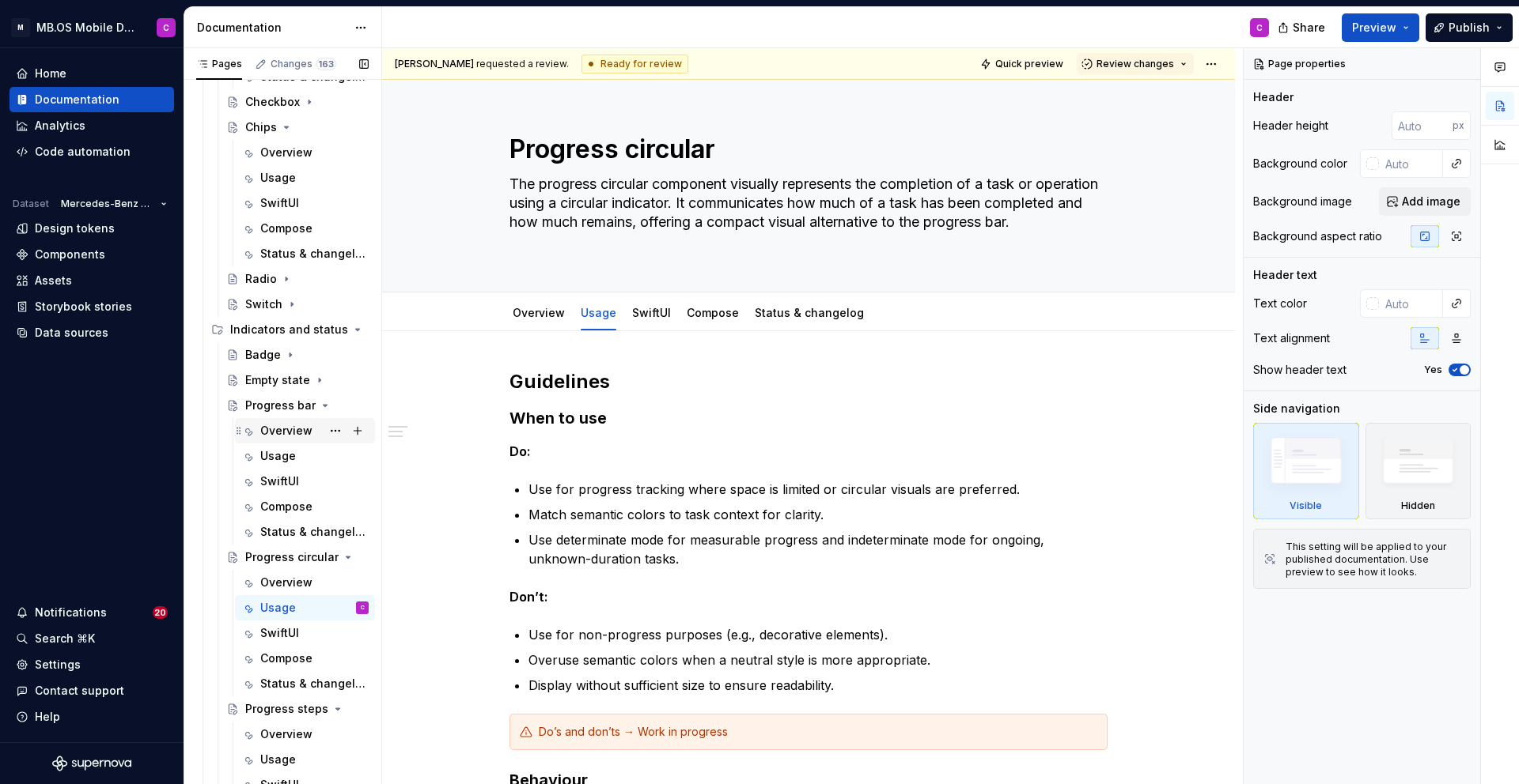
click at [294, 429] on div "Overview" at bounding box center [286, 431] width 53 height 16
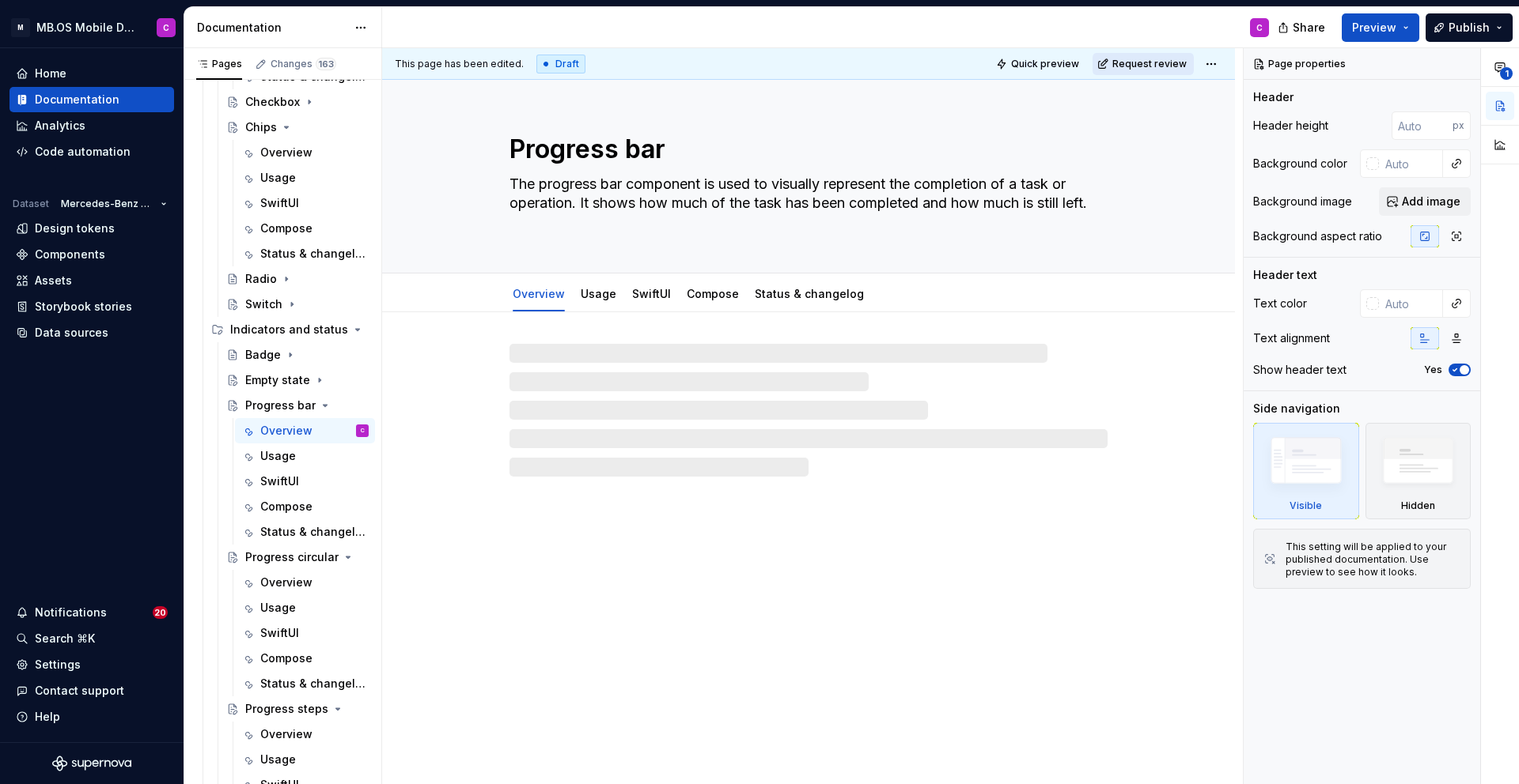
click at [1138, 66] on span "Request review" at bounding box center [1149, 64] width 74 height 12
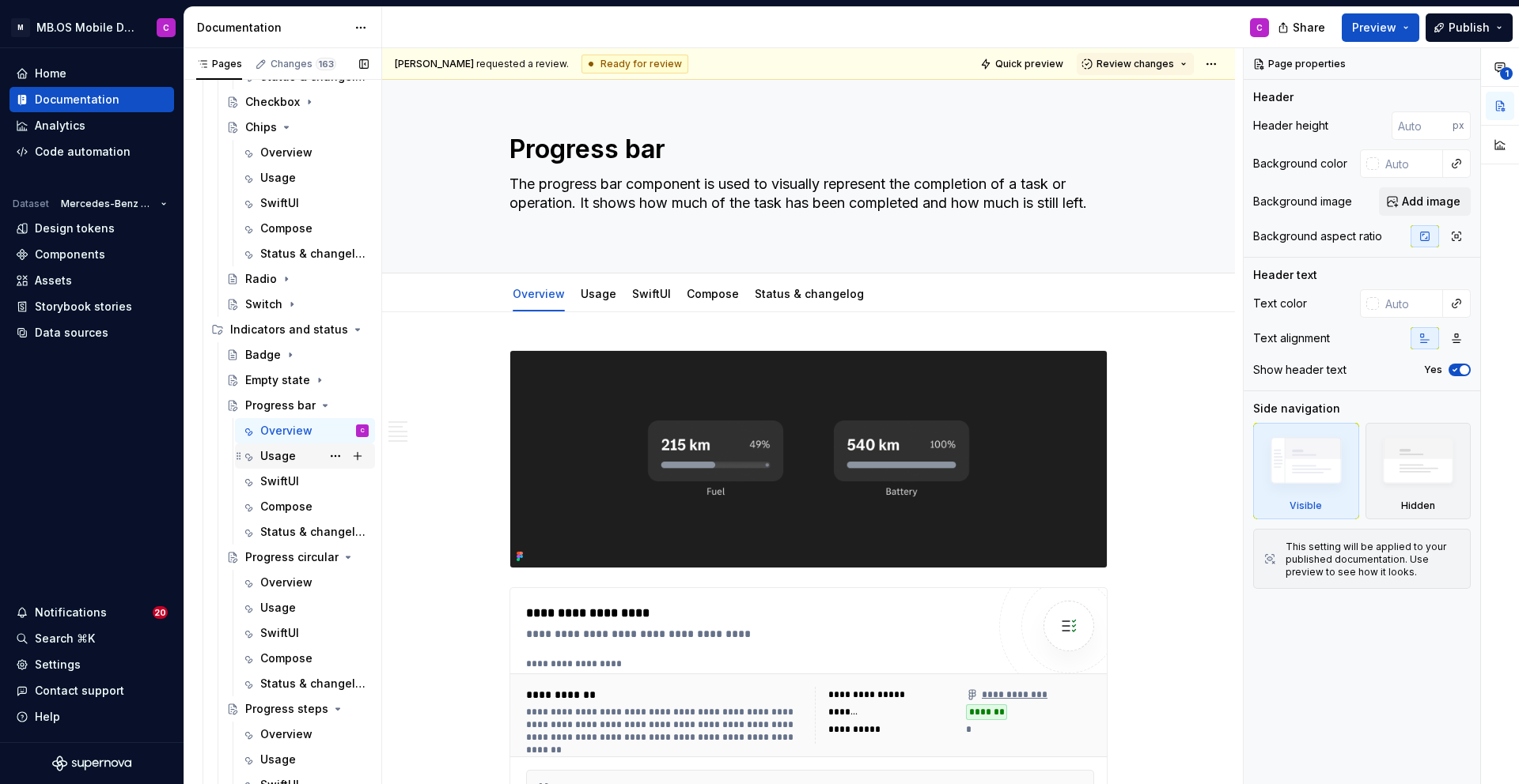
click at [293, 449] on div "Usage" at bounding box center [278, 457] width 36 height 16
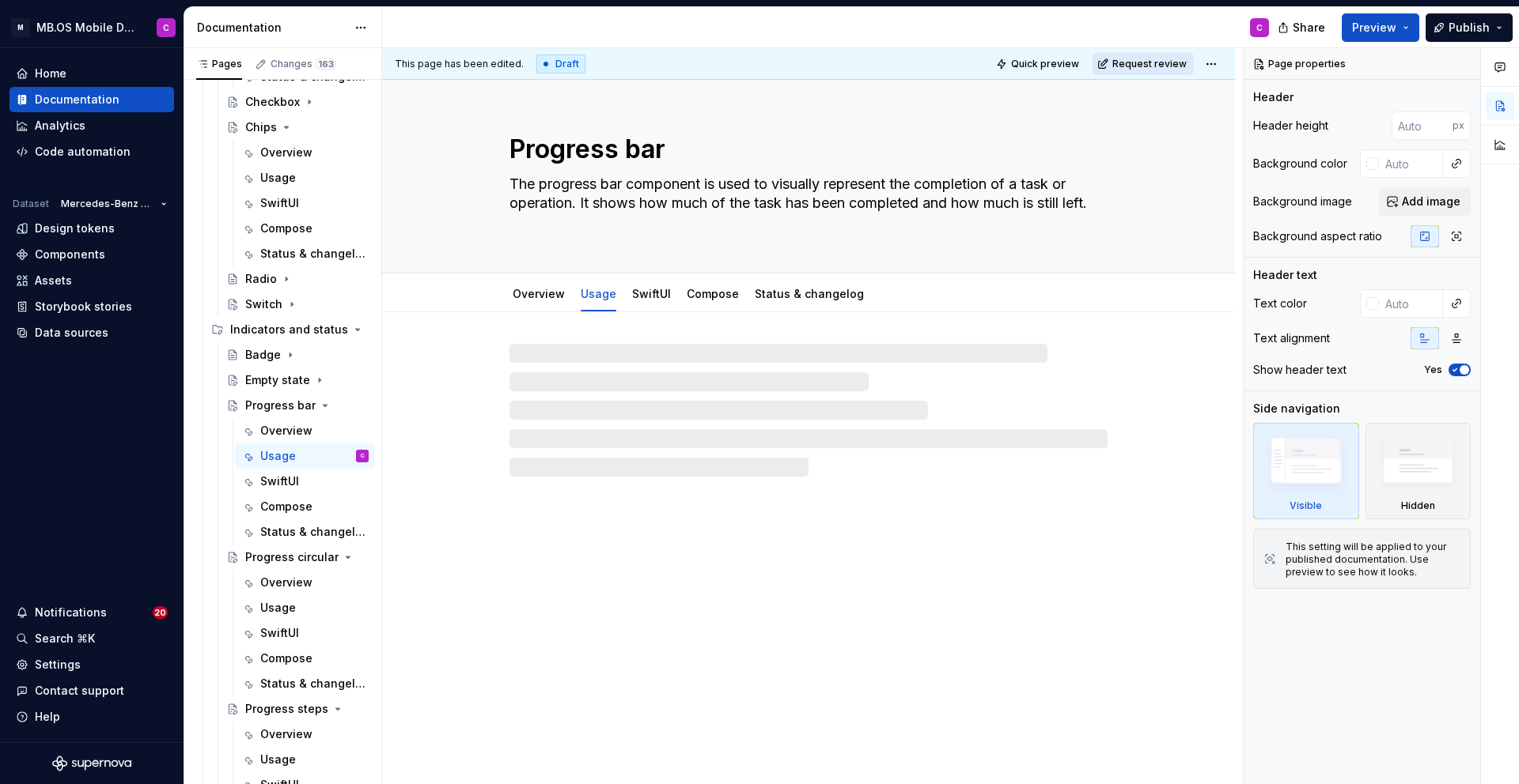
click at [1148, 55] on button "Request review" at bounding box center [1142, 63] width 101 height 22
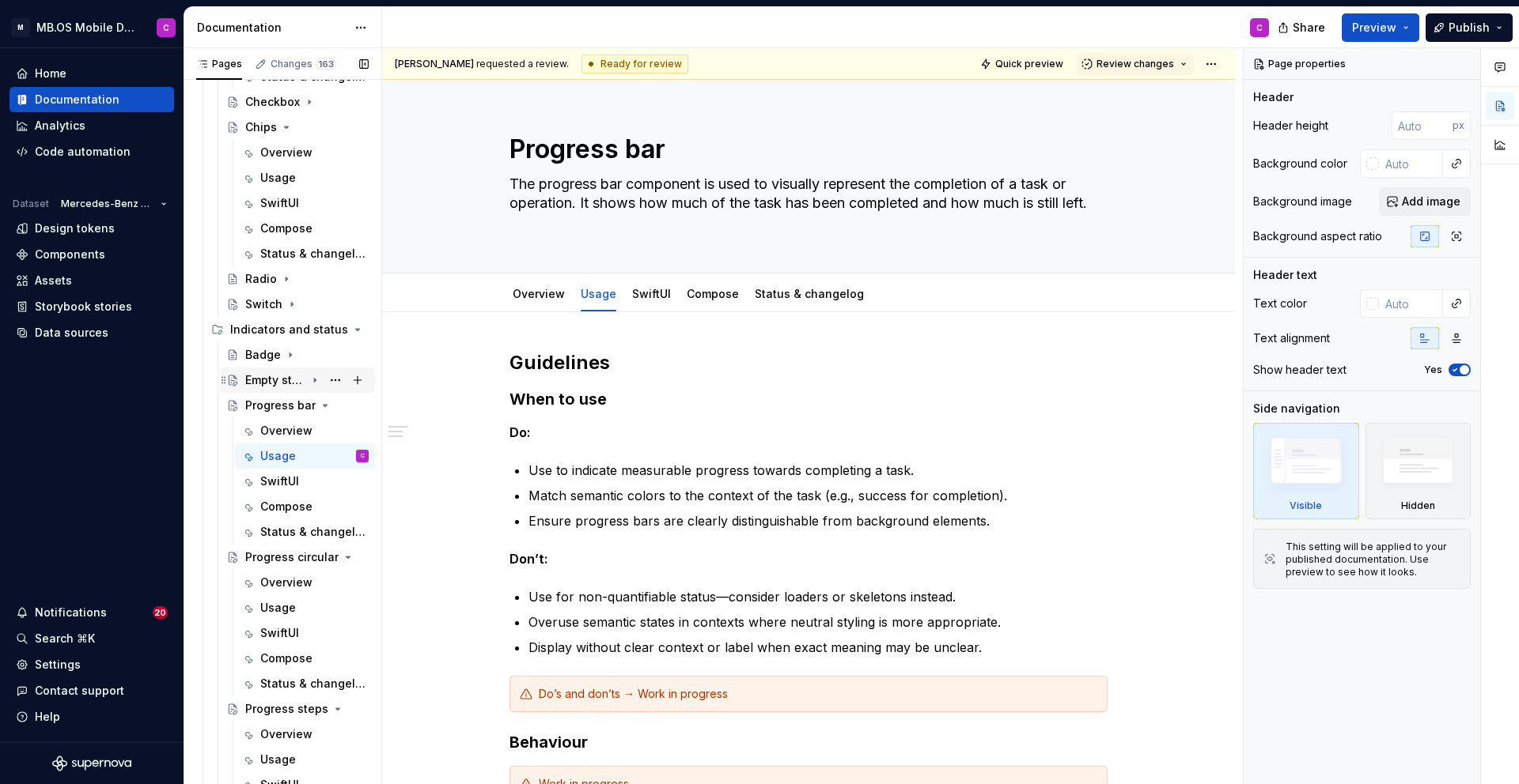
click at [295, 385] on div "Empty state" at bounding box center [275, 380] width 60 height 16
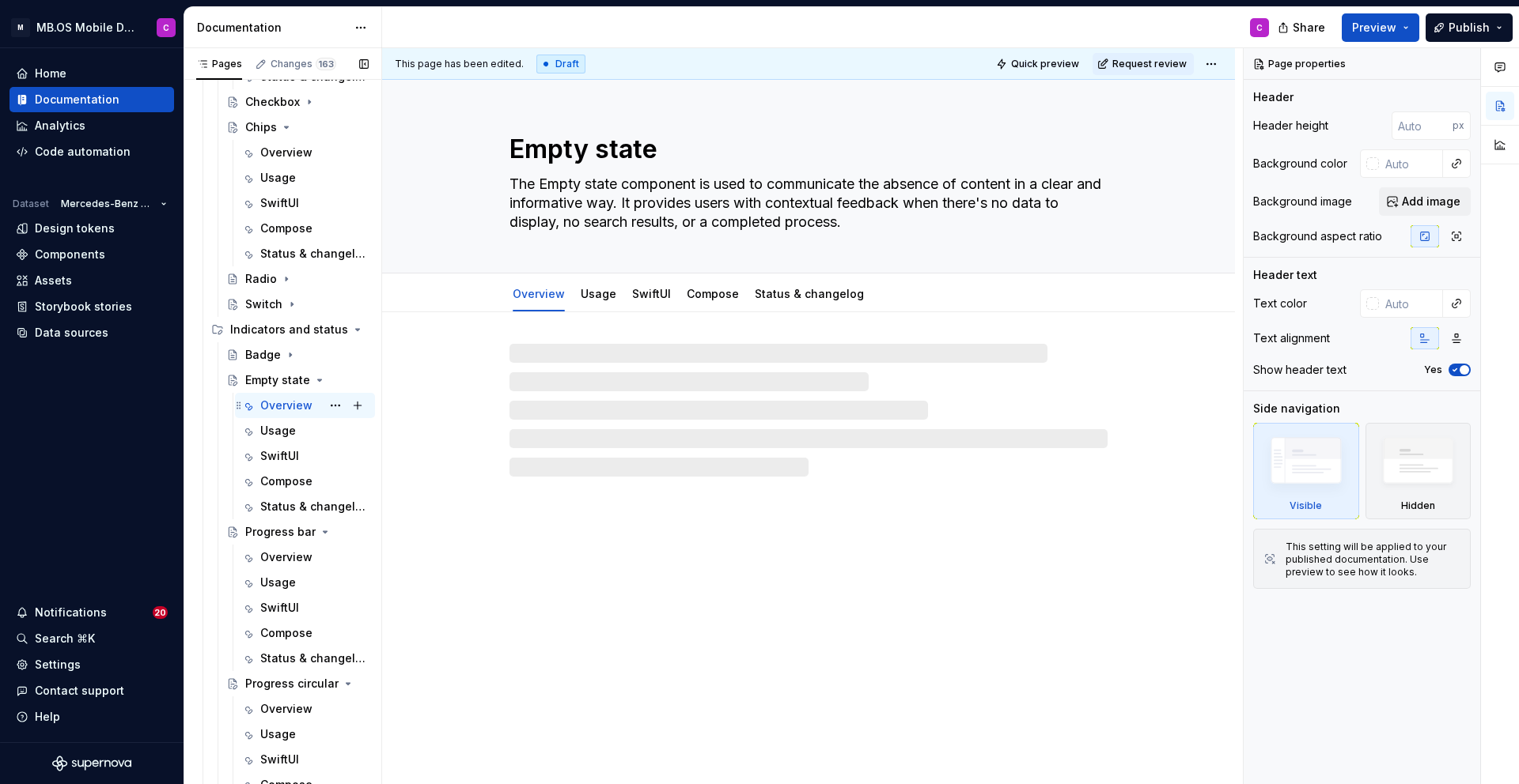
click at [291, 413] on div "Overview" at bounding box center [286, 406] width 53 height 16
click at [1141, 67] on span "Request review" at bounding box center [1149, 64] width 74 height 12
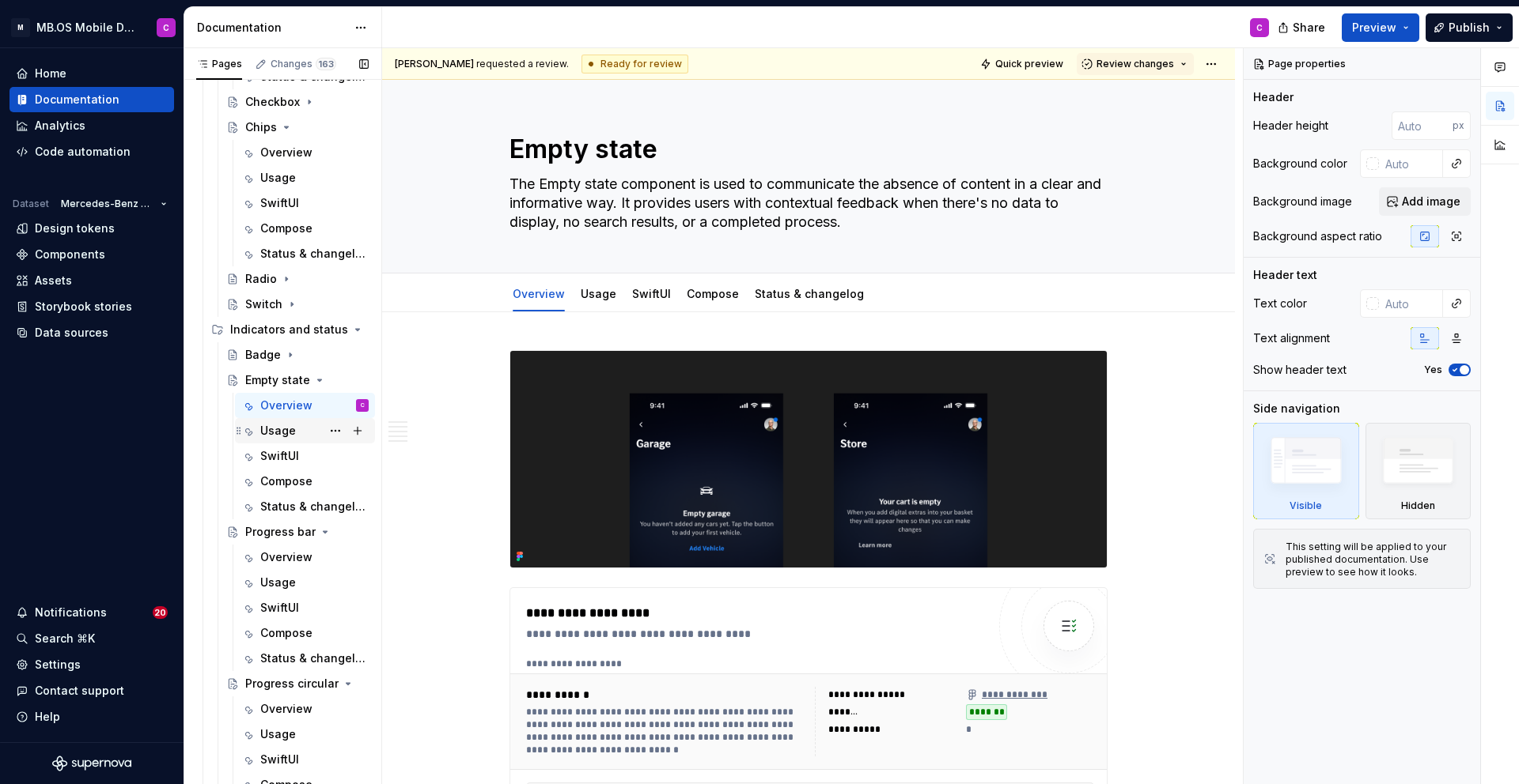
click at [298, 425] on div "Usage" at bounding box center [314, 431] width 108 height 22
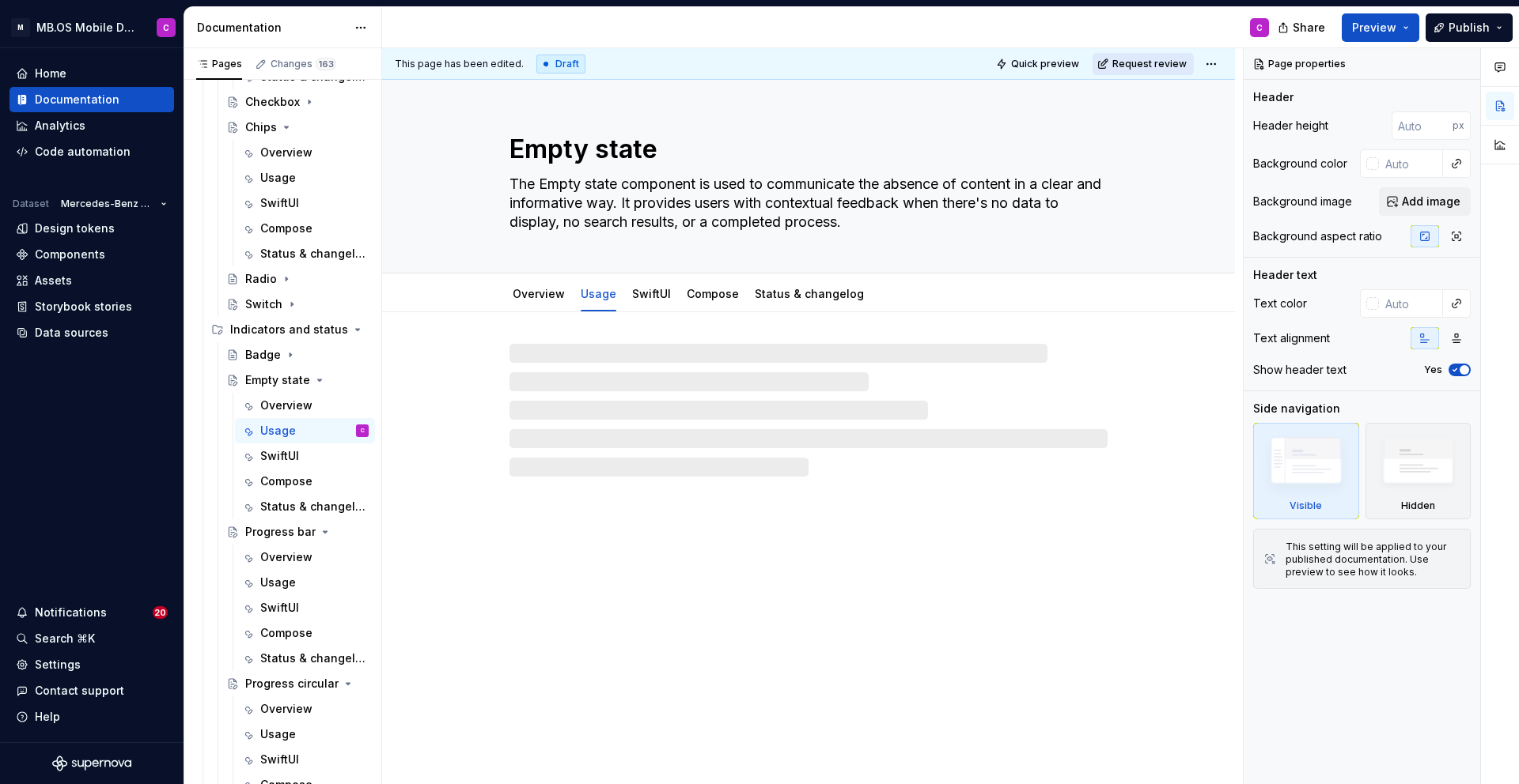
click at [1158, 58] on span "Request review" at bounding box center [1149, 64] width 74 height 12
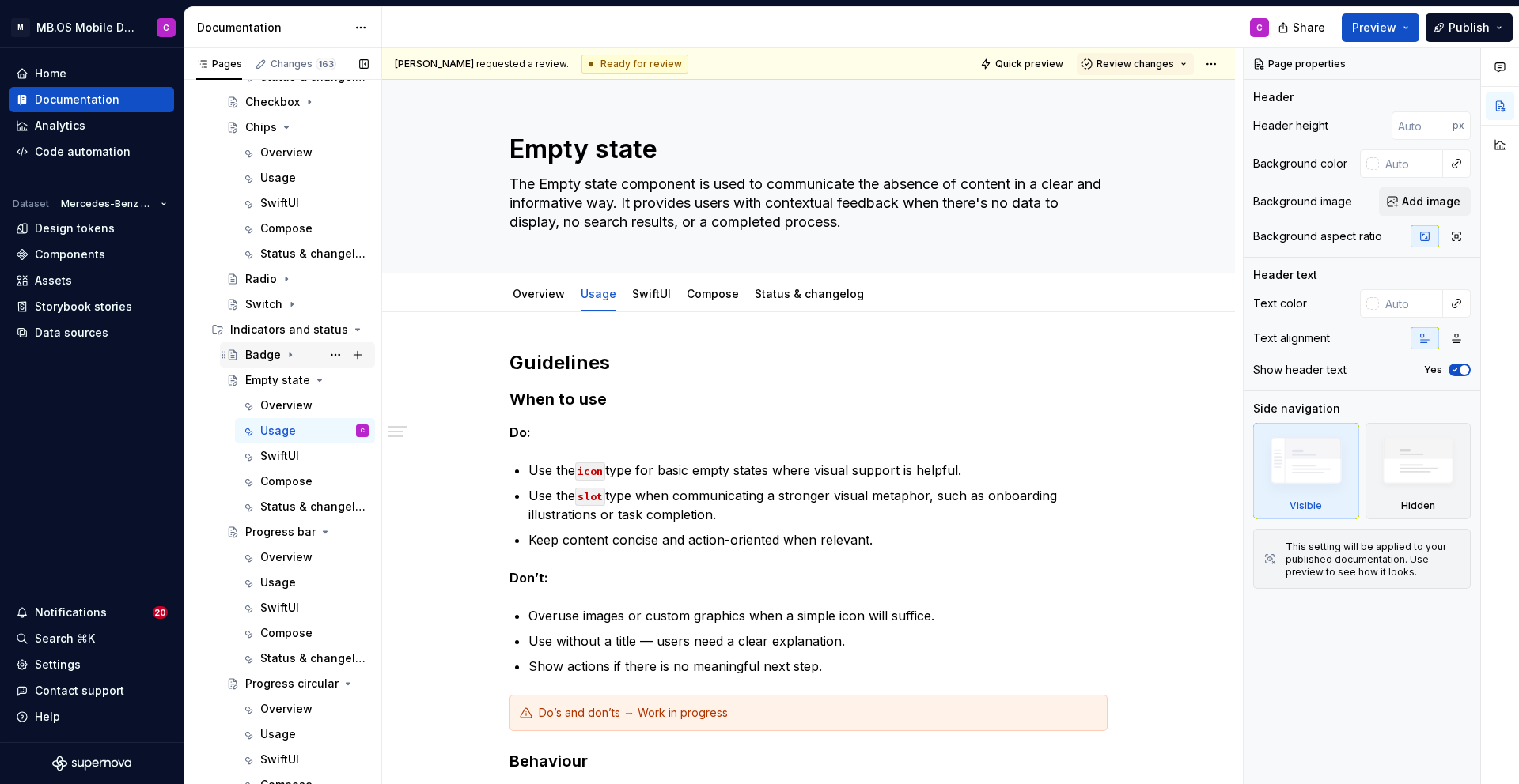
click at [282, 362] on div "Badge" at bounding box center [307, 355] width 123 height 22
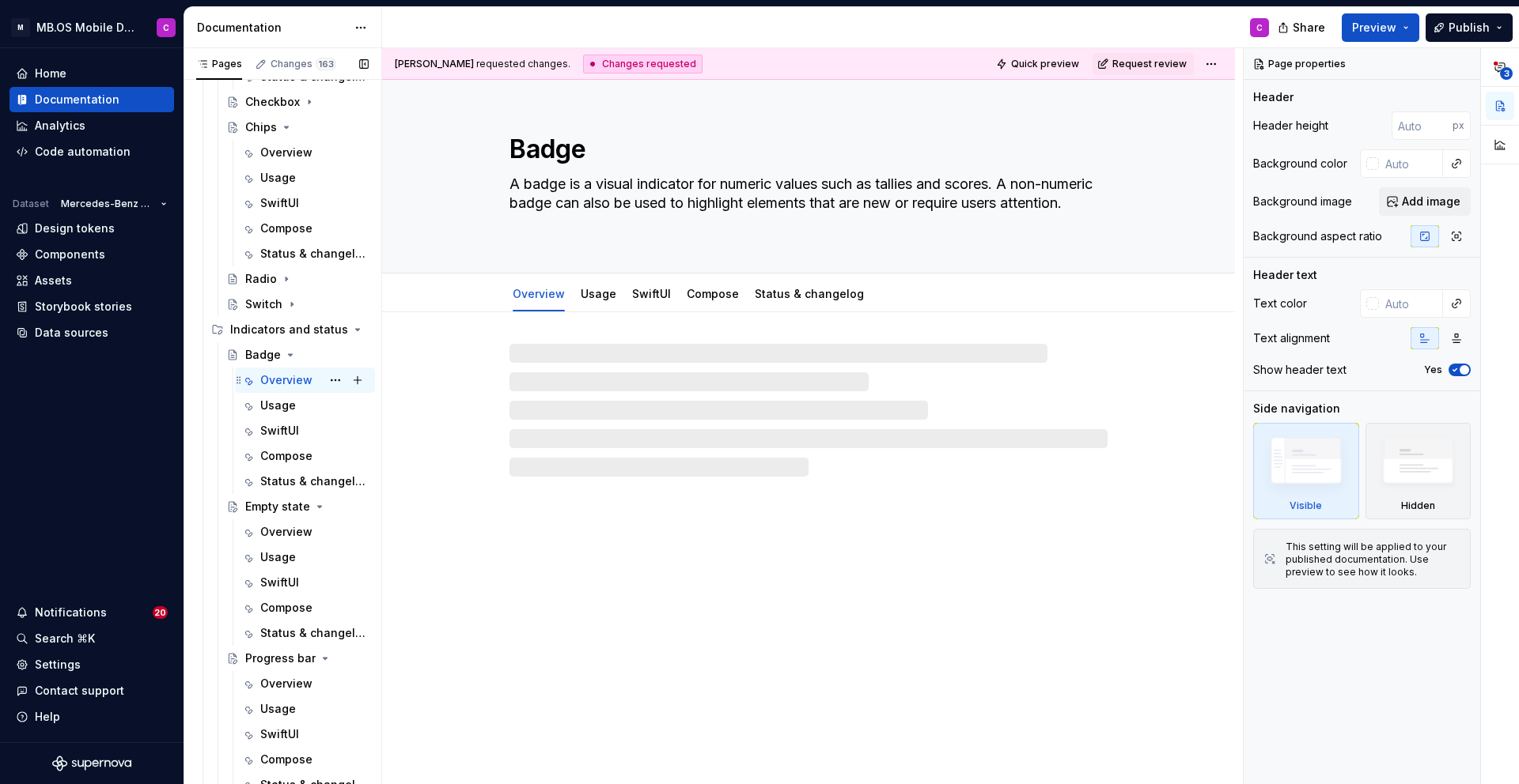
click at [289, 386] on div "Overview" at bounding box center [286, 380] width 53 height 16
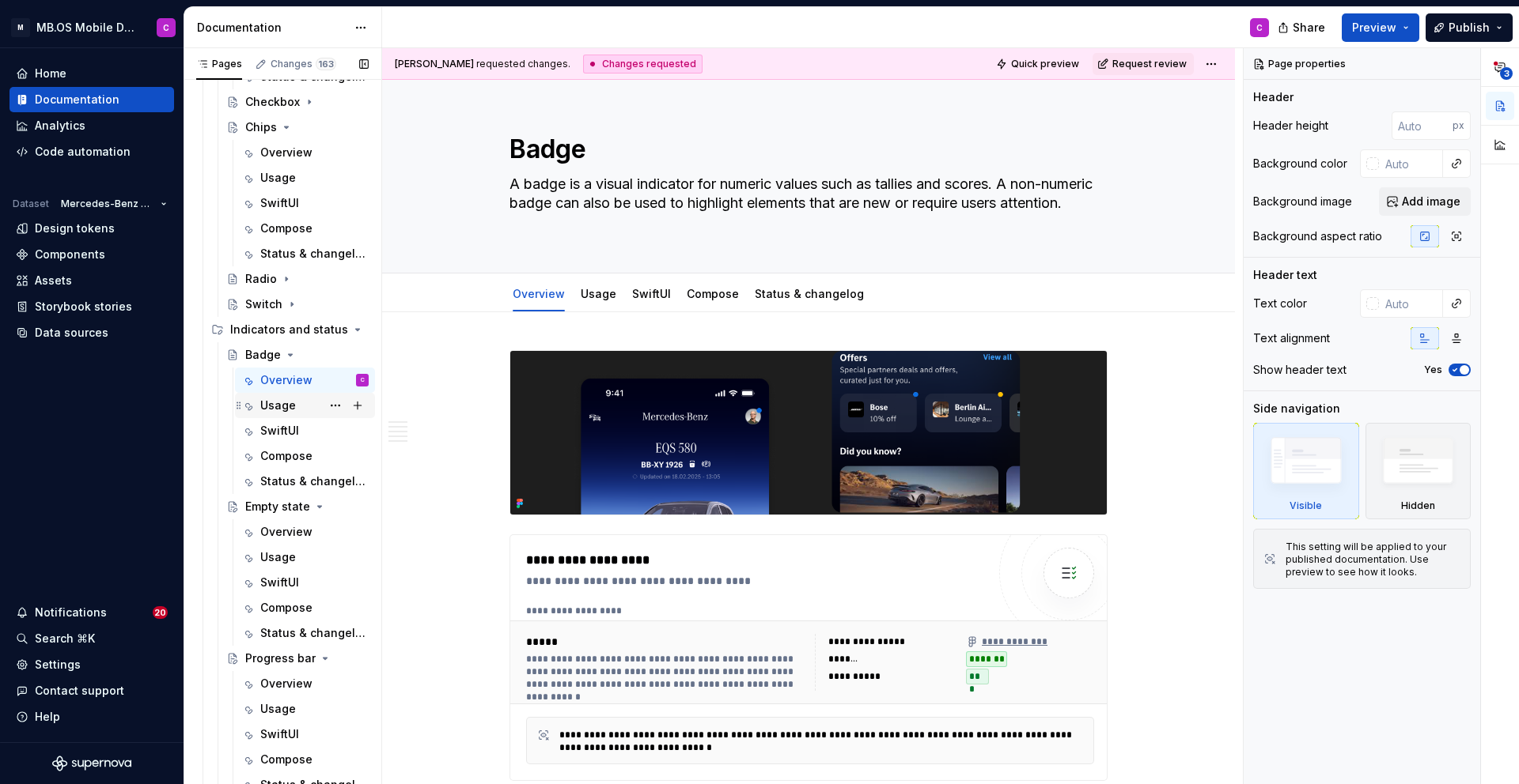
click at [292, 405] on div "Usage" at bounding box center [278, 406] width 36 height 16
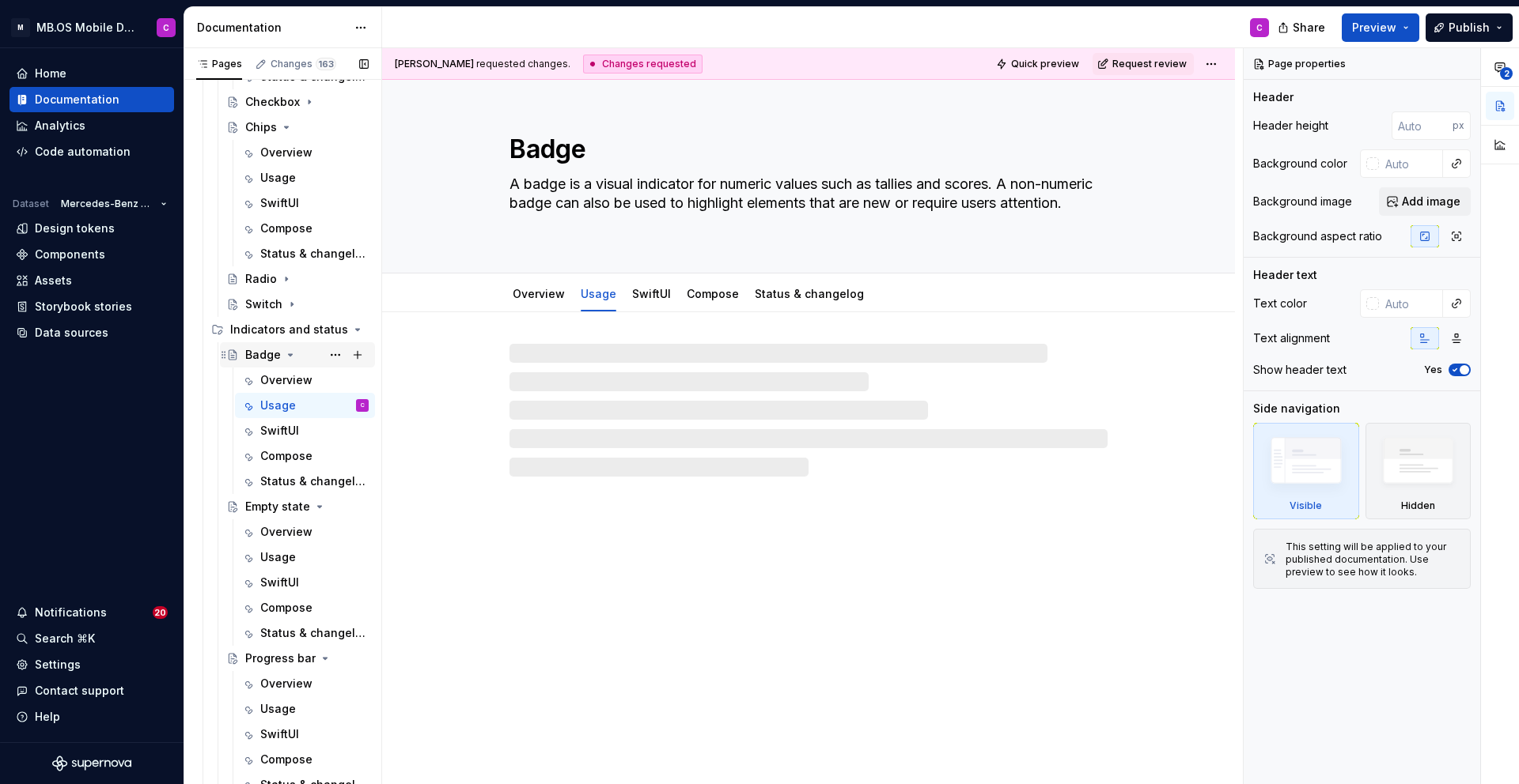
click at [289, 353] on icon "Page tree" at bounding box center [290, 355] width 12 height 12
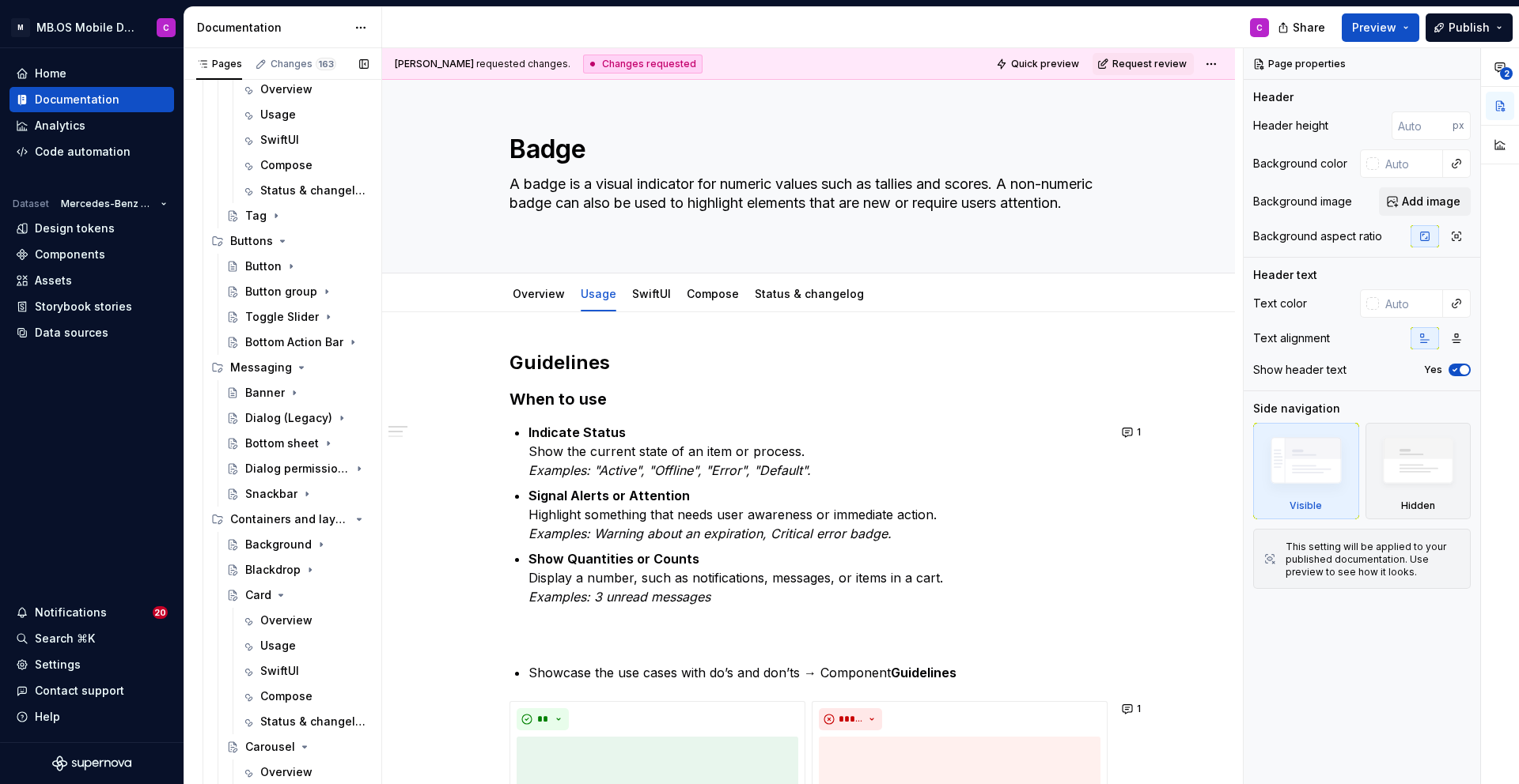
scroll to position [1688, 0]
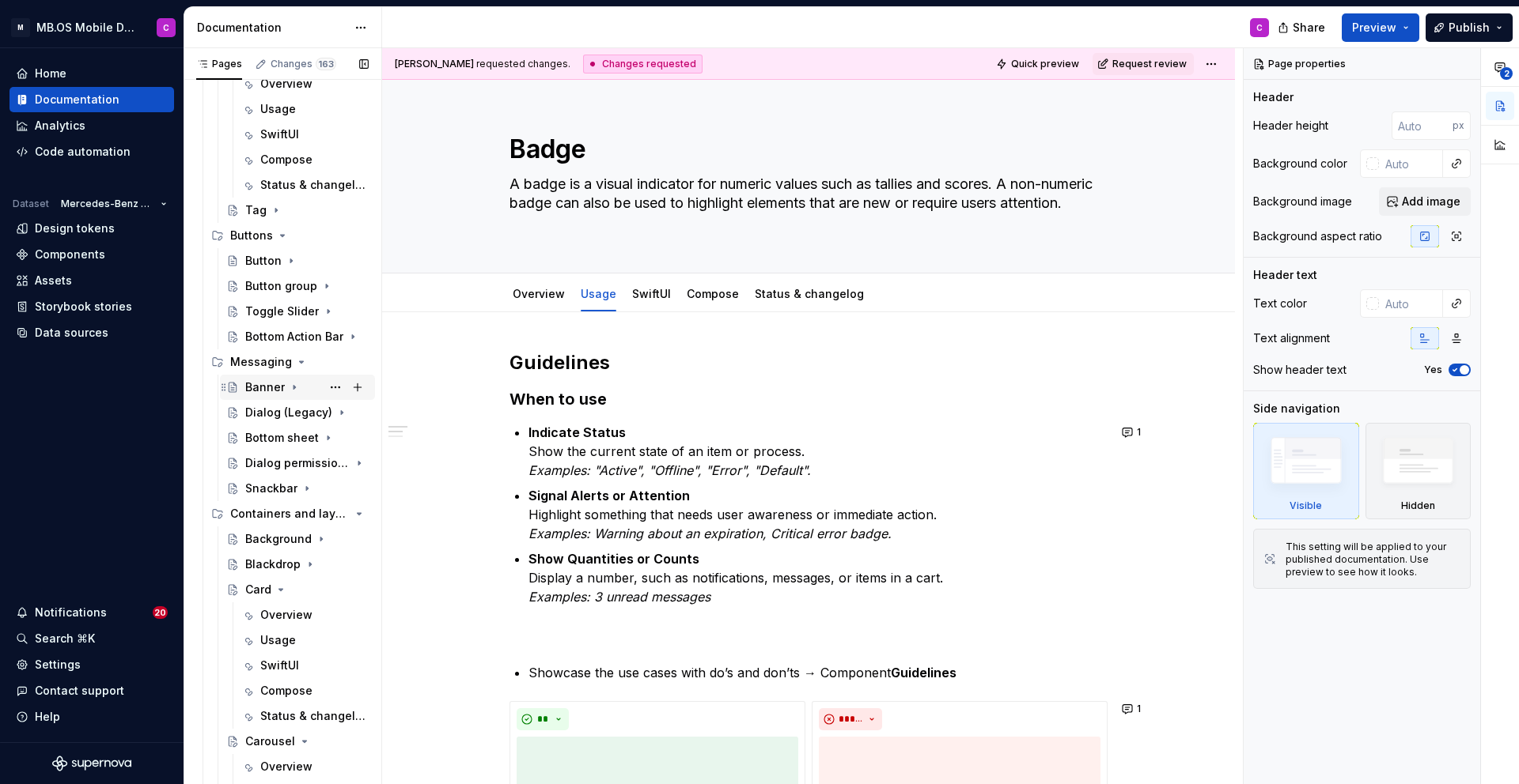
click at [273, 389] on div "Banner" at bounding box center [265, 387] width 39 height 16
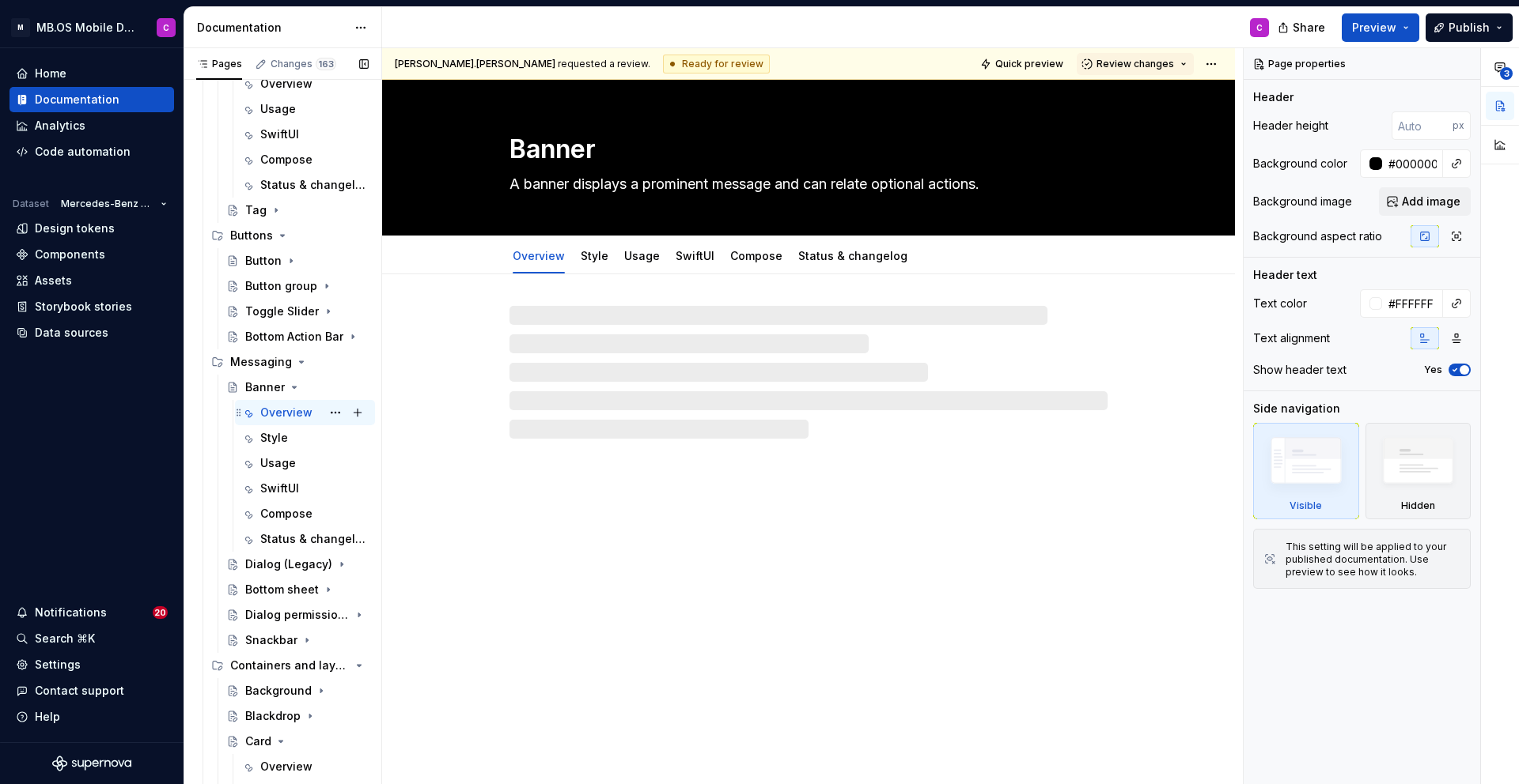
click at [297, 414] on div "Overview" at bounding box center [286, 413] width 53 height 16
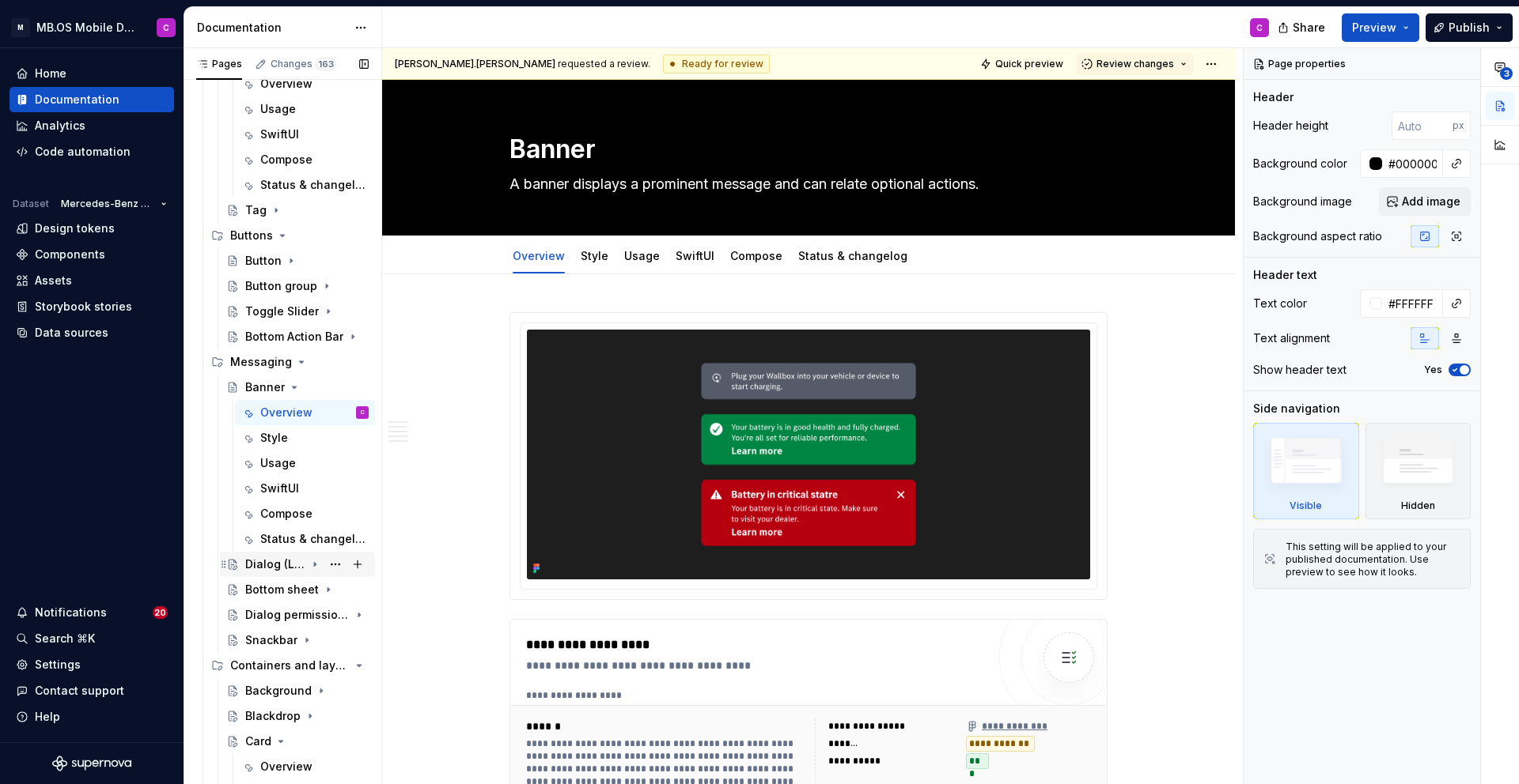
click at [287, 567] on div "Dialog (Legacy)" at bounding box center [275, 565] width 60 height 16
click at [286, 590] on div "Overview" at bounding box center [286, 590] width 53 height 16
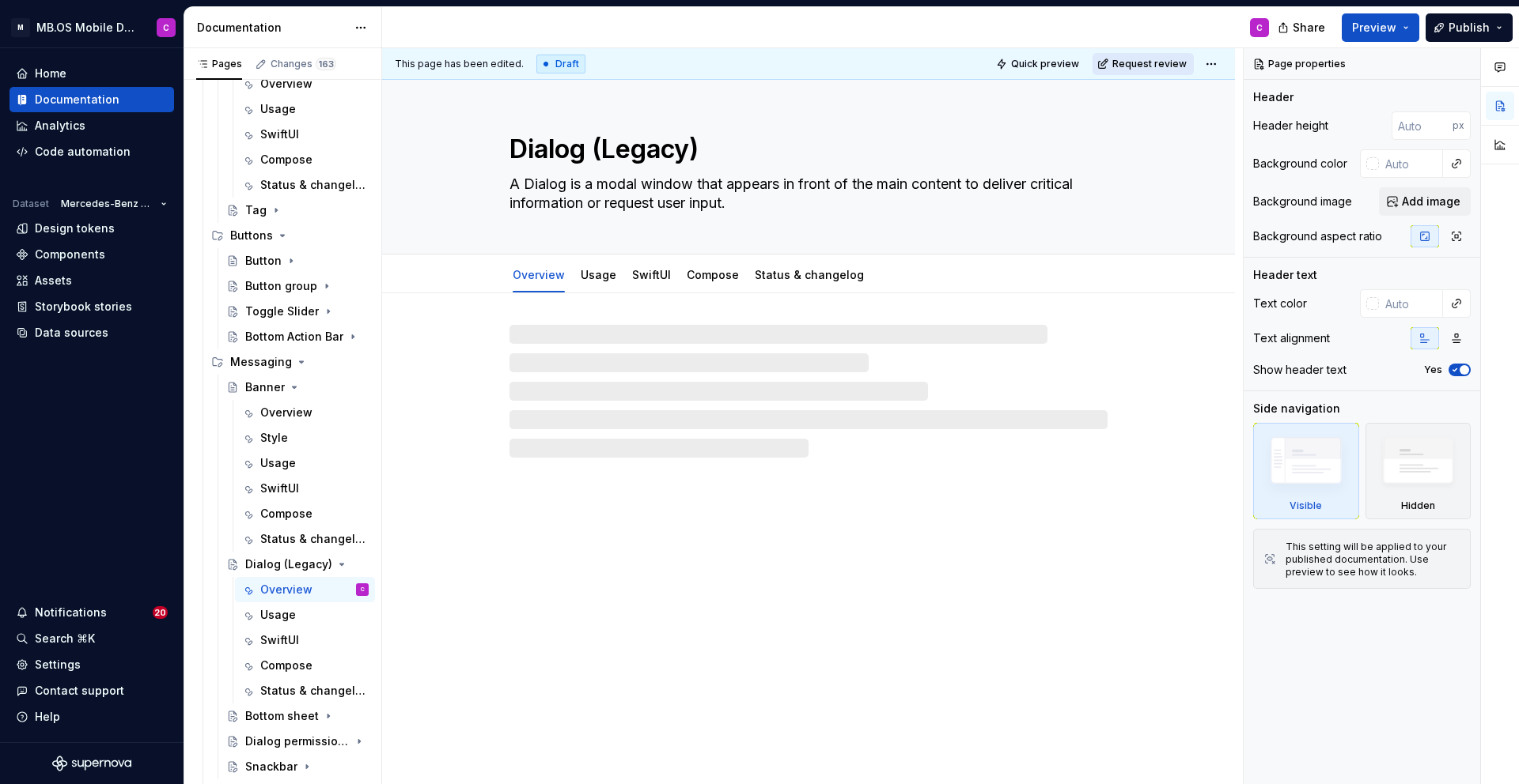
click at [1138, 60] on span "Request review" at bounding box center [1149, 64] width 74 height 12
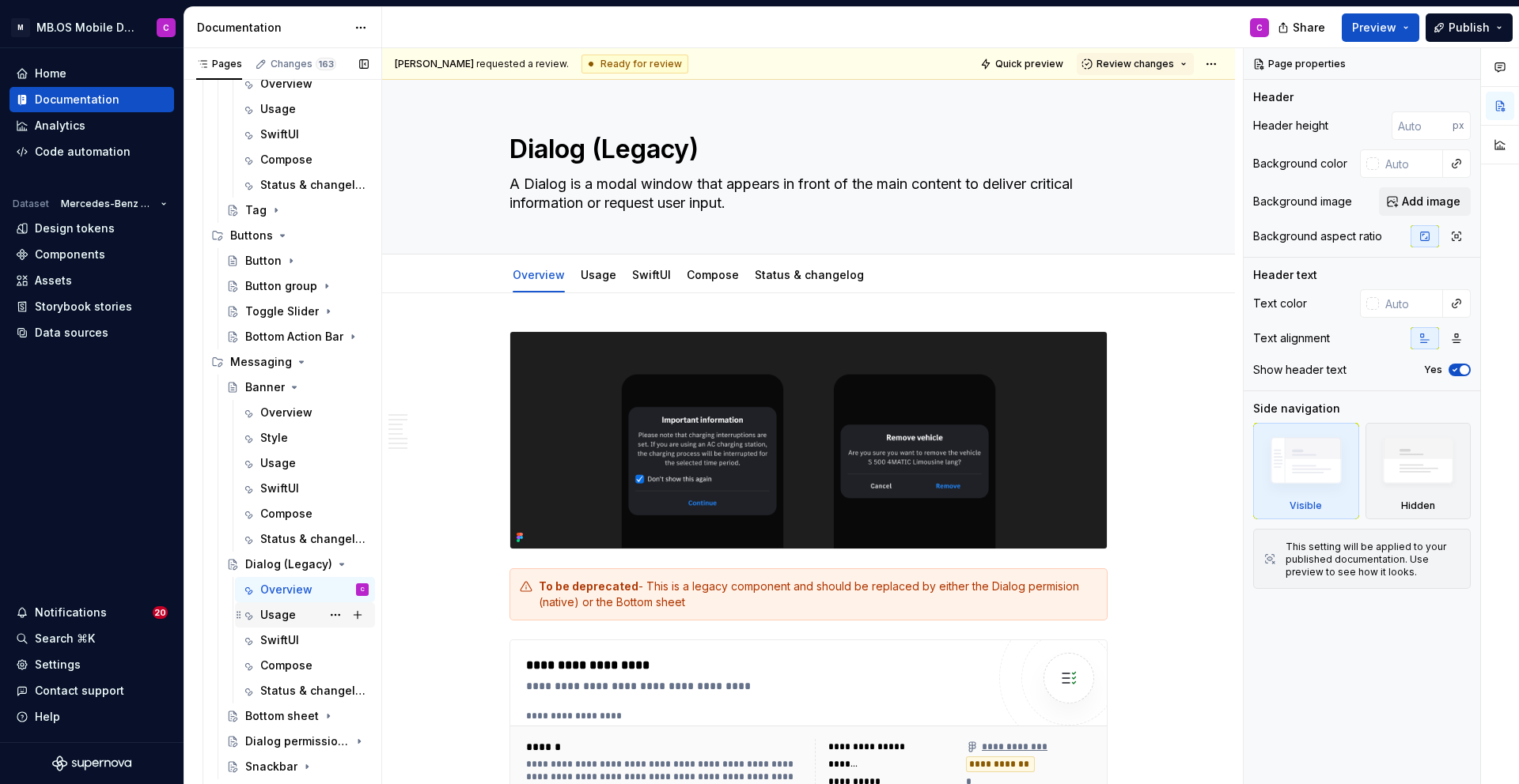
click at [278, 622] on div "Usage" at bounding box center [278, 615] width 36 height 16
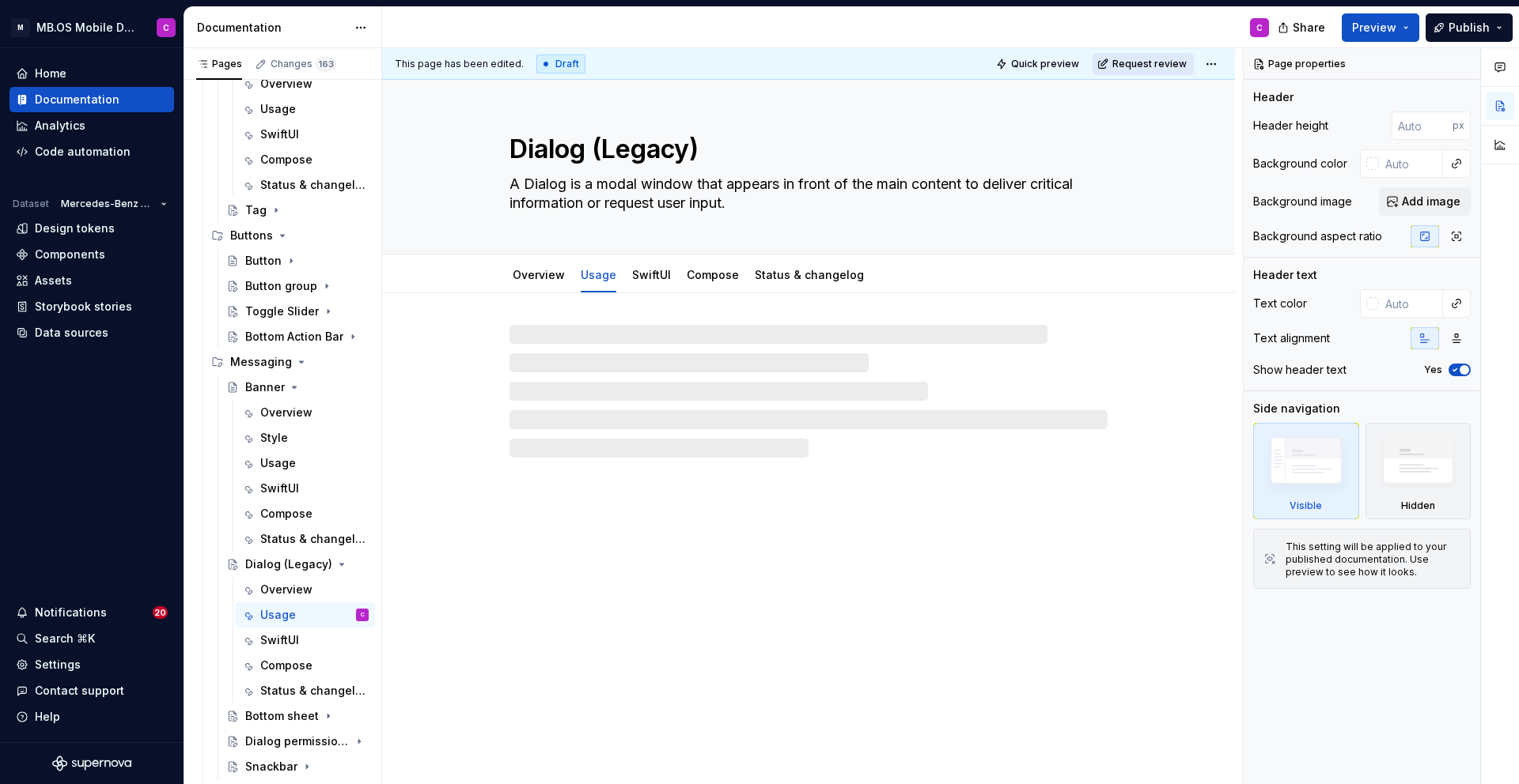
click at [1145, 72] on button "Request review" at bounding box center [1142, 63] width 101 height 22
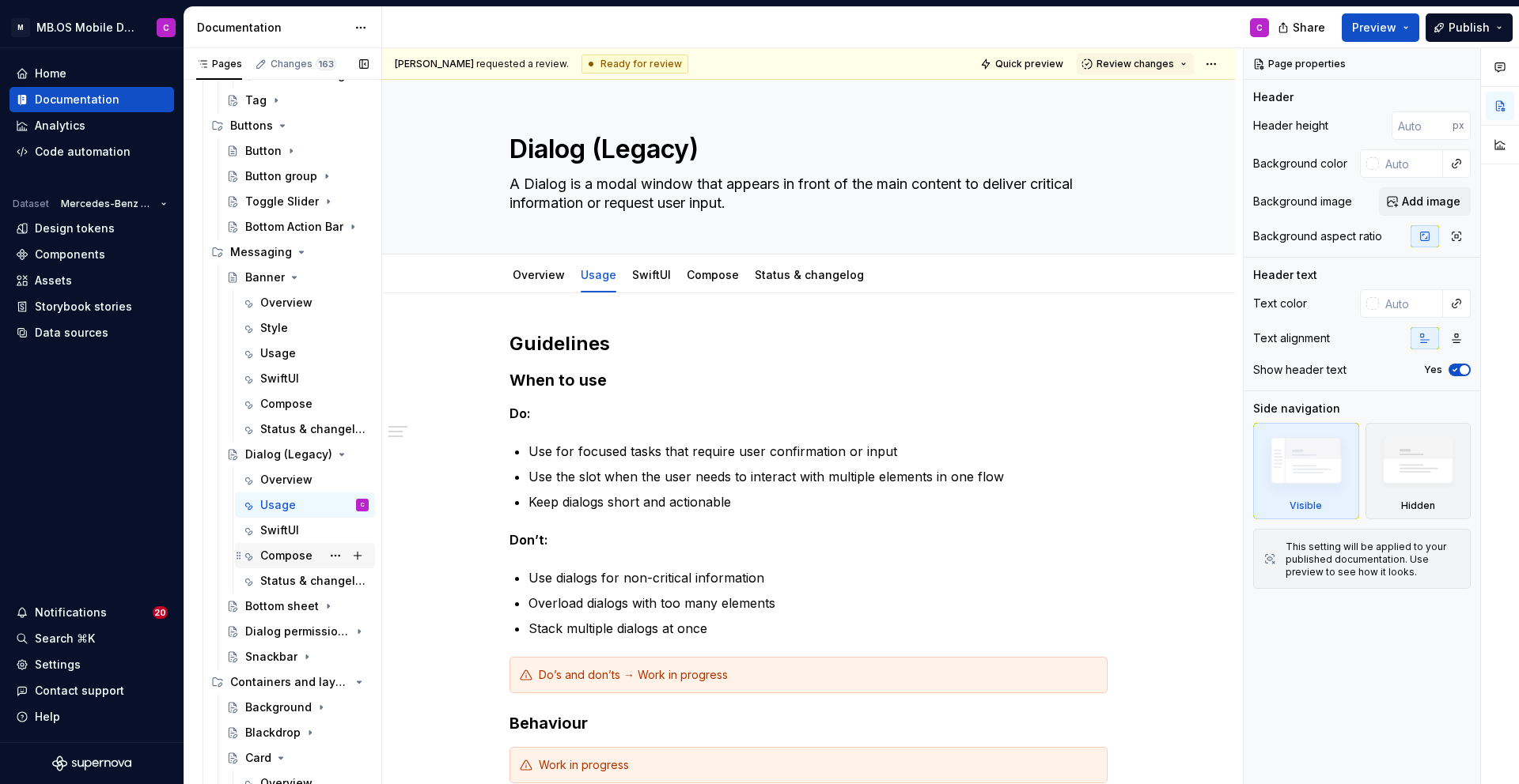
scroll to position [1810, 0]
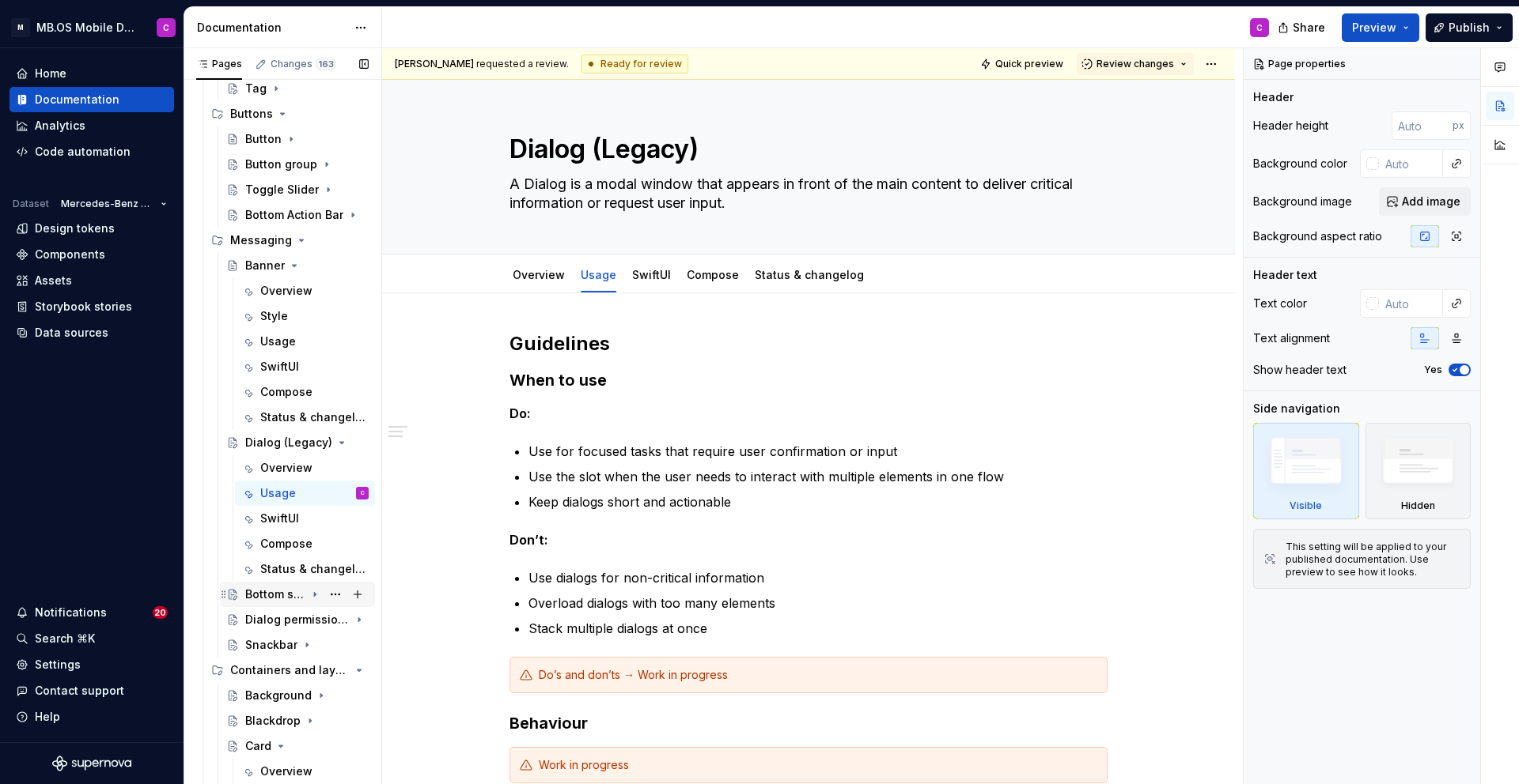
click at [305, 590] on div "Bottom sheet" at bounding box center [307, 594] width 123 height 22
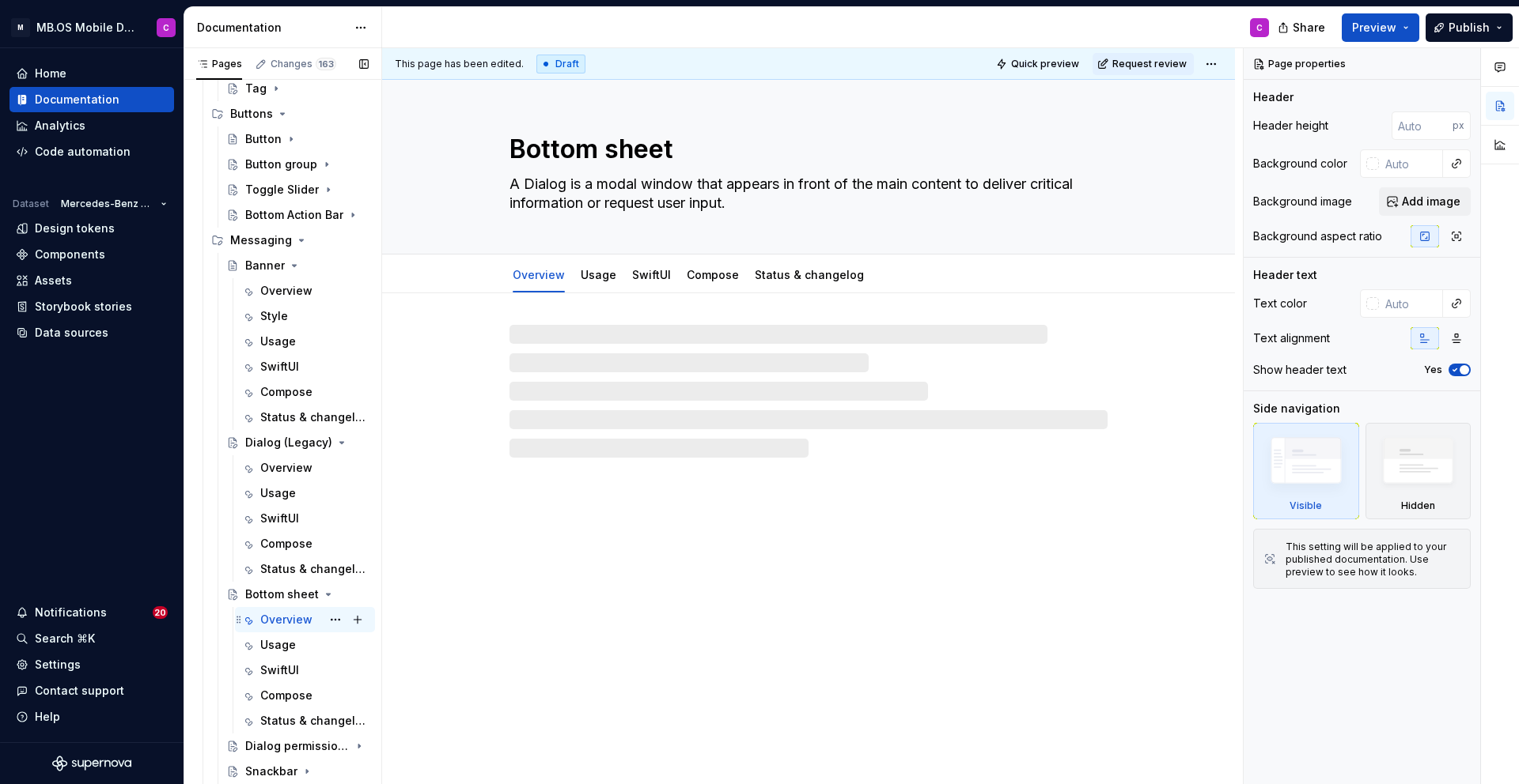
click at [307, 623] on div "Overview" at bounding box center [286, 620] width 53 height 16
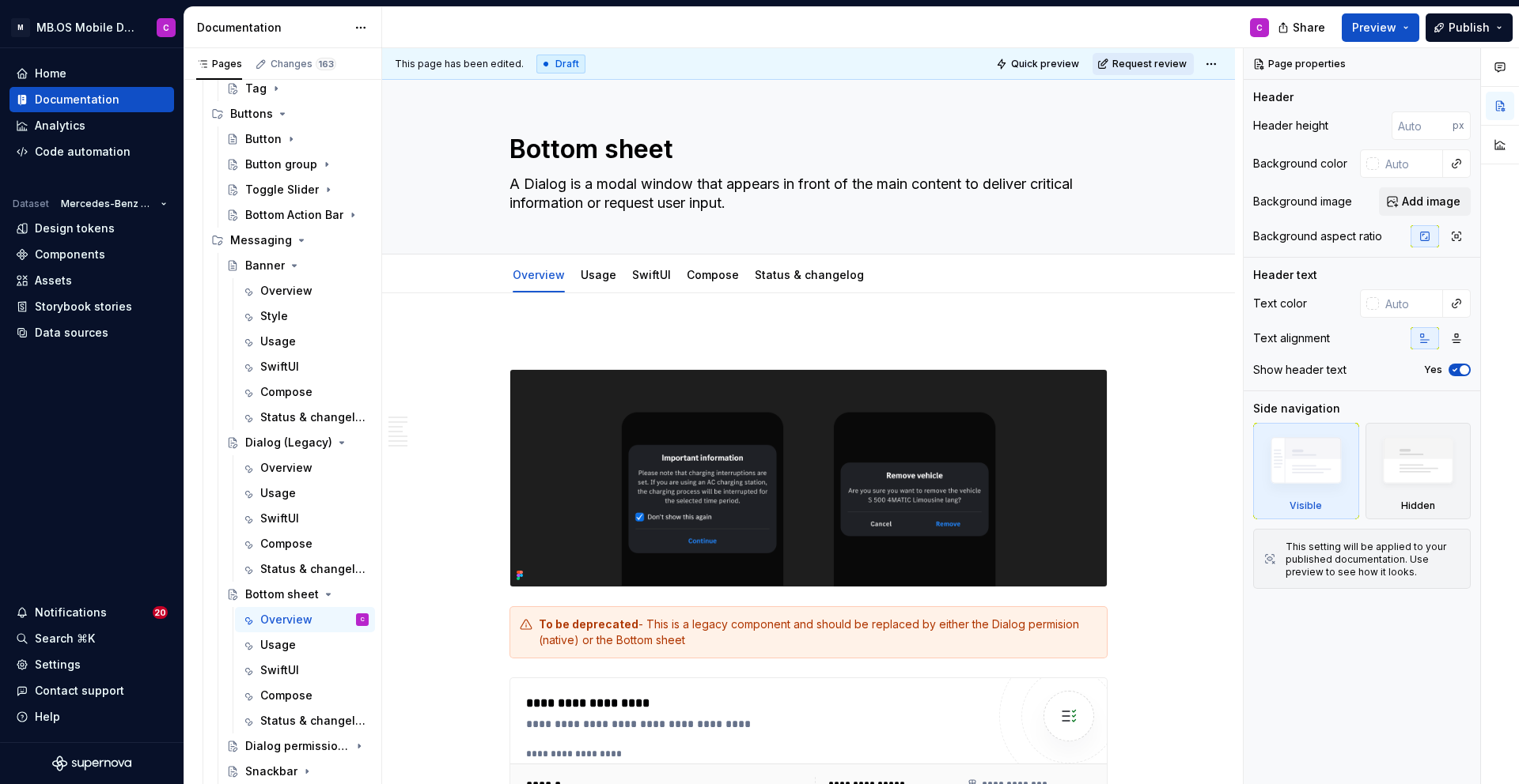
click at [1138, 66] on span "Request review" at bounding box center [1149, 64] width 74 height 12
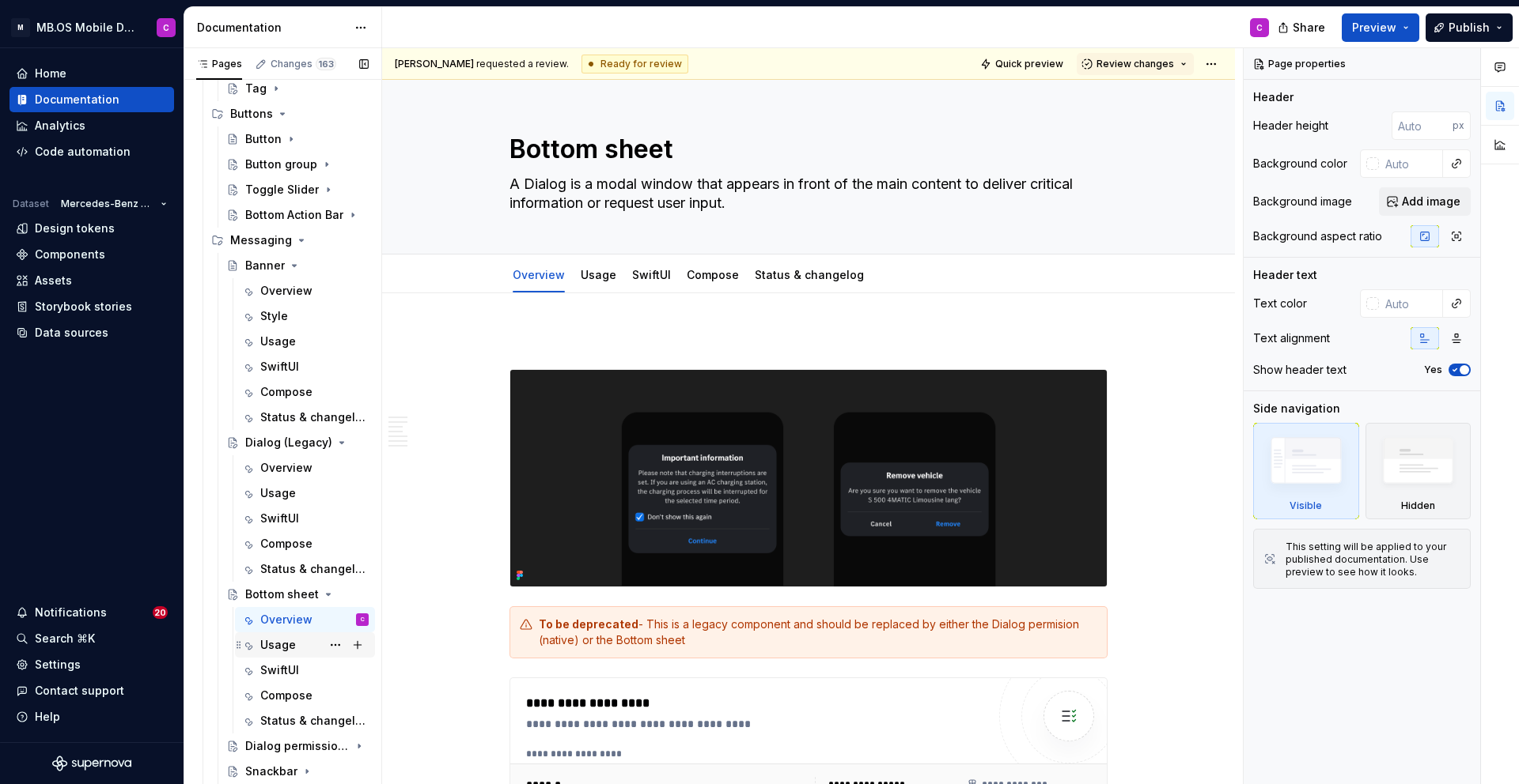
click at [300, 649] on div "Usage" at bounding box center [314, 645] width 108 height 22
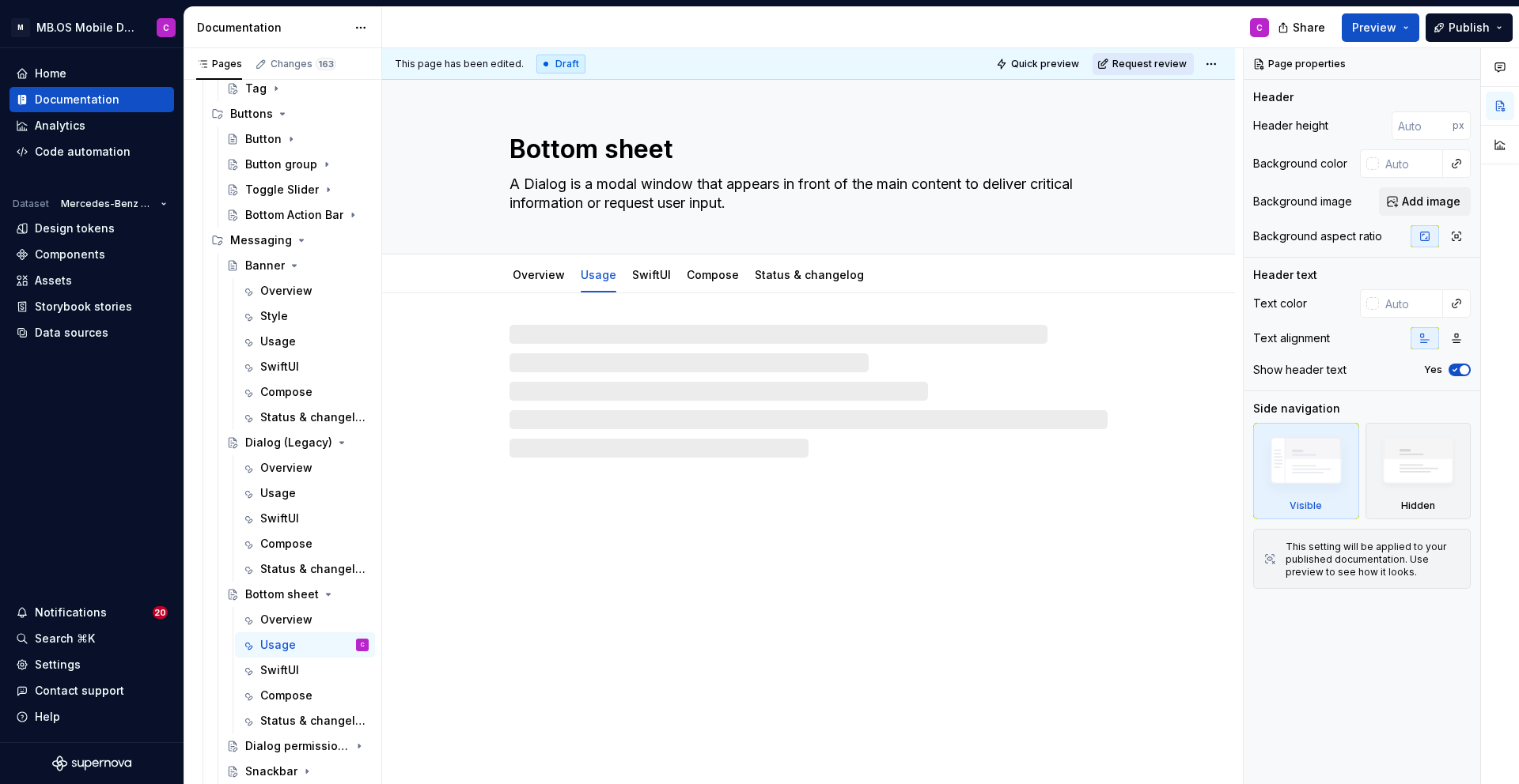
click at [1145, 62] on span "Request review" at bounding box center [1149, 64] width 74 height 12
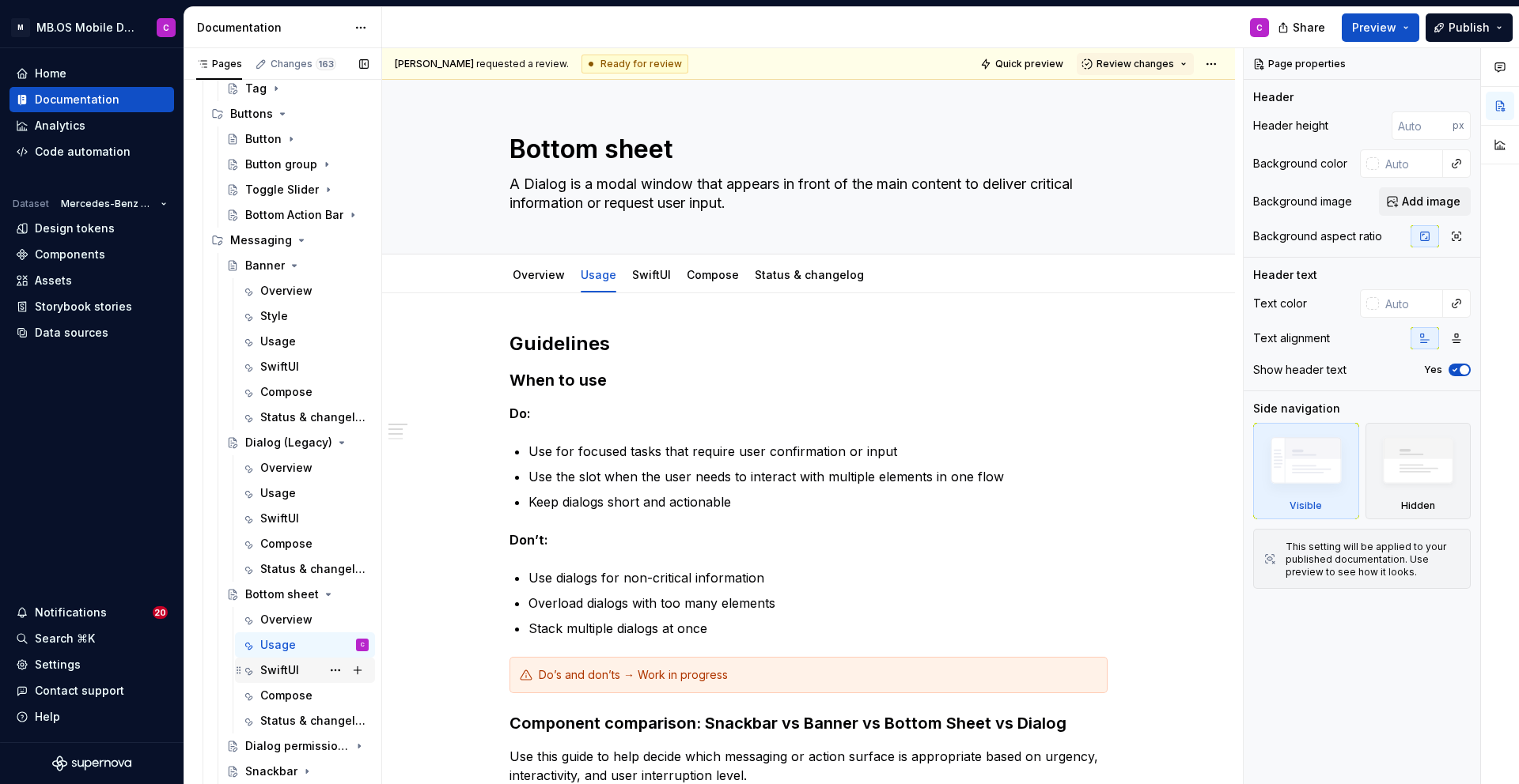
scroll to position [1937, 0]
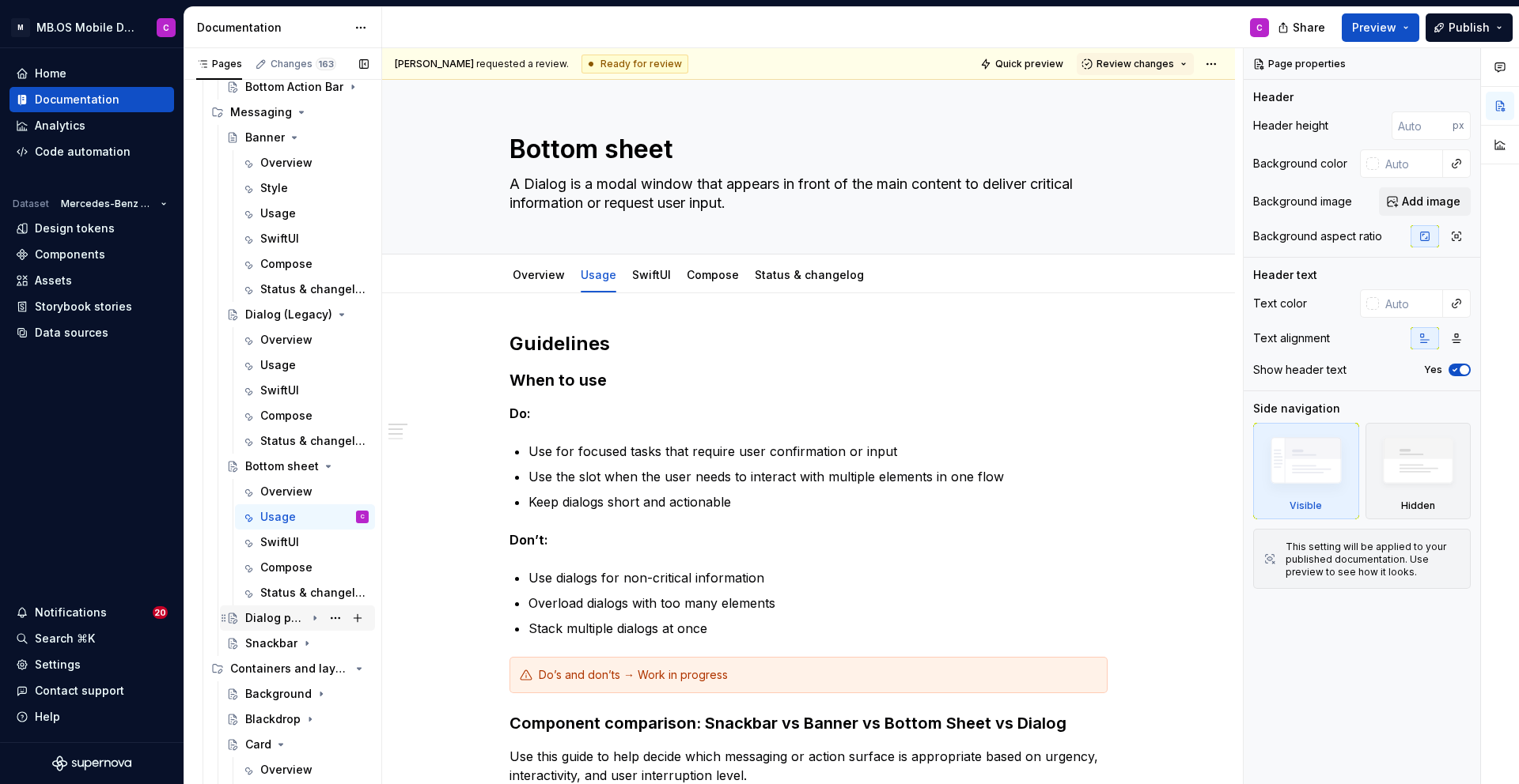
click at [292, 608] on div "Dialog permission (native)" at bounding box center [307, 618] width 123 height 22
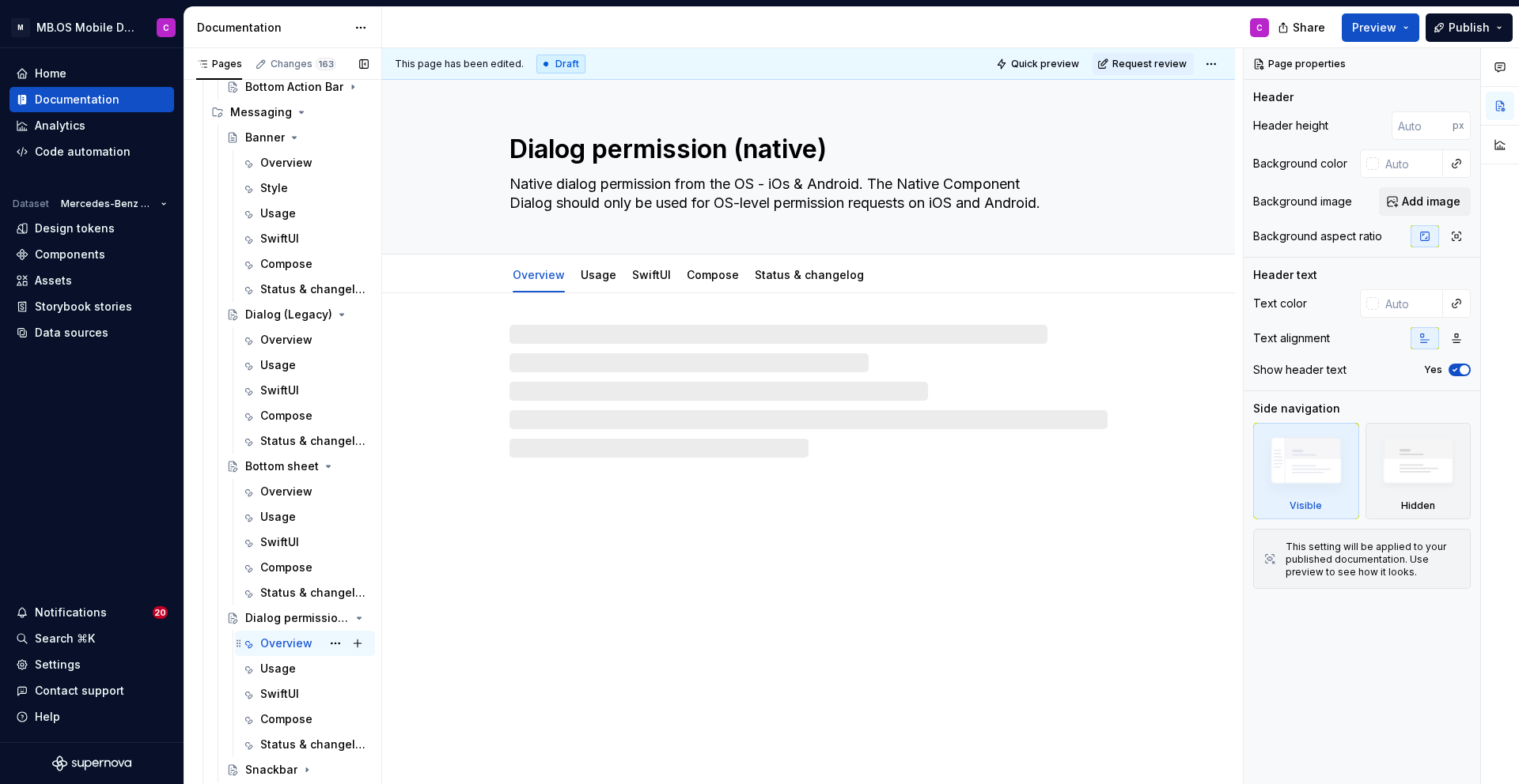
click at [306, 644] on div "Overview" at bounding box center [286, 644] width 53 height 16
click at [1137, 58] on span "Request review" at bounding box center [1149, 64] width 74 height 12
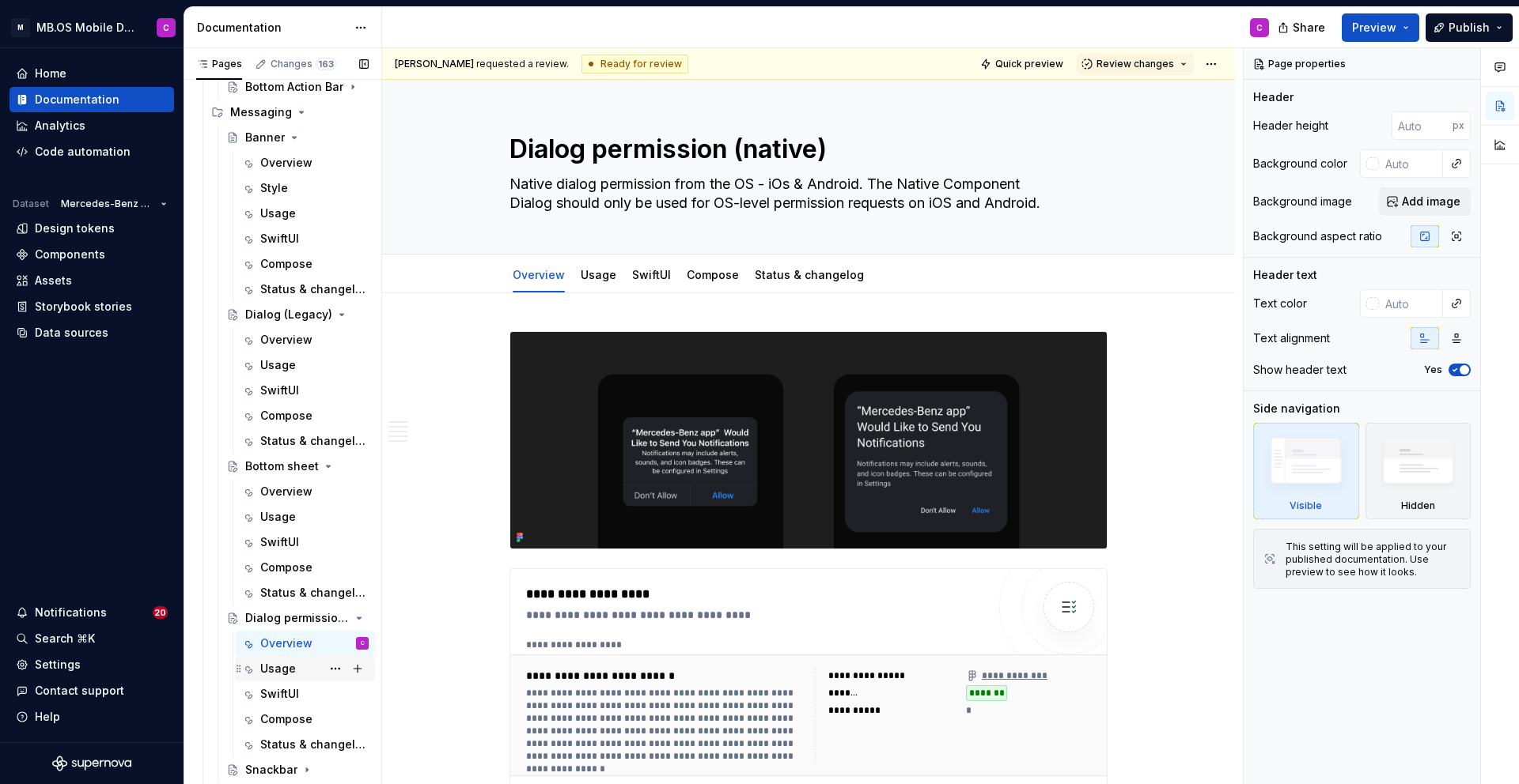
click at [282, 668] on div "Usage" at bounding box center [278, 669] width 36 height 16
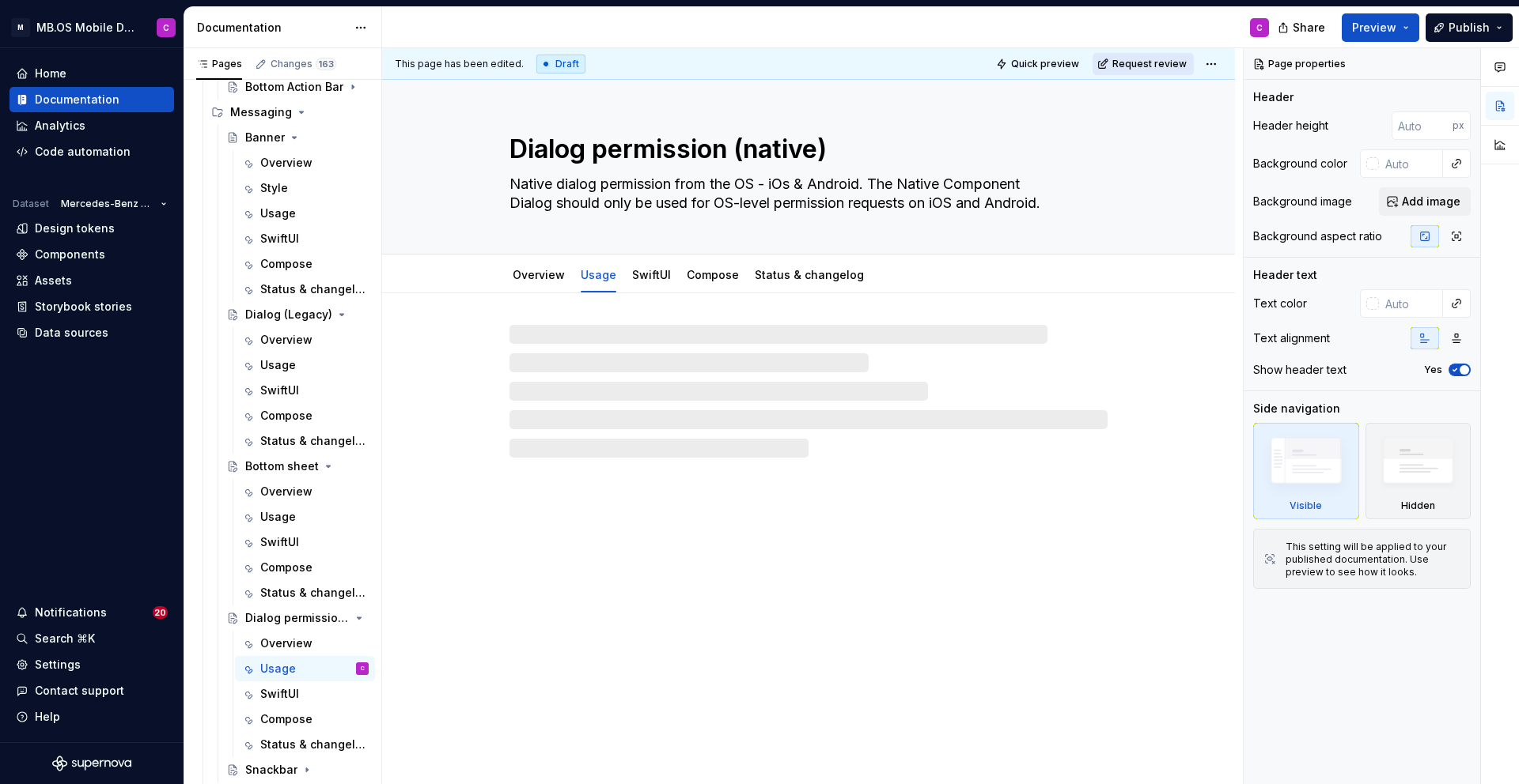
click at [1127, 64] on span "Request review" at bounding box center [1149, 64] width 74 height 12
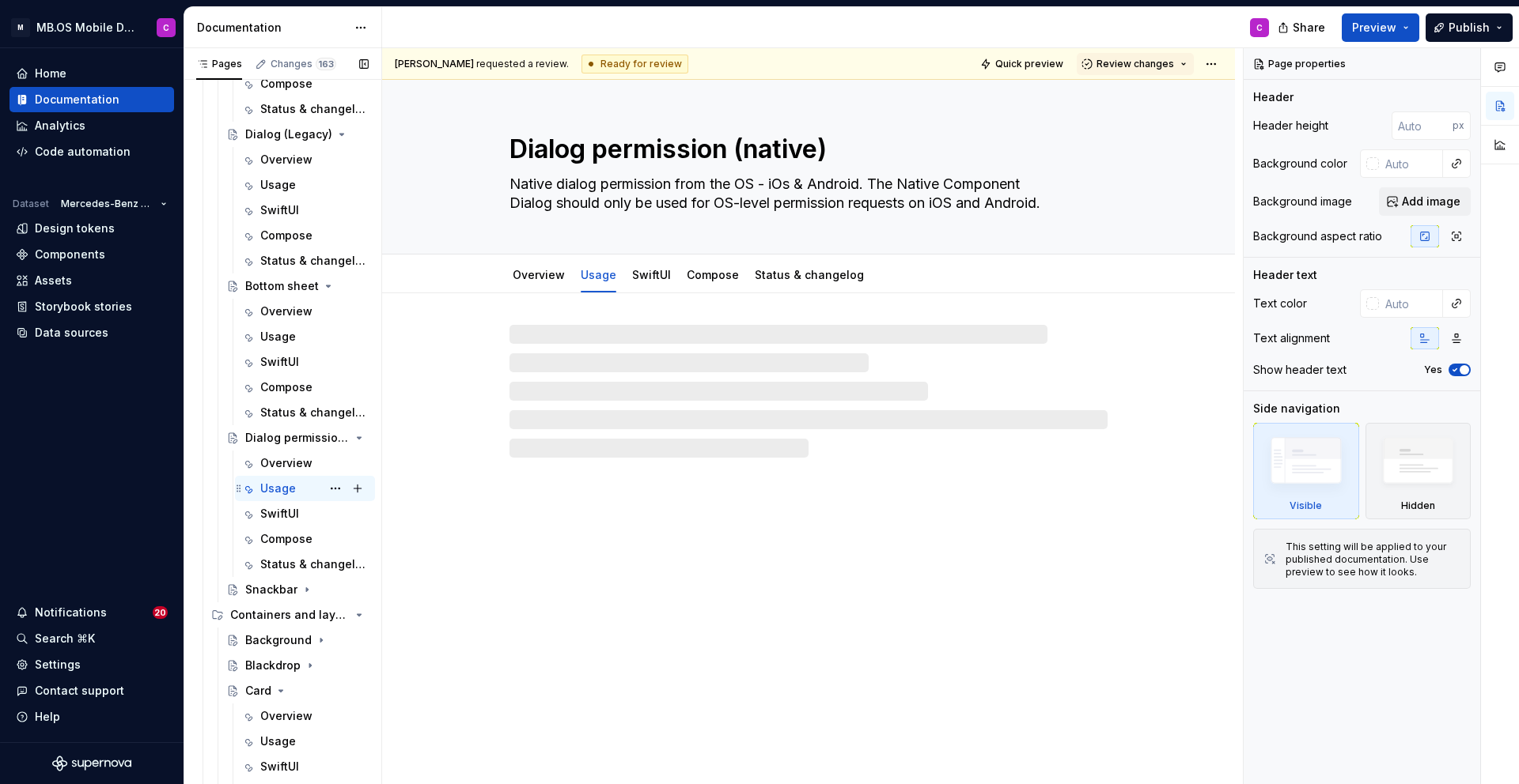
scroll to position [2119, 0]
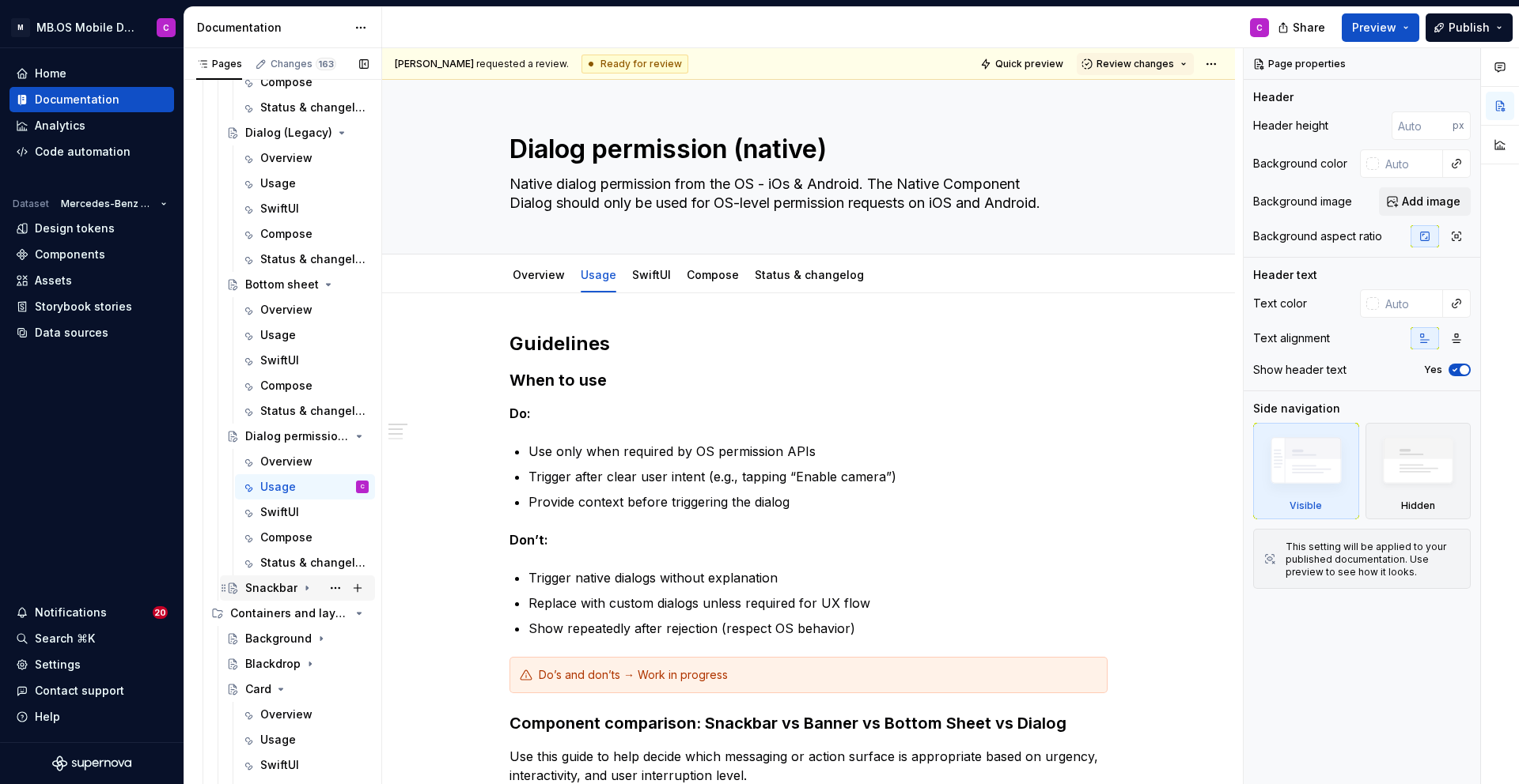
click at [279, 588] on div "Snackbar" at bounding box center [271, 589] width 53 height 16
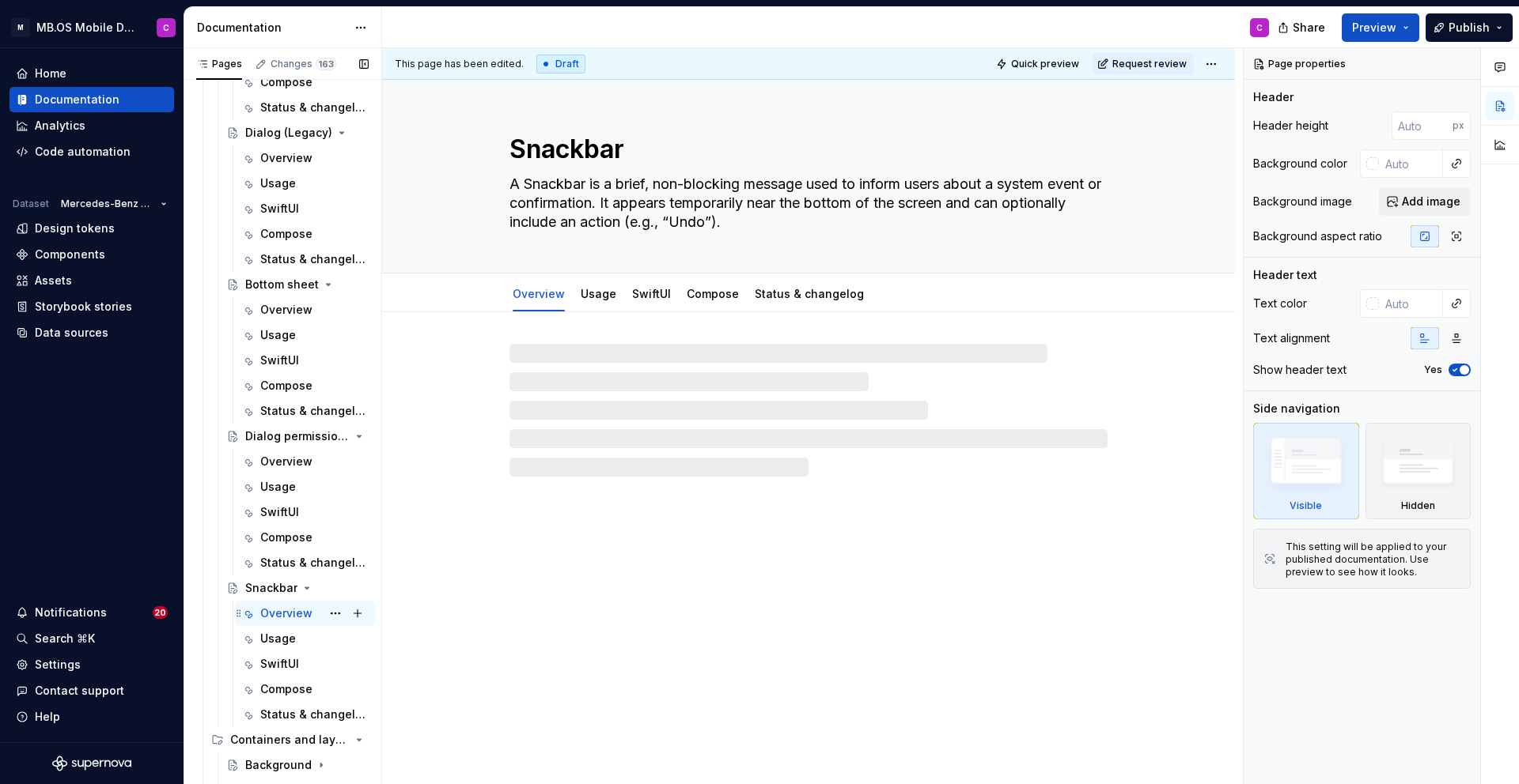
click at [288, 608] on div "Overview" at bounding box center [286, 614] width 53 height 16
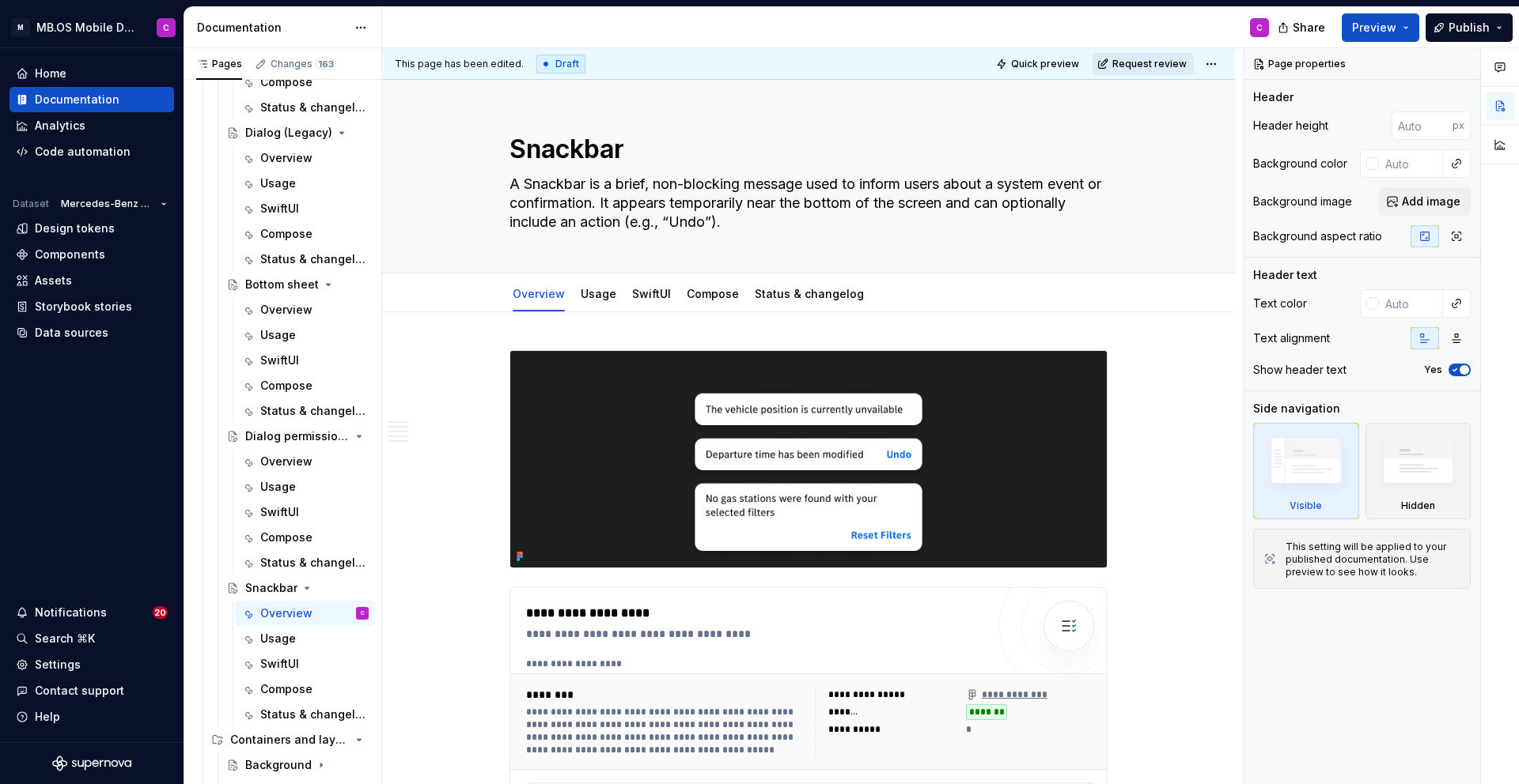
click at [1146, 66] on span "Request review" at bounding box center [1149, 64] width 74 height 12
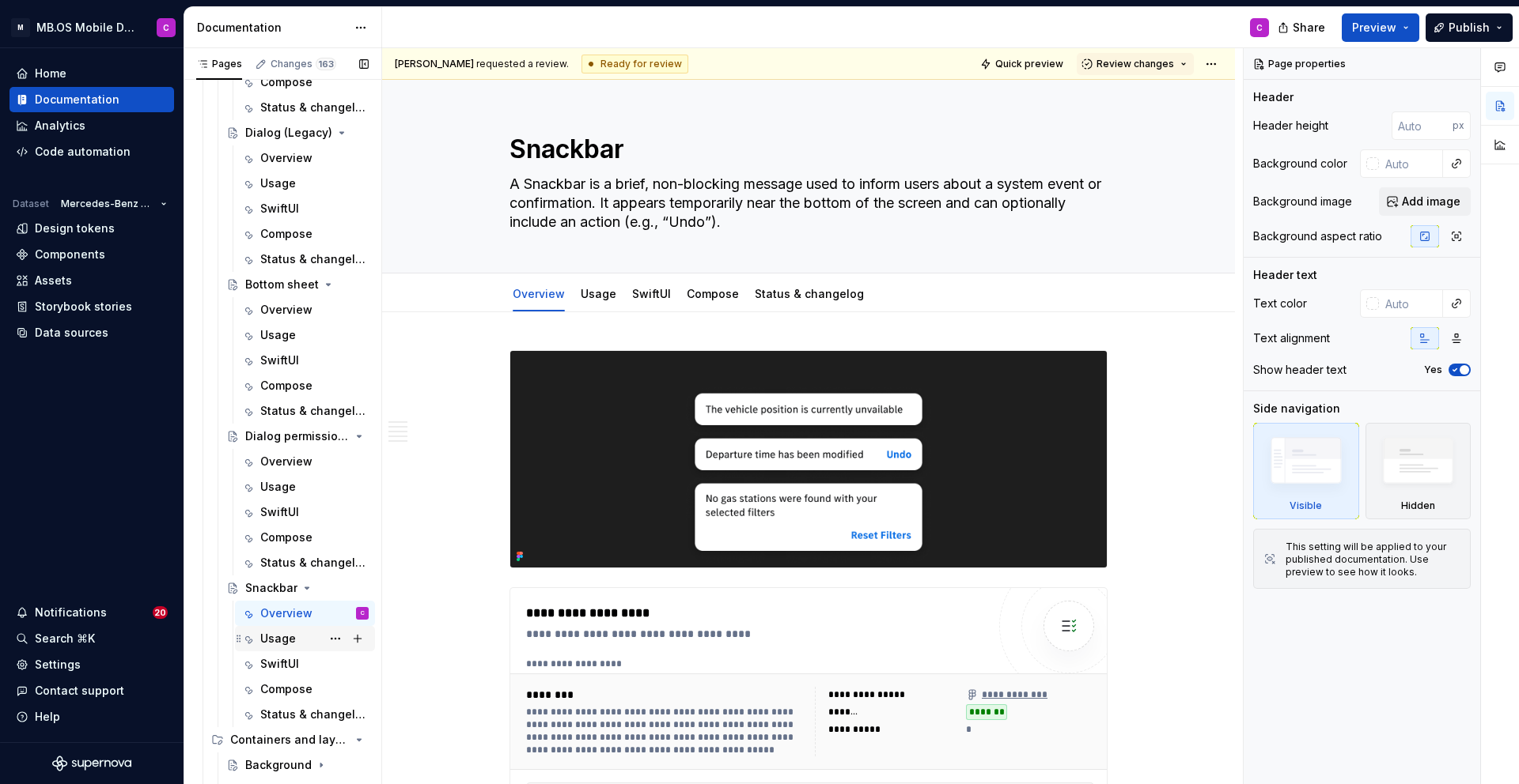
click at [289, 642] on div "Usage" at bounding box center [278, 639] width 36 height 16
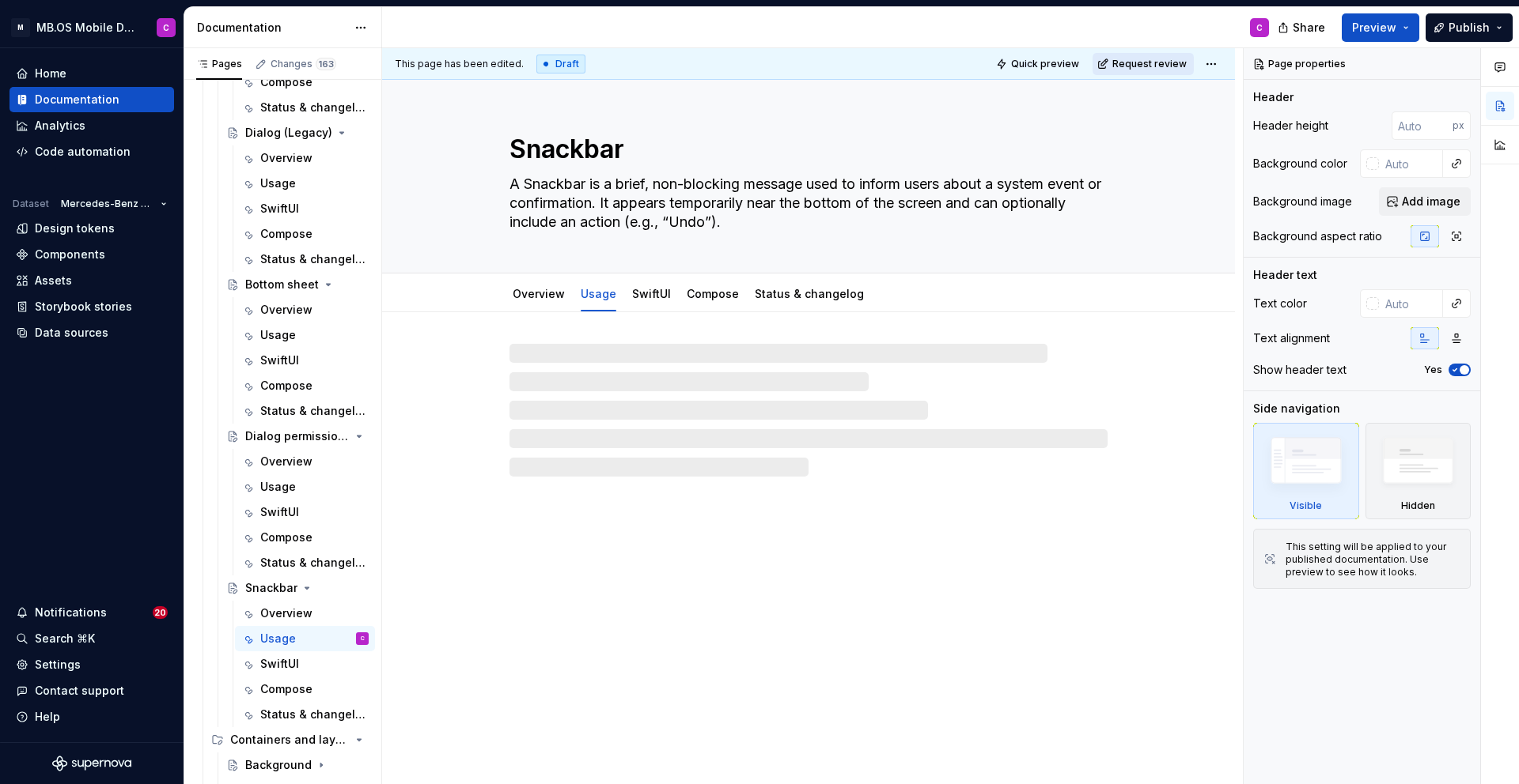
click at [1148, 65] on span "Request review" at bounding box center [1149, 64] width 74 height 12
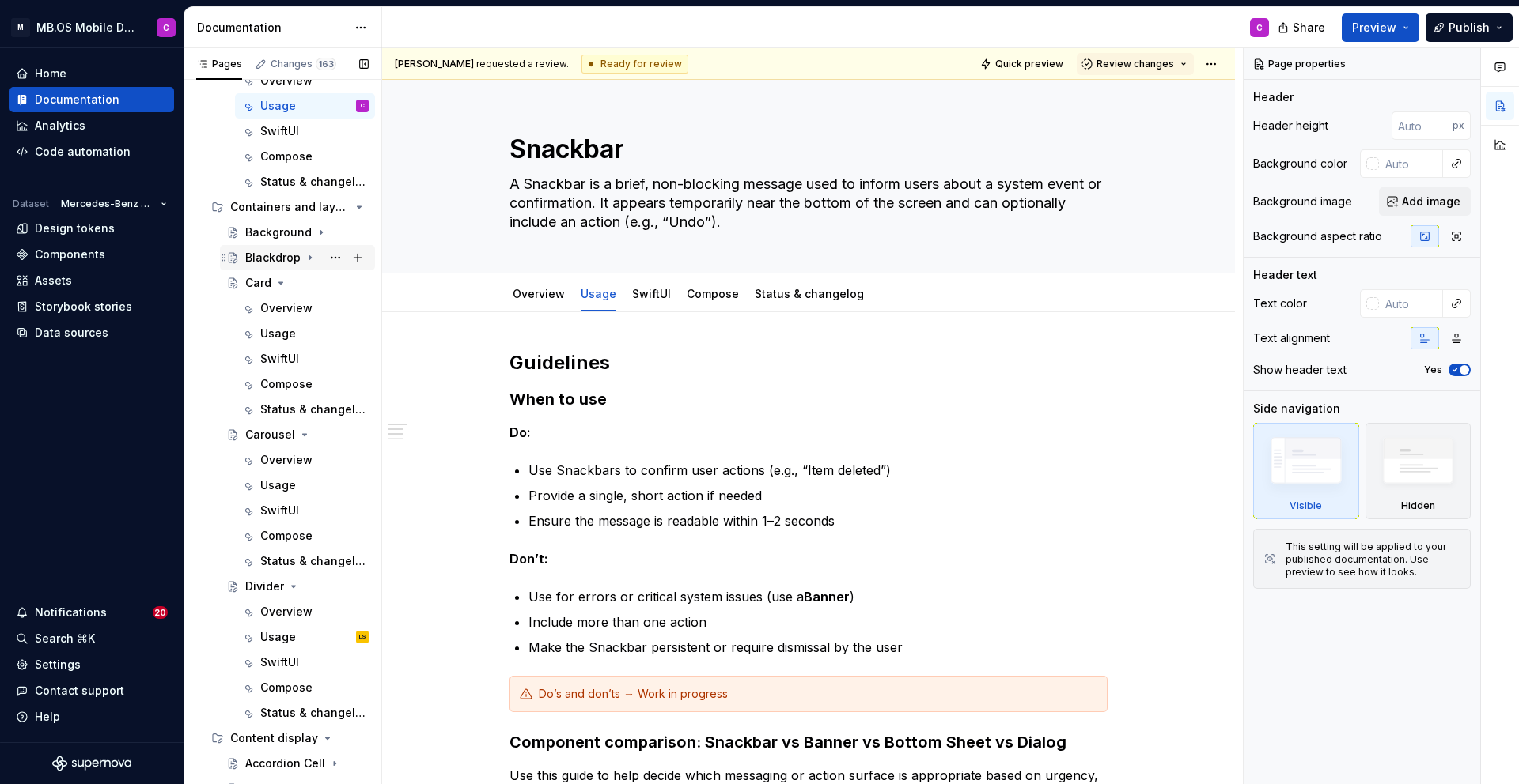
scroll to position [2717, 0]
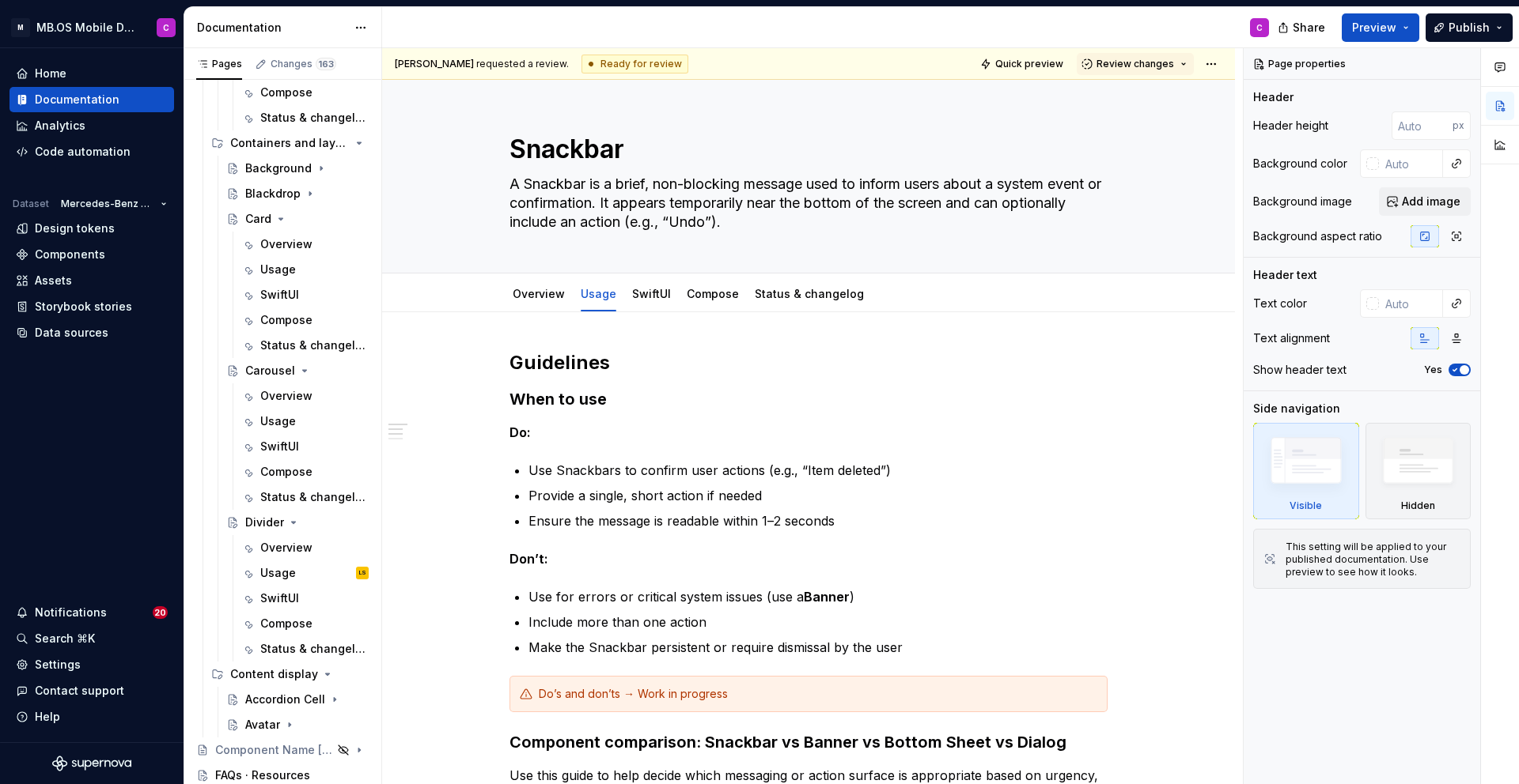
type textarea "*"
